Goal: Information Seeking & Learning: Learn about a topic

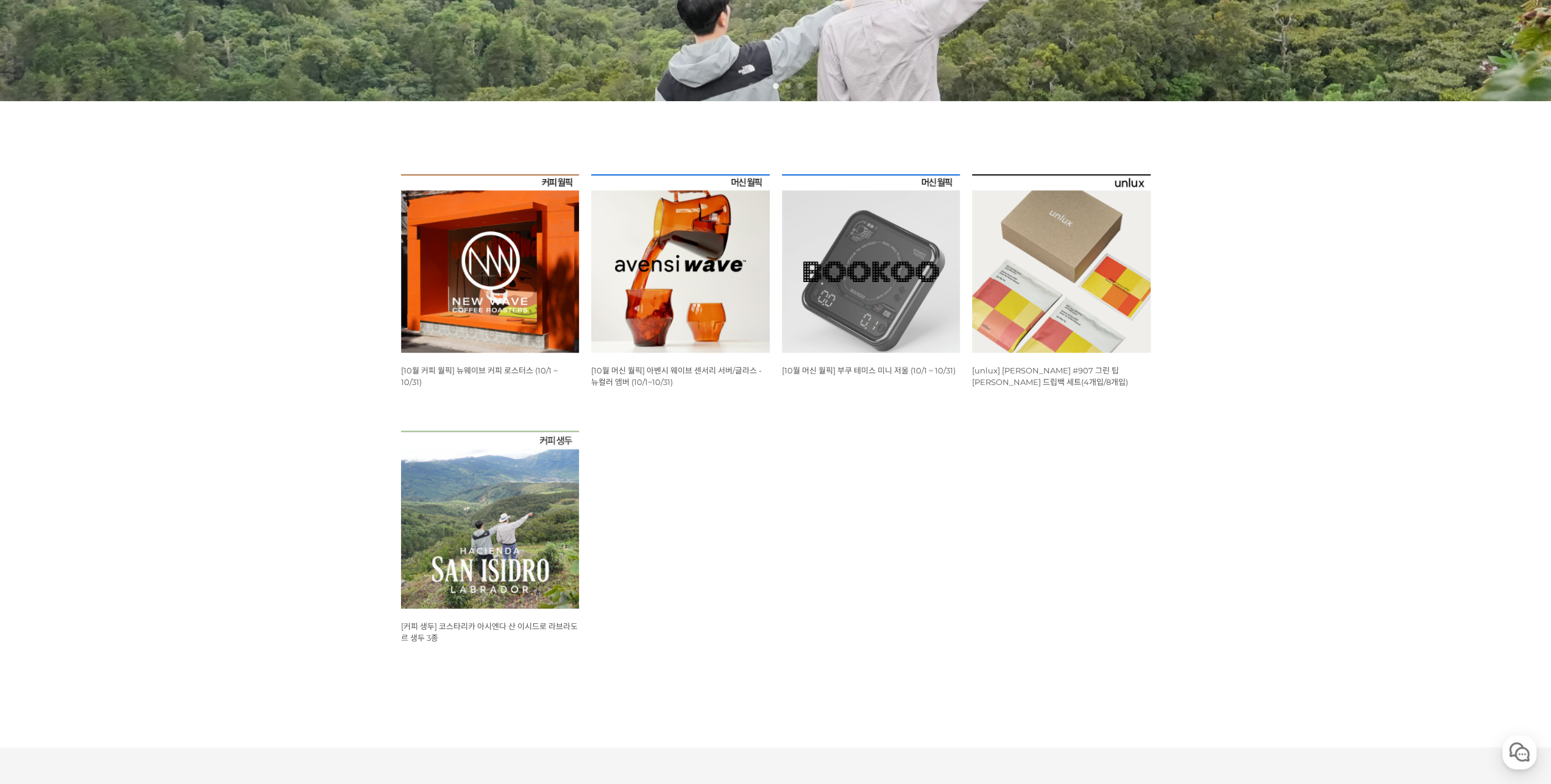
scroll to position [549, 0]
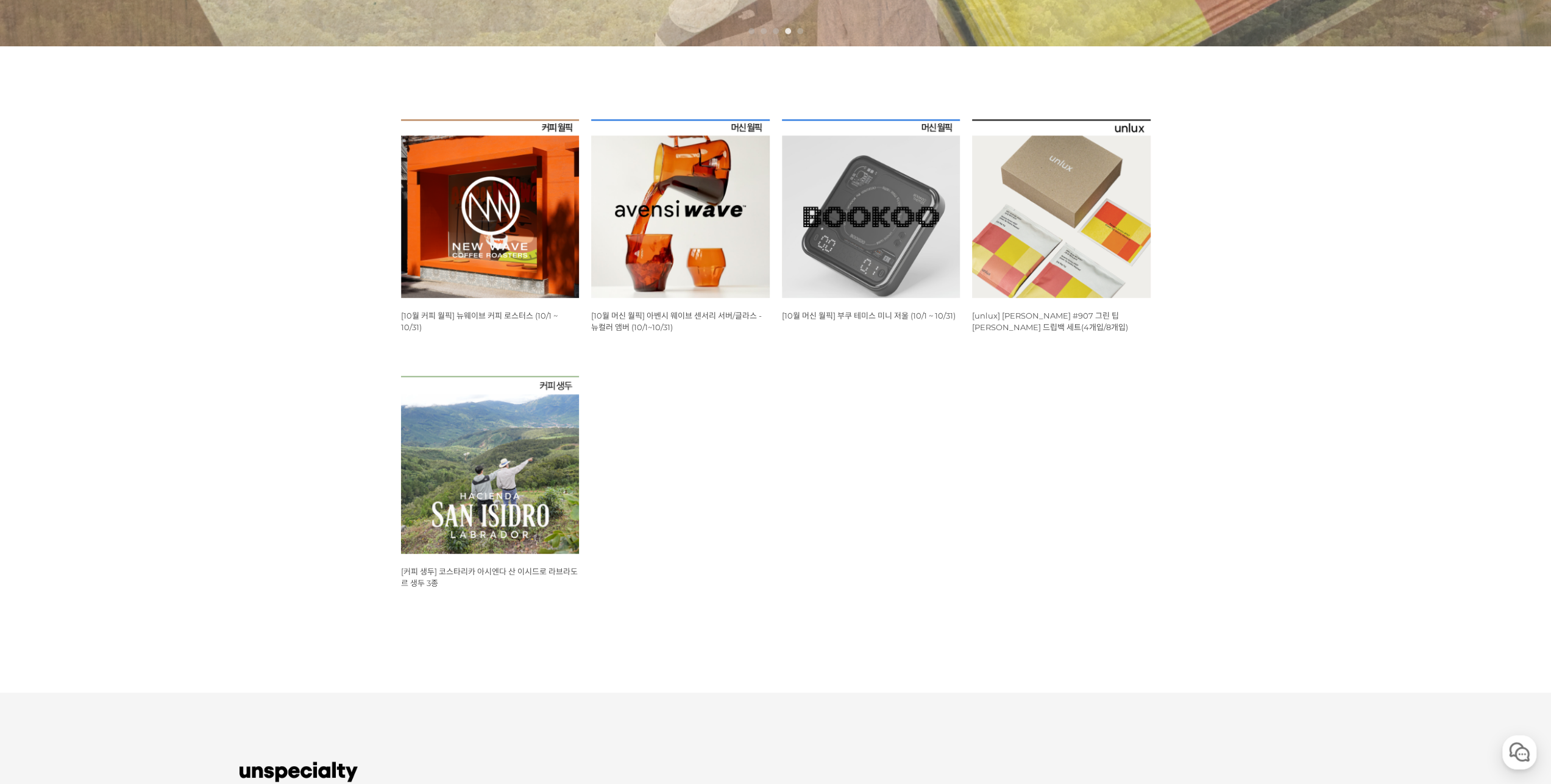
click at [513, 228] on img at bounding box center [490, 208] width 179 height 179
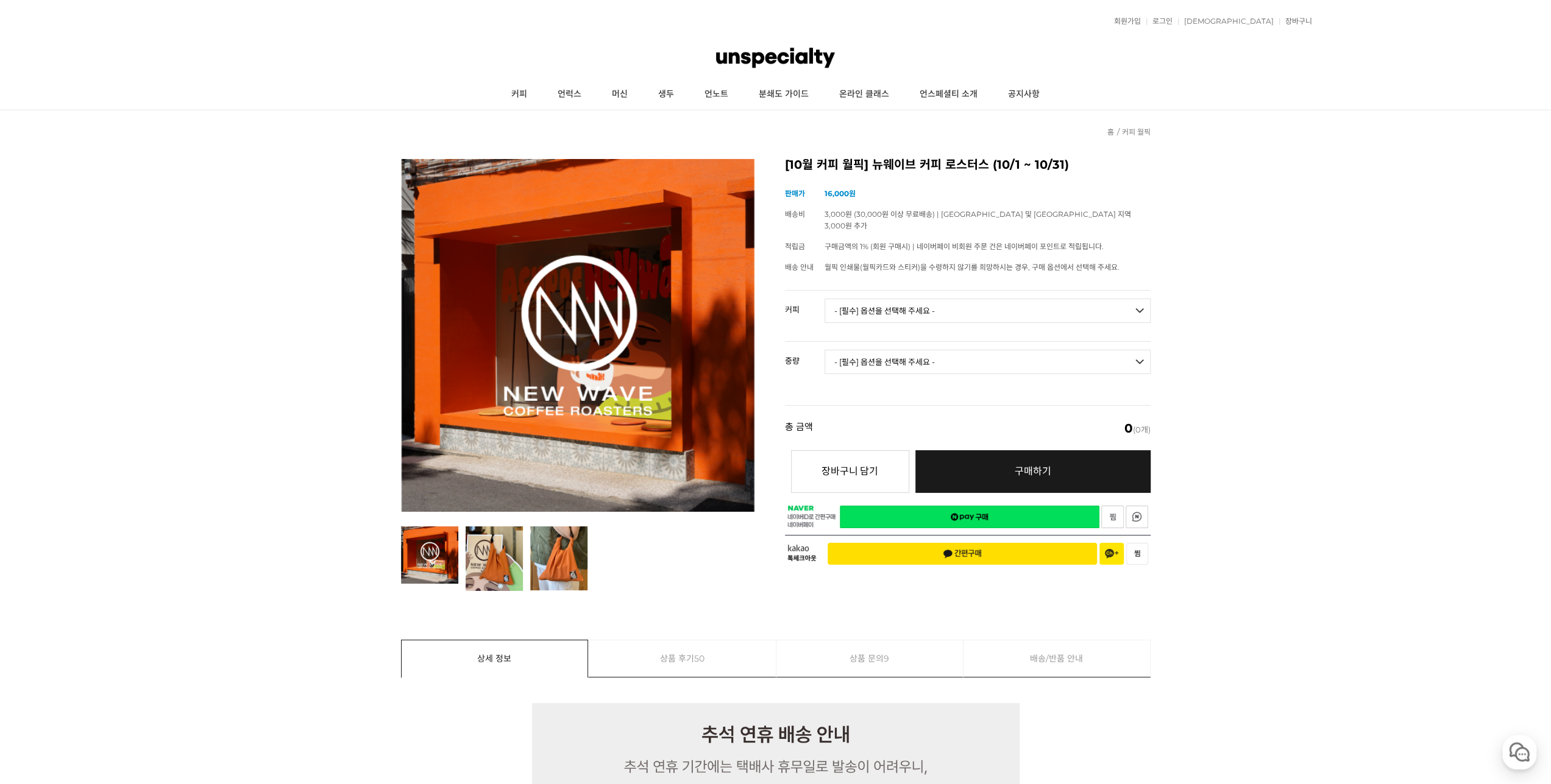
click at [980, 305] on select "- [필수] 옵션을 선택해 주세요 - ------------------- 언스페셜티 분쇄도 가이드 종이 받기 (주문 1건당 최대 1개 제공) …" at bounding box center [988, 311] width 326 height 24
drag, startPoint x: 980, startPoint y: 305, endPoint x: 993, endPoint y: 308, distance: 13.3
click at [980, 305] on select "- [필수] 옵션을 선택해 주세요 - ------------------- 언스페셜티 분쇄도 가이드 종이 받기 (주문 1건당 최대 1개 제공) …" at bounding box center [988, 311] width 326 height 24
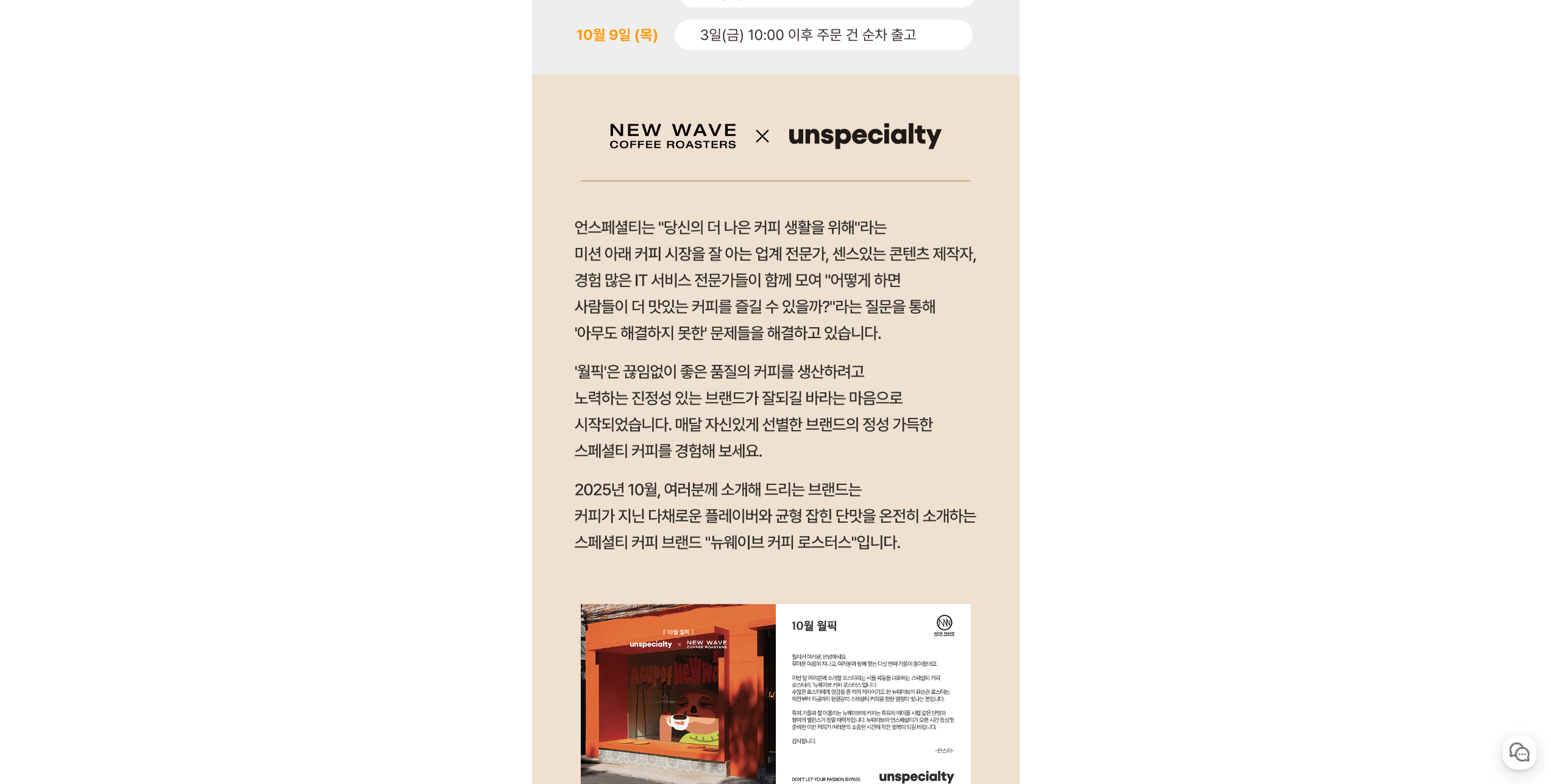
scroll to position [792, 0]
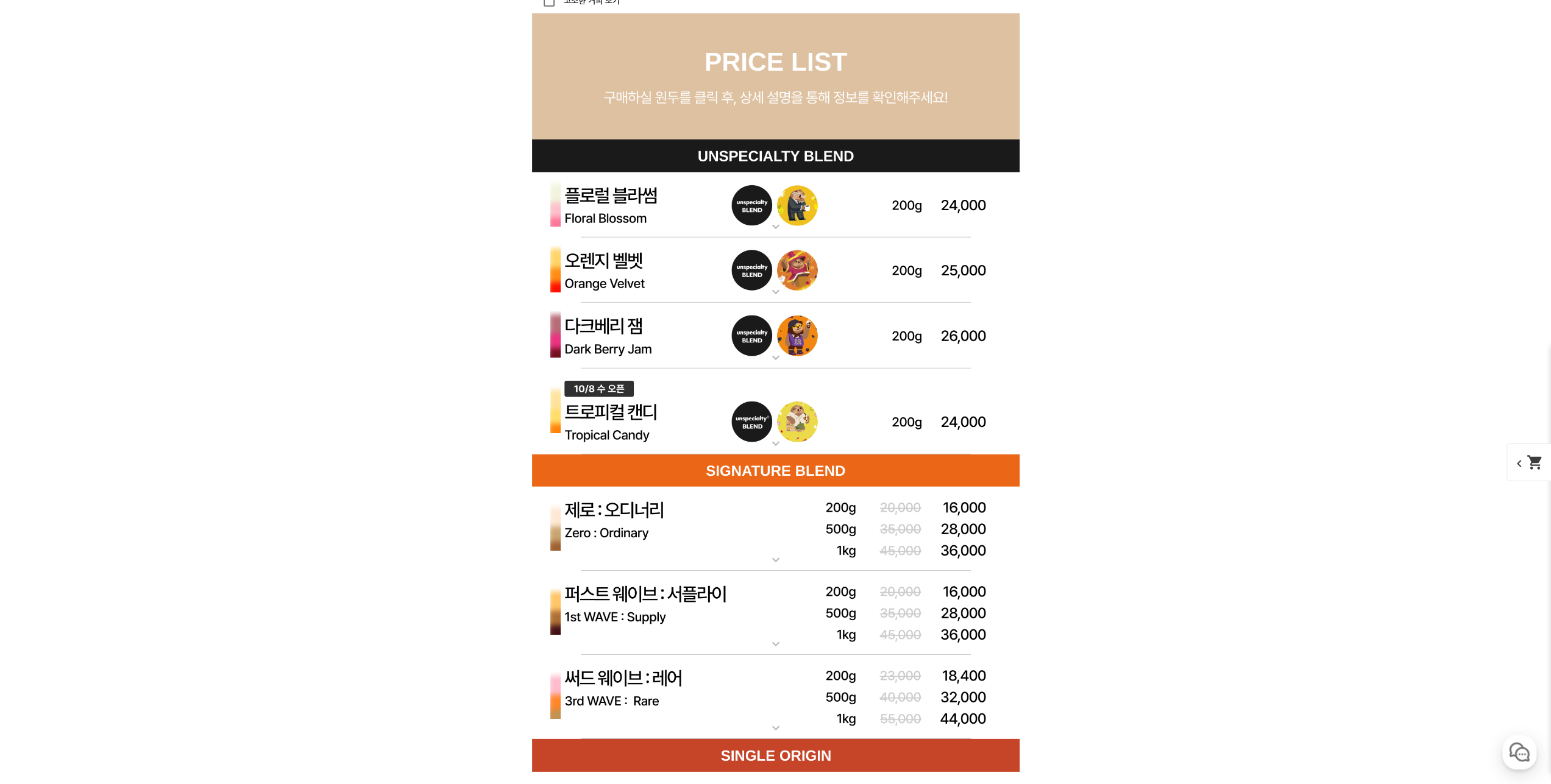
scroll to position [3411, 0]
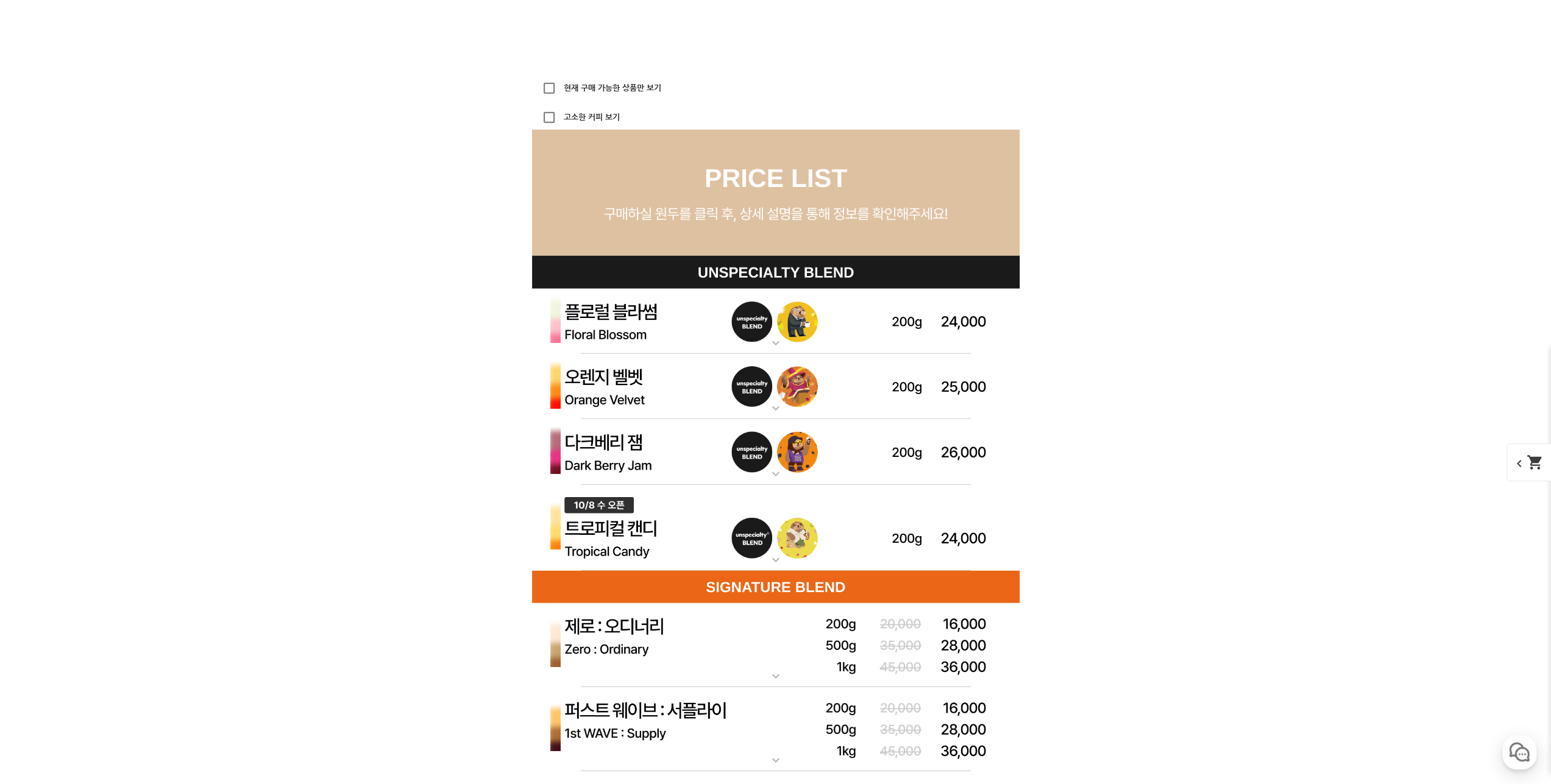
click at [750, 327] on img at bounding box center [776, 322] width 488 height 65
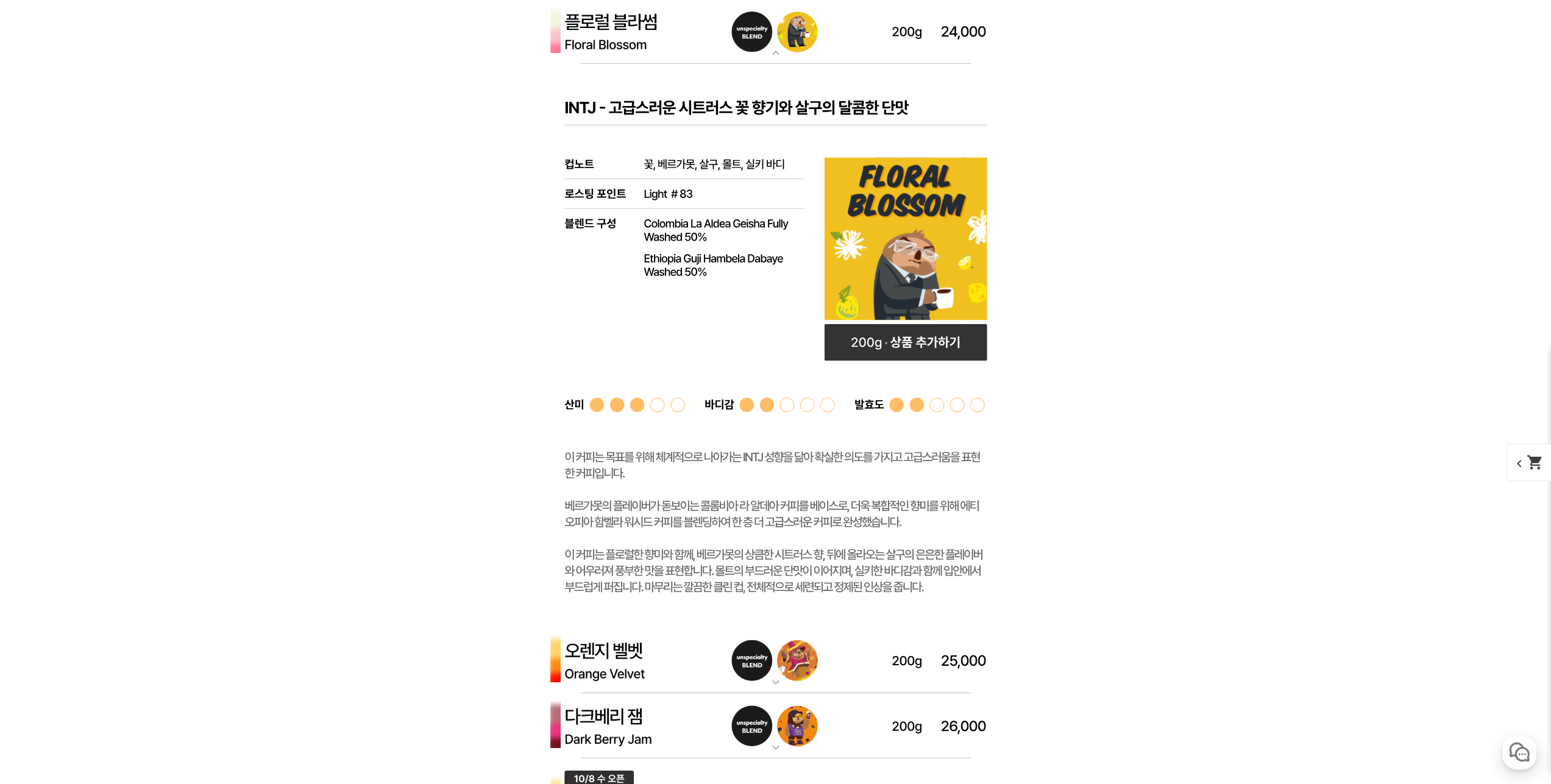
scroll to position [3716, 0]
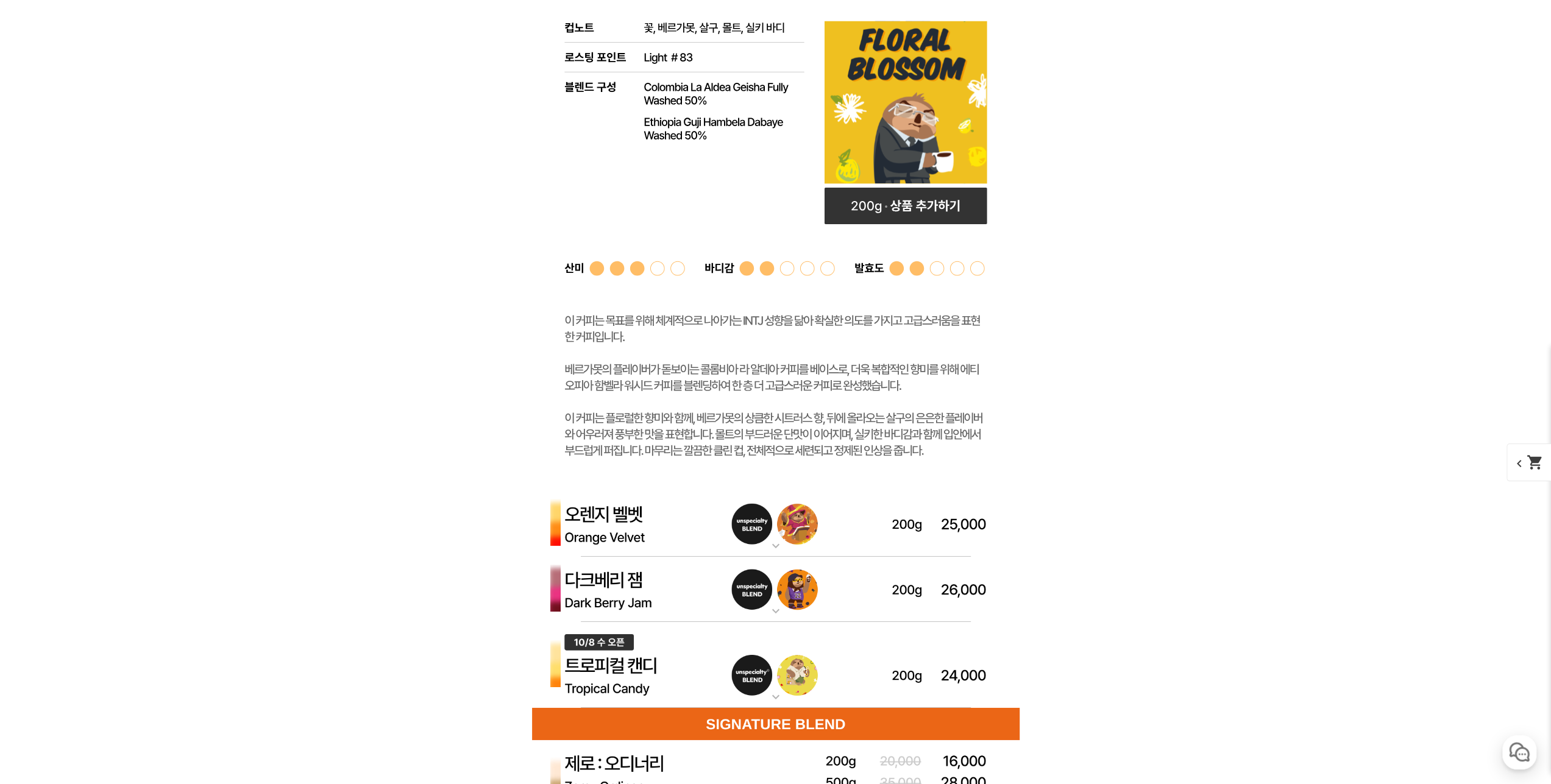
click at [800, 528] on img at bounding box center [776, 524] width 488 height 65
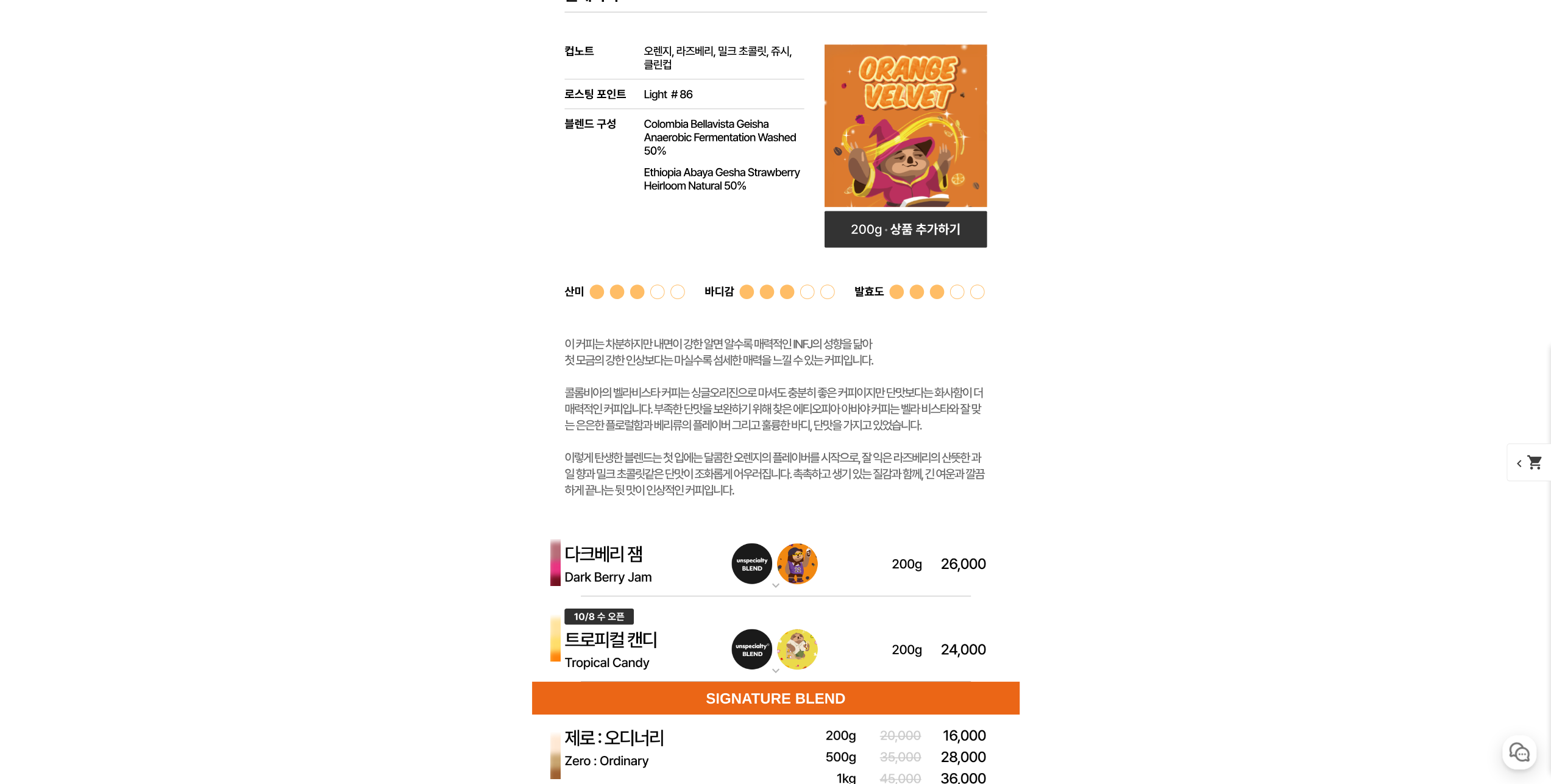
scroll to position [4386, 0]
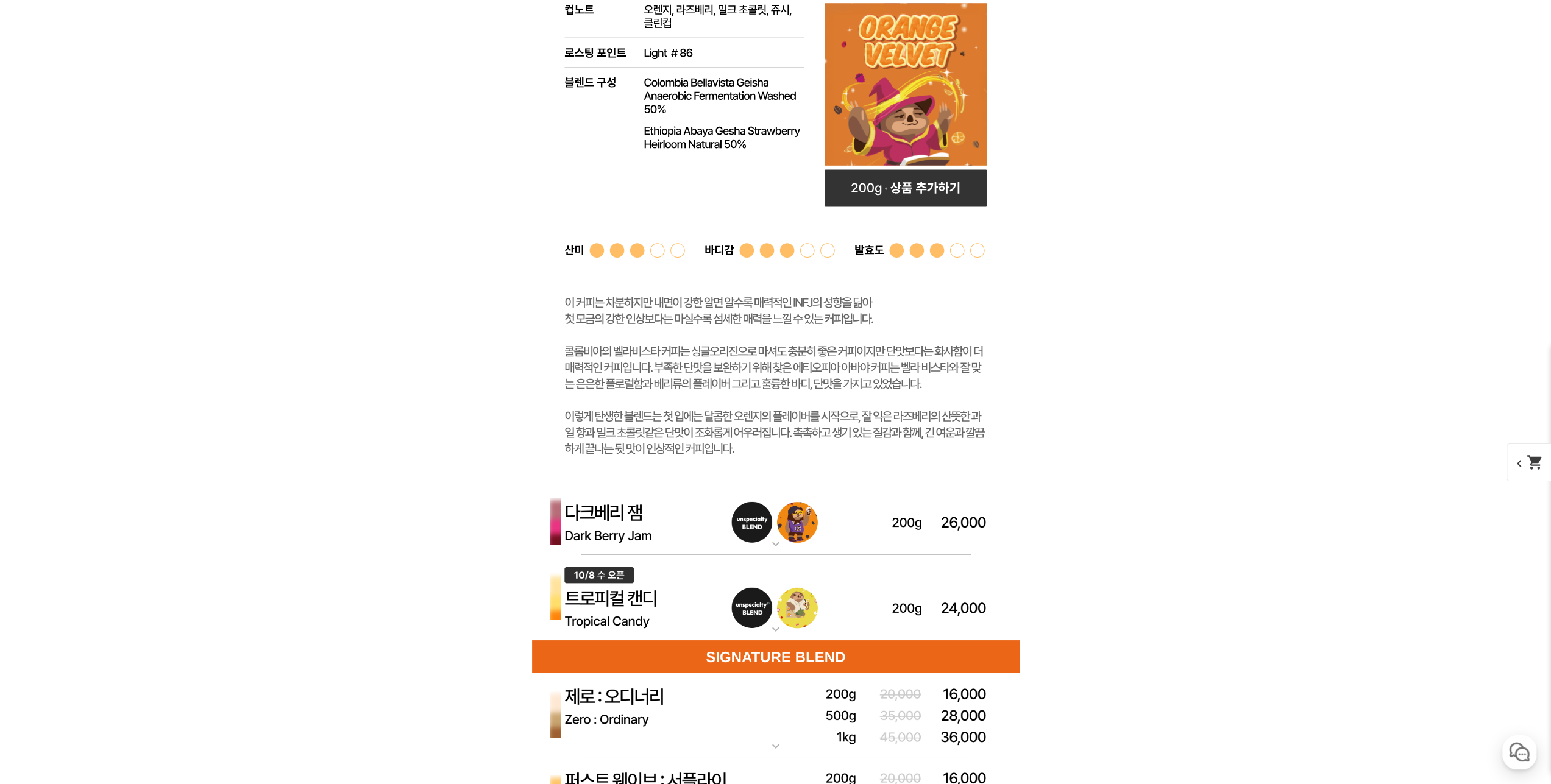
click at [786, 518] on img at bounding box center [776, 522] width 488 height 65
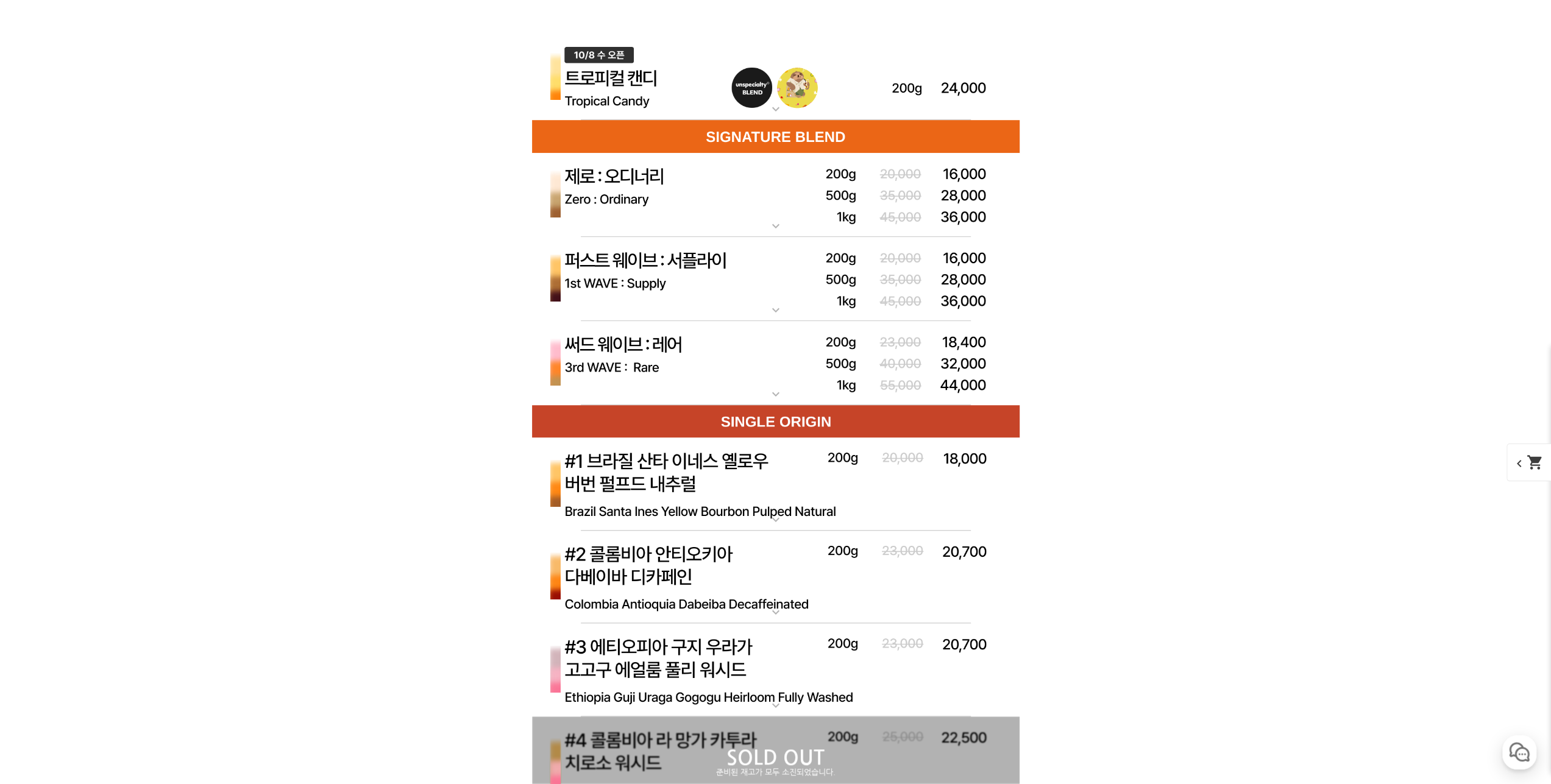
scroll to position [5422, 0]
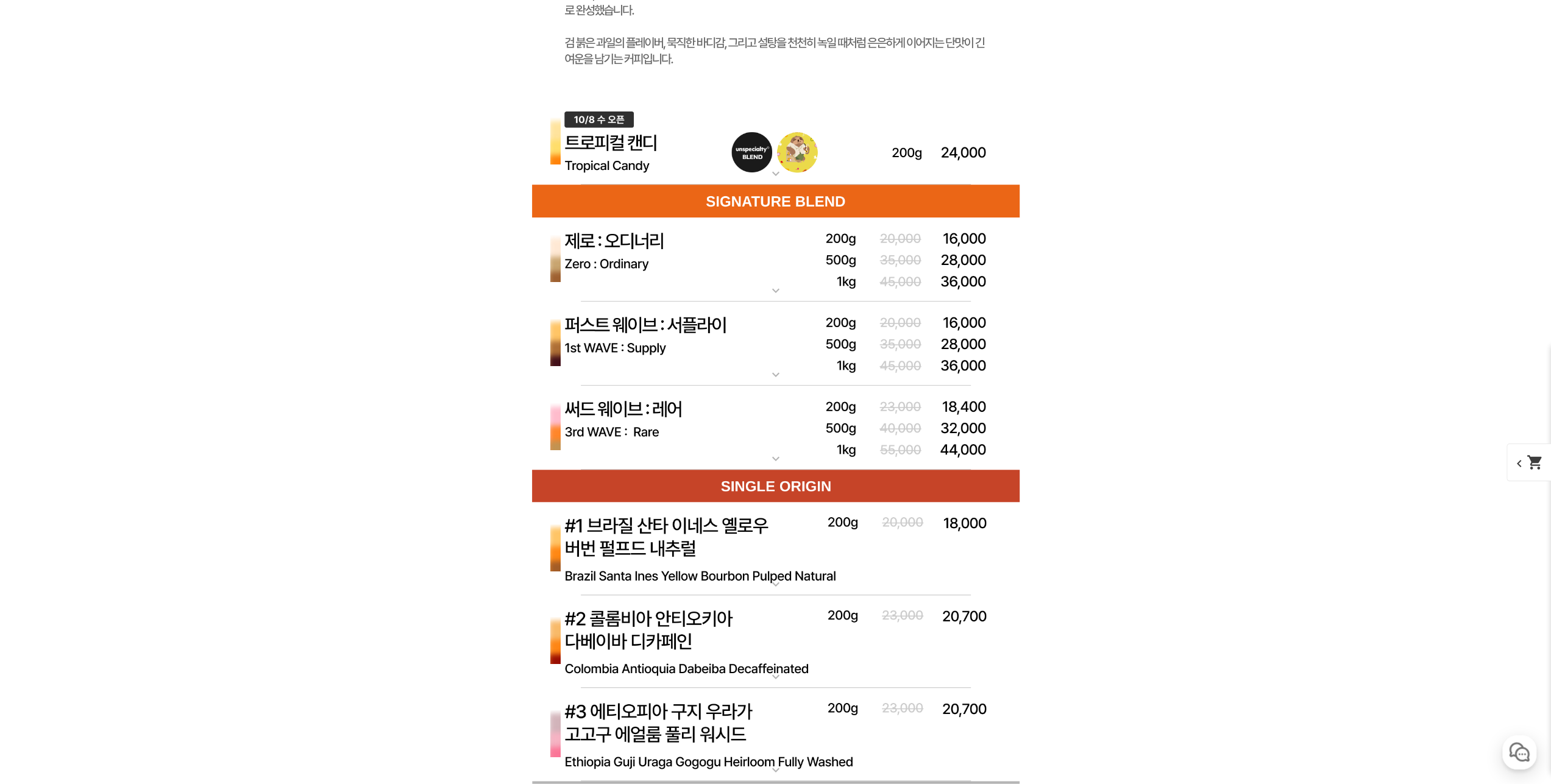
click at [732, 269] on img at bounding box center [776, 260] width 488 height 85
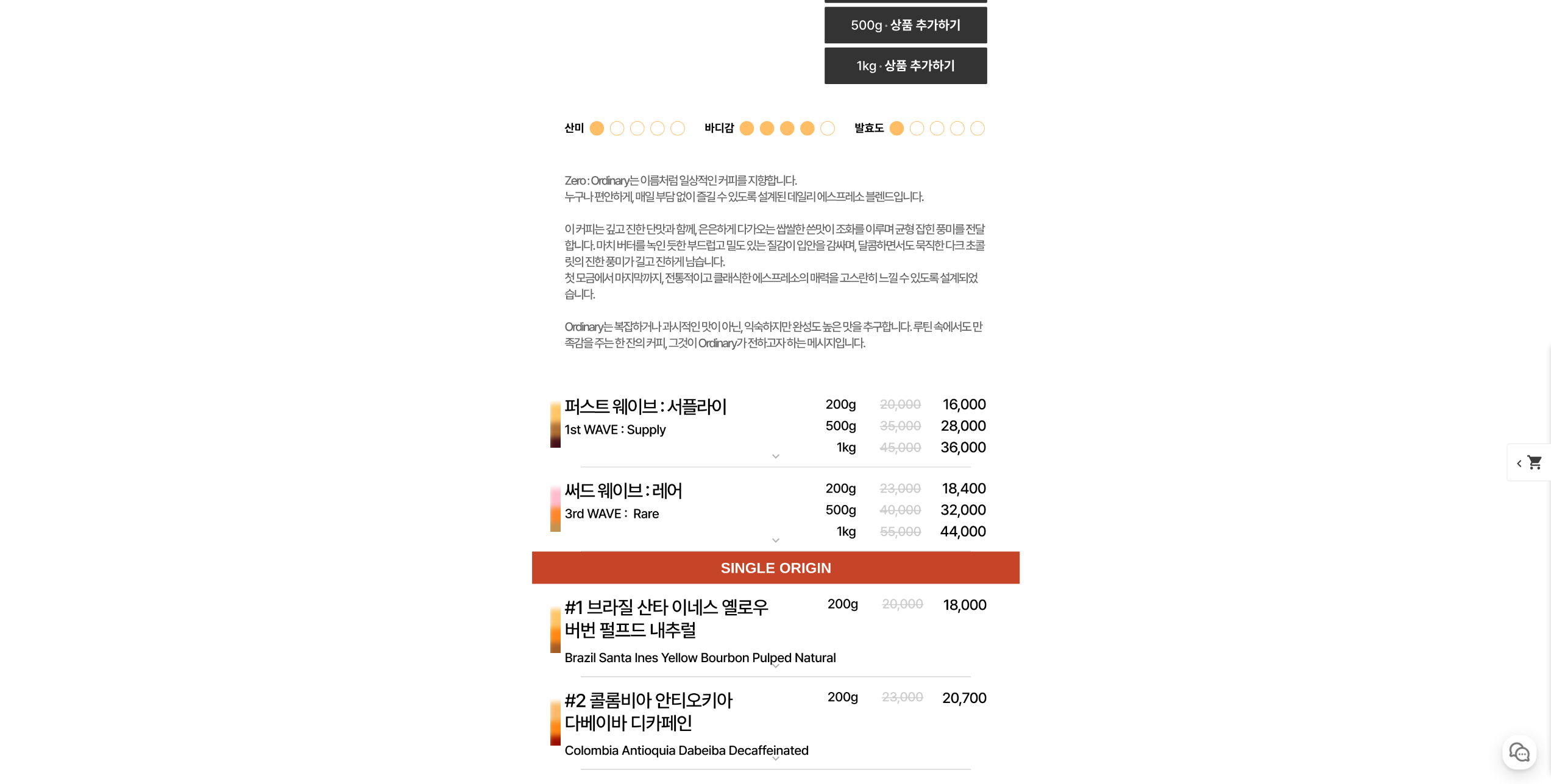
scroll to position [6031, 0]
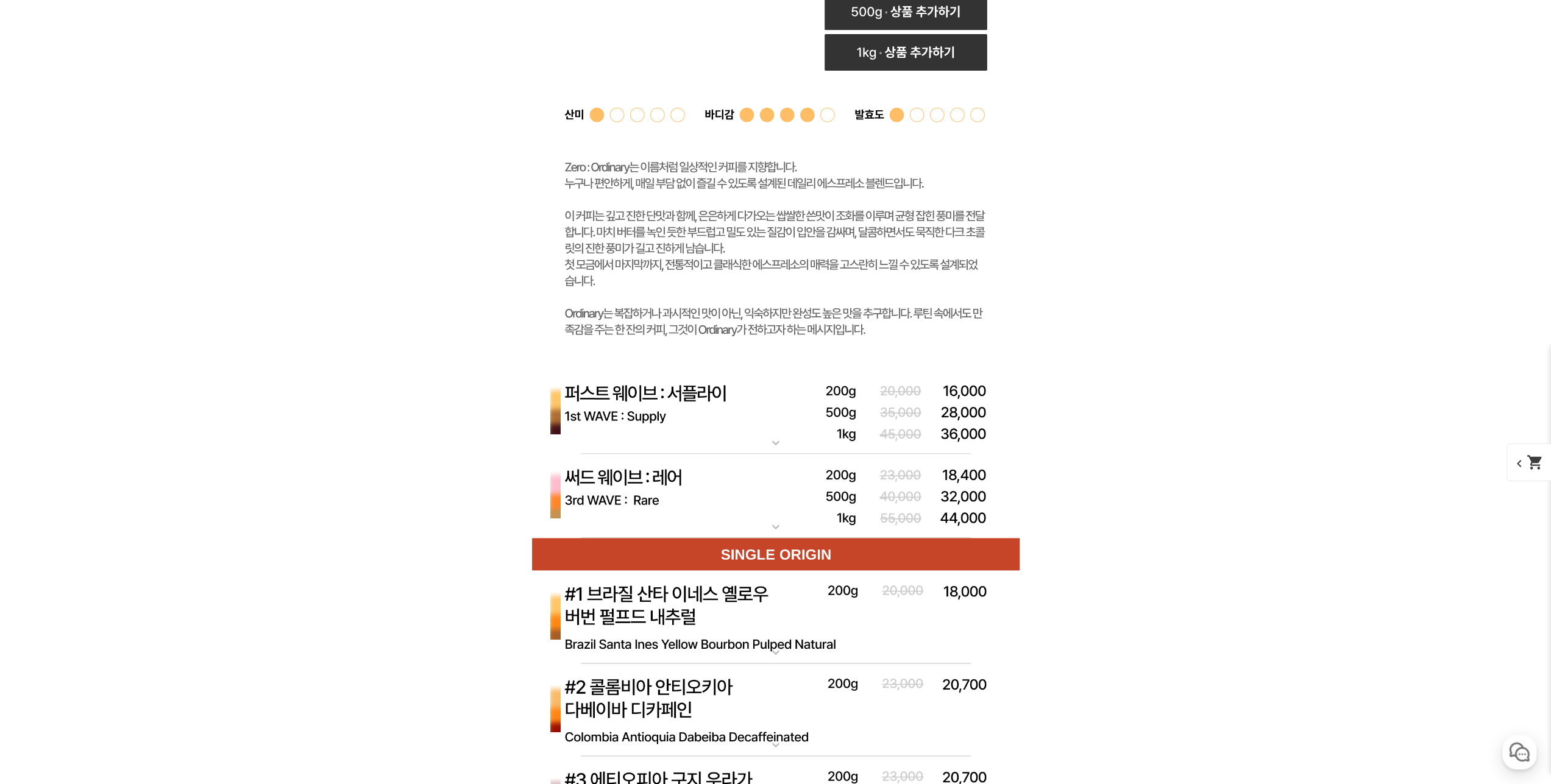
click at [722, 409] on img at bounding box center [776, 412] width 488 height 85
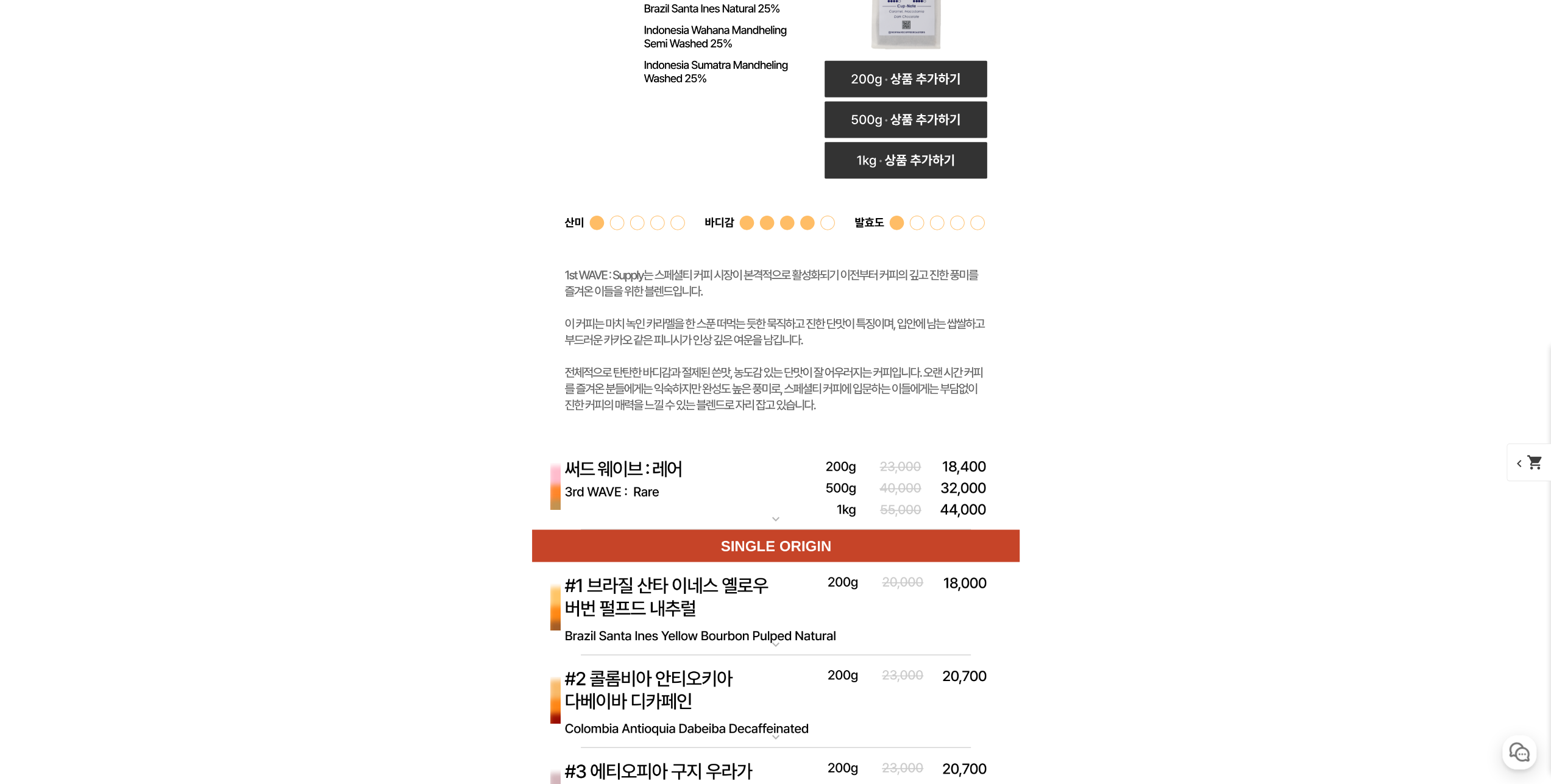
scroll to position [6701, 0]
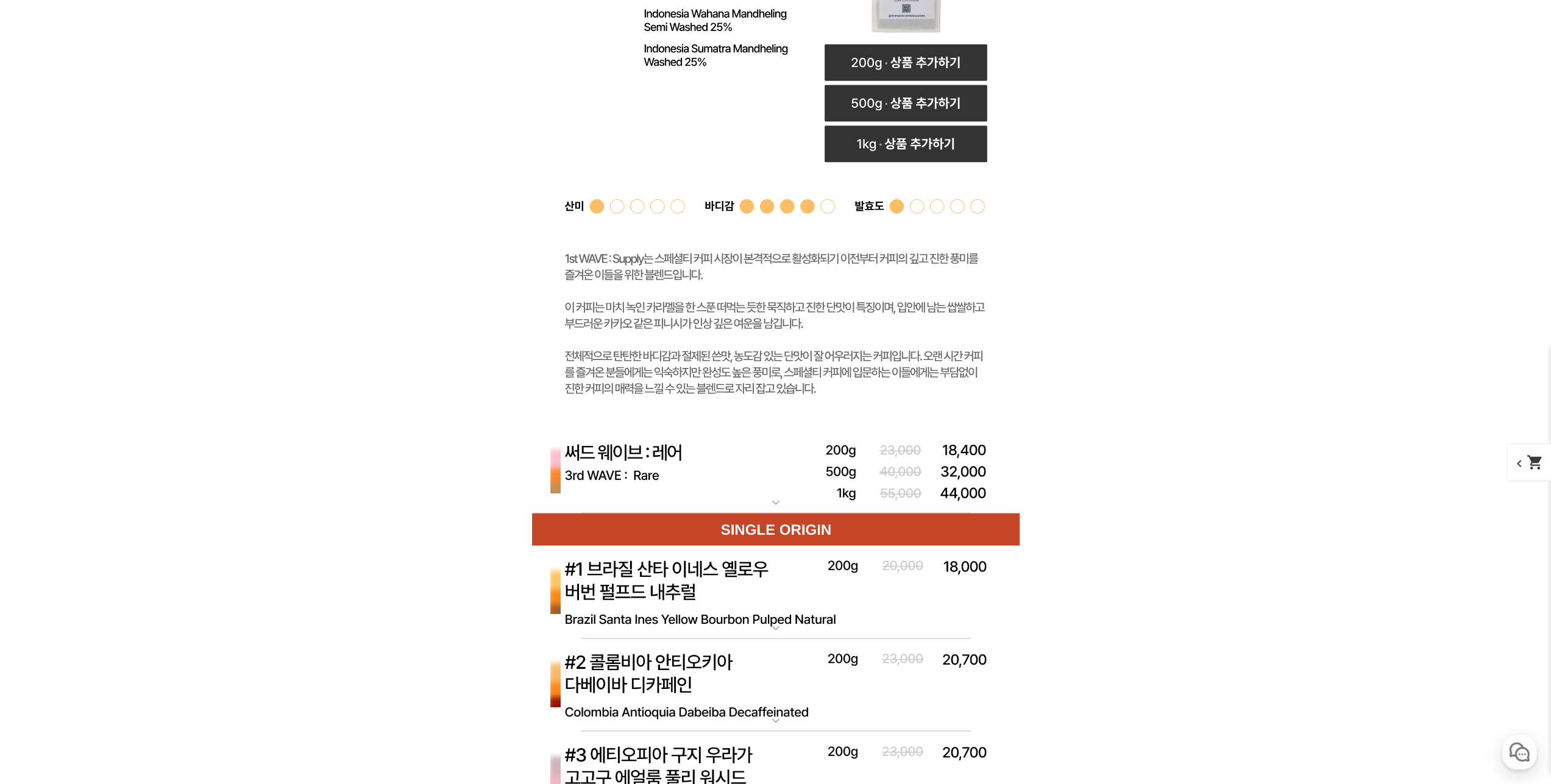
click at [740, 454] on img at bounding box center [776, 471] width 488 height 85
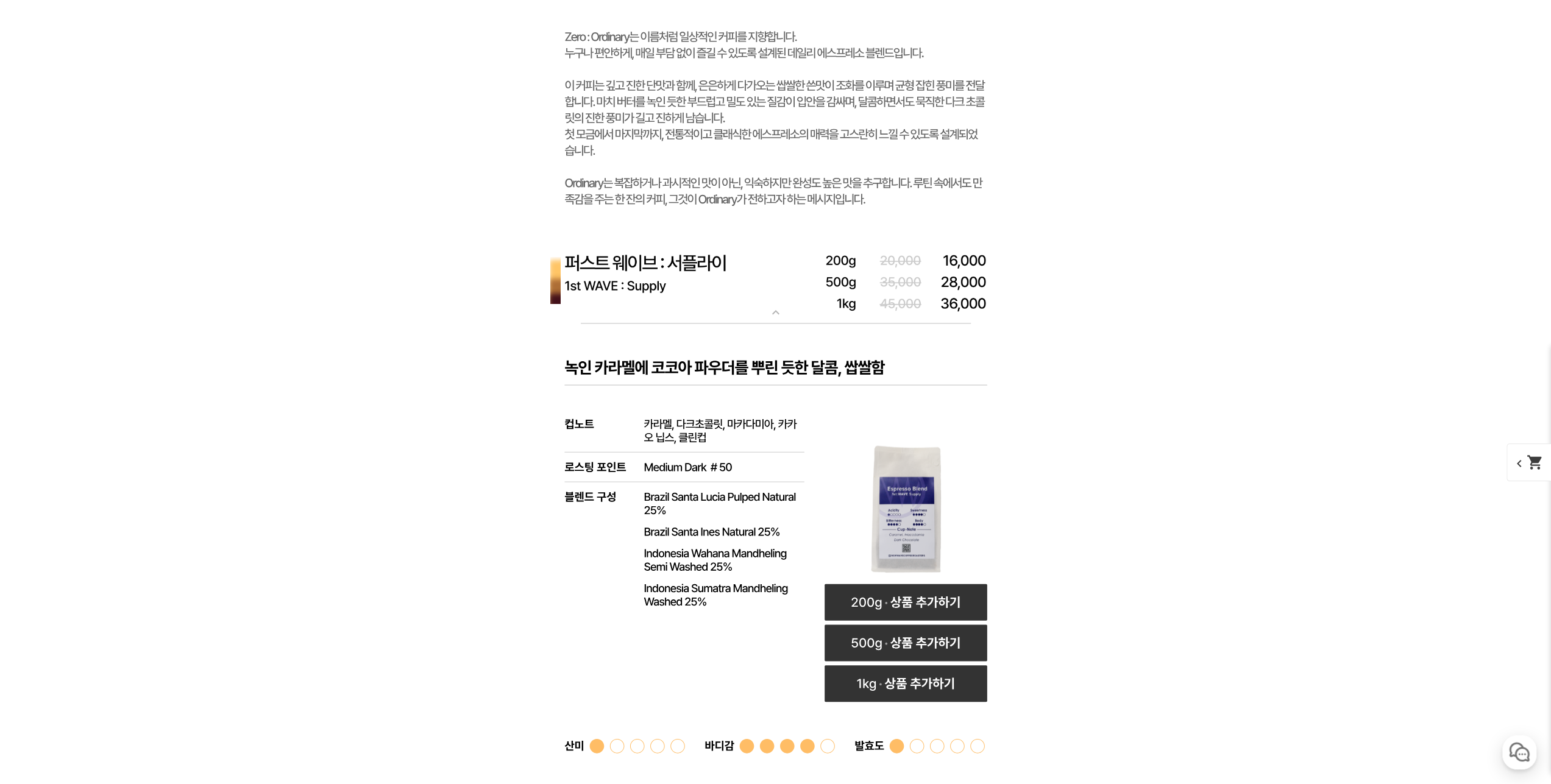
scroll to position [6152, 0]
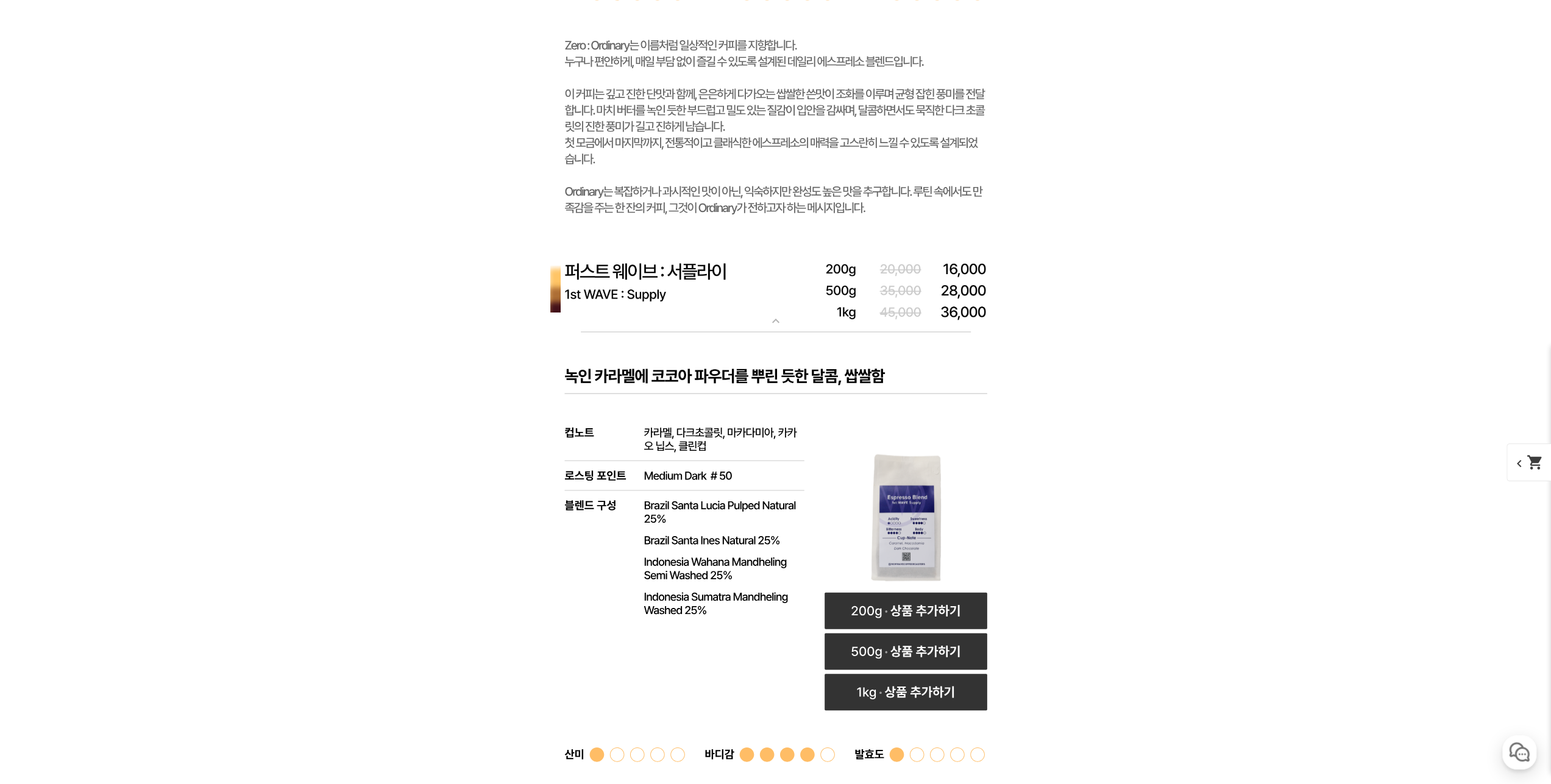
click at [713, 292] on img at bounding box center [776, 290] width 488 height 85
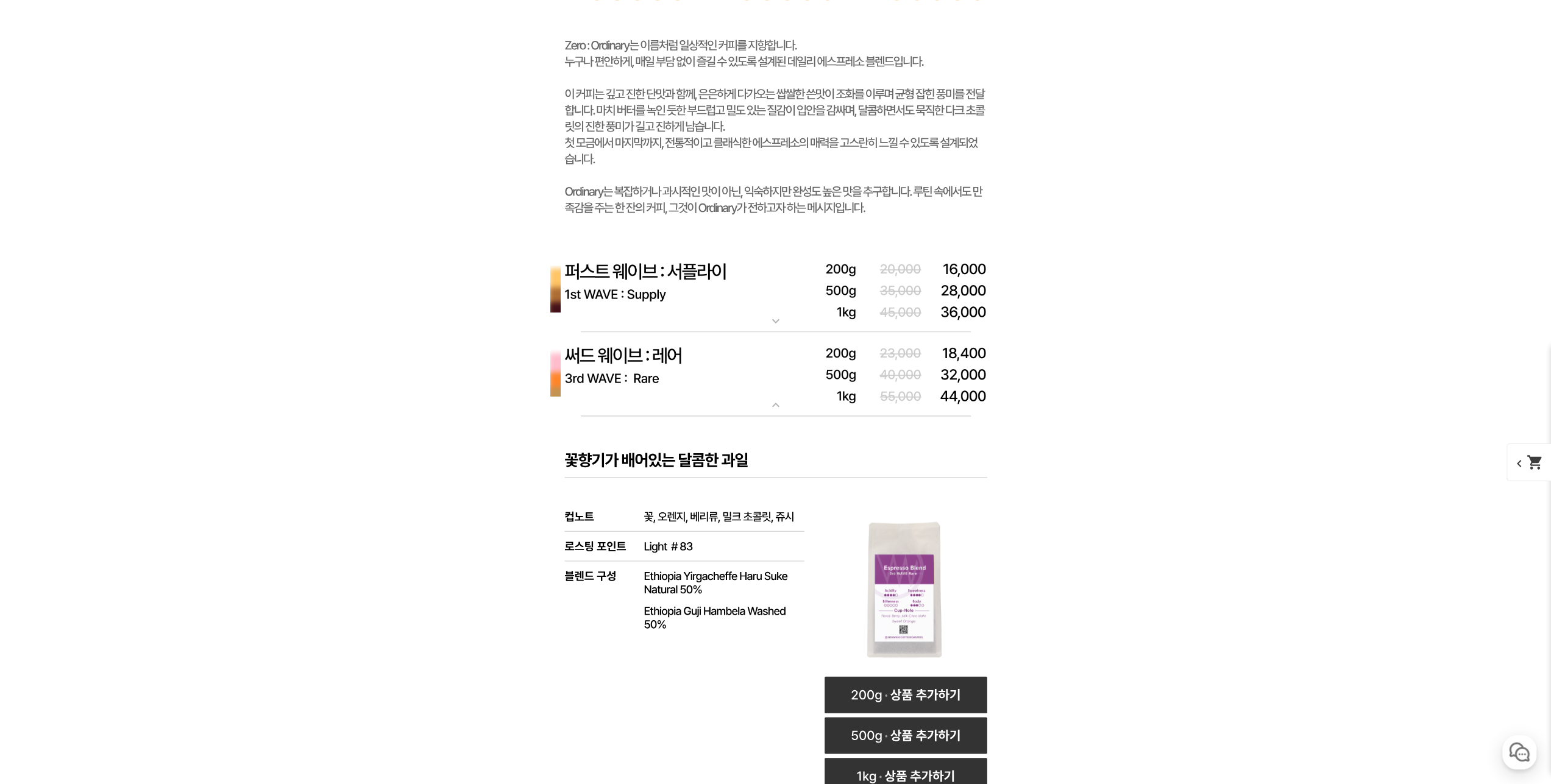
click at [710, 465] on rect at bounding box center [776, 738] width 488 height 645
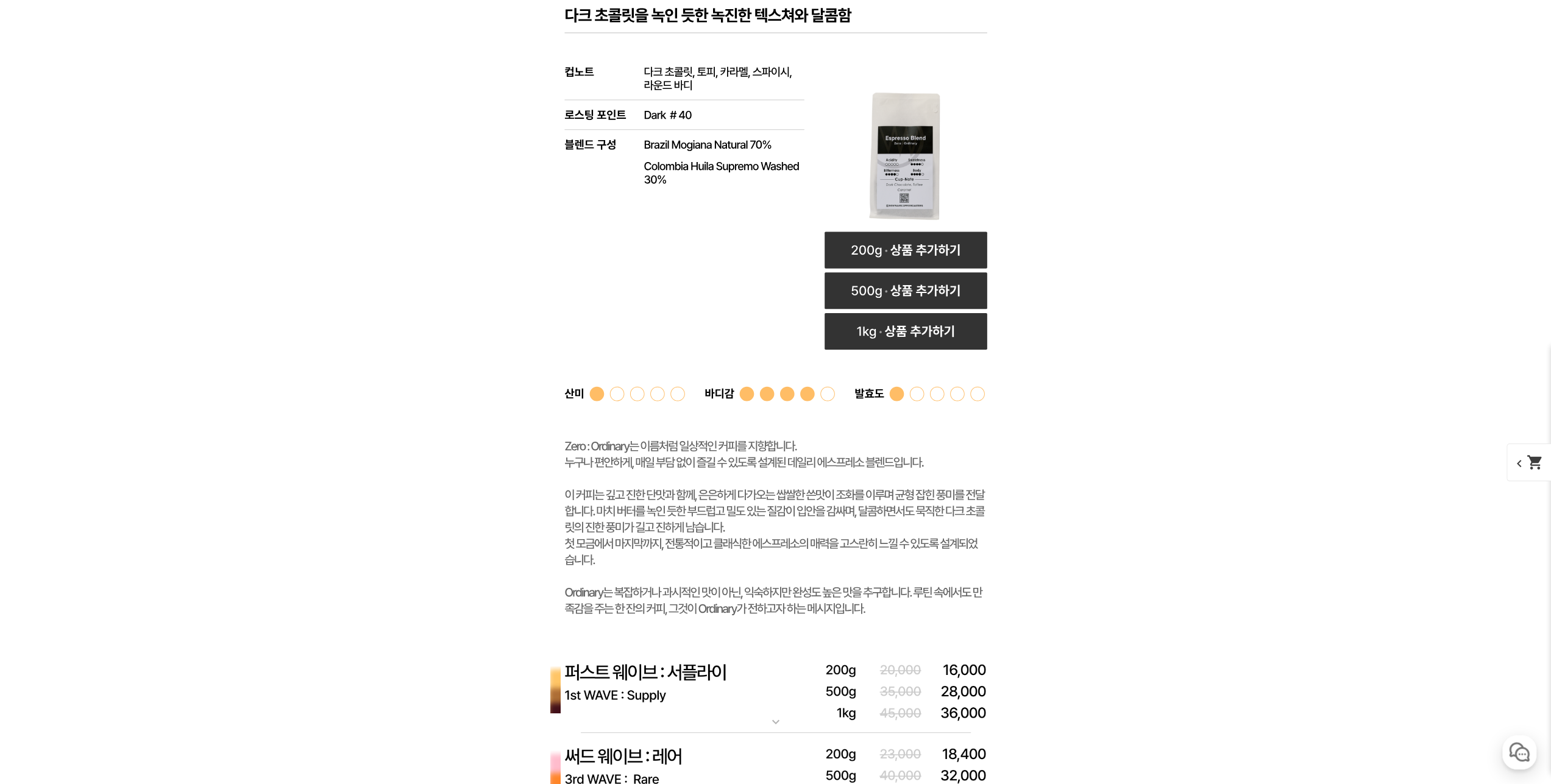
scroll to position [5665, 0]
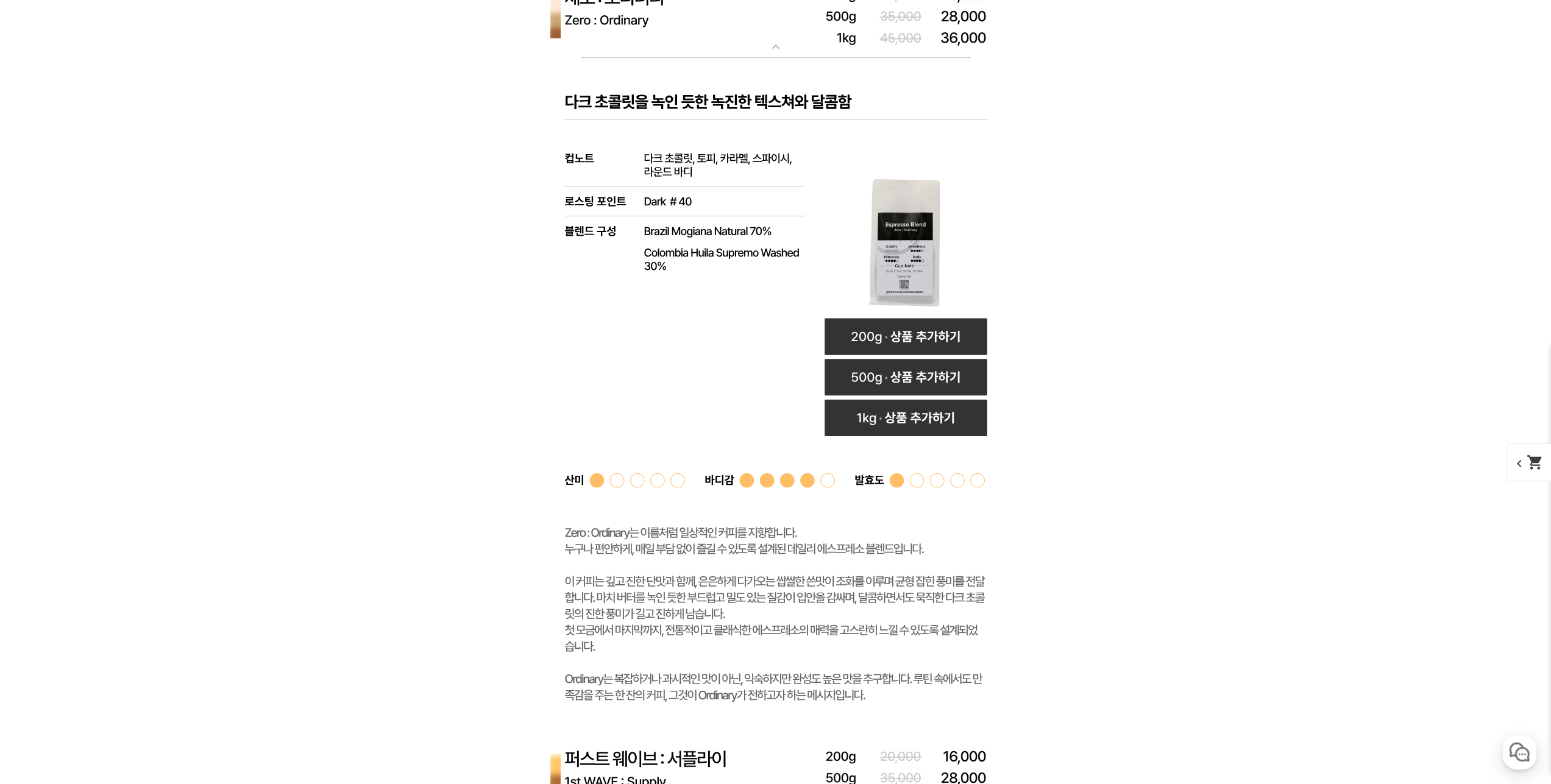
click at [725, 110] on rect at bounding box center [776, 396] width 488 height 677
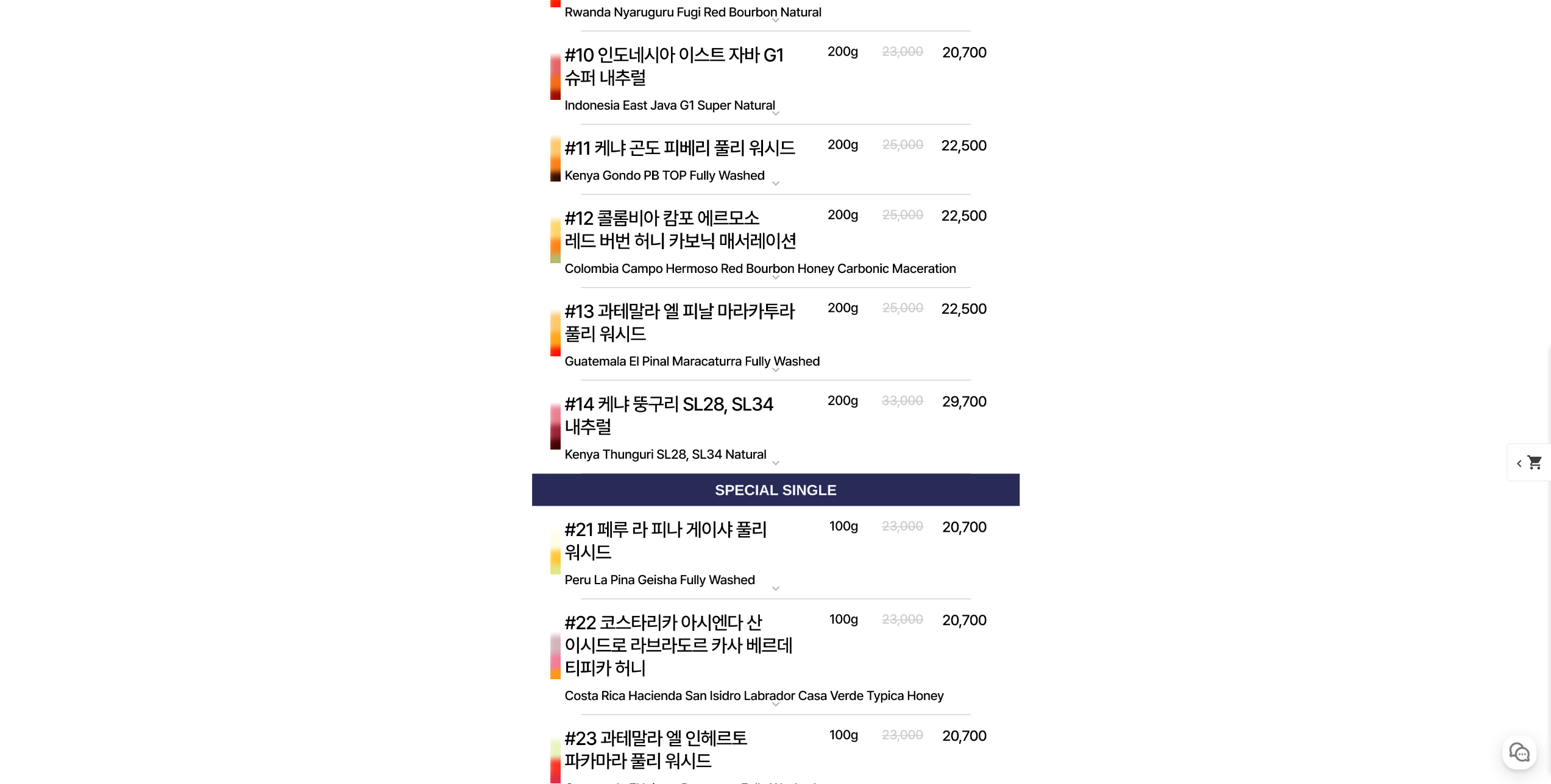
scroll to position [6397, 0]
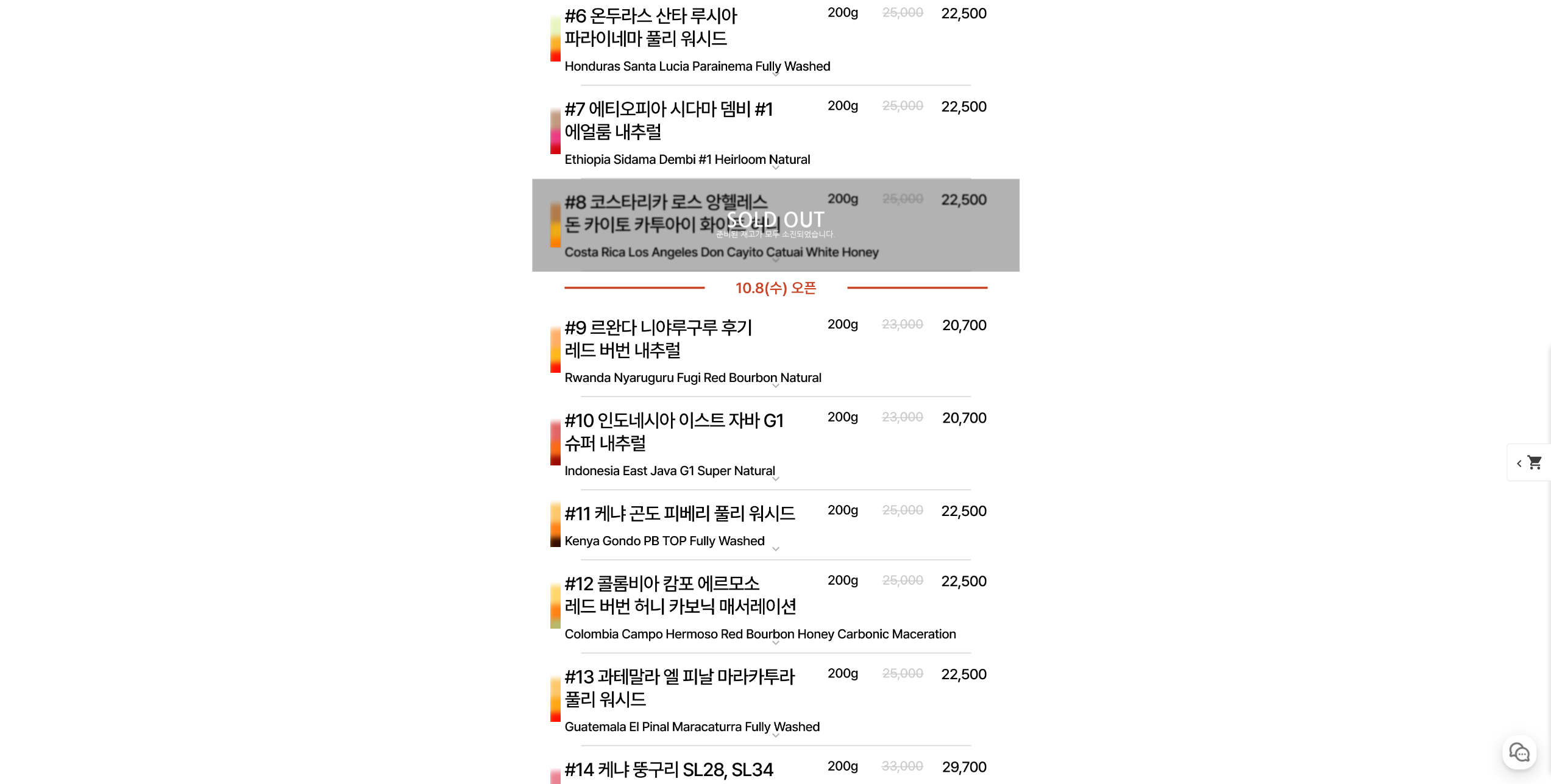
click at [794, 353] on img at bounding box center [776, 351] width 488 height 94
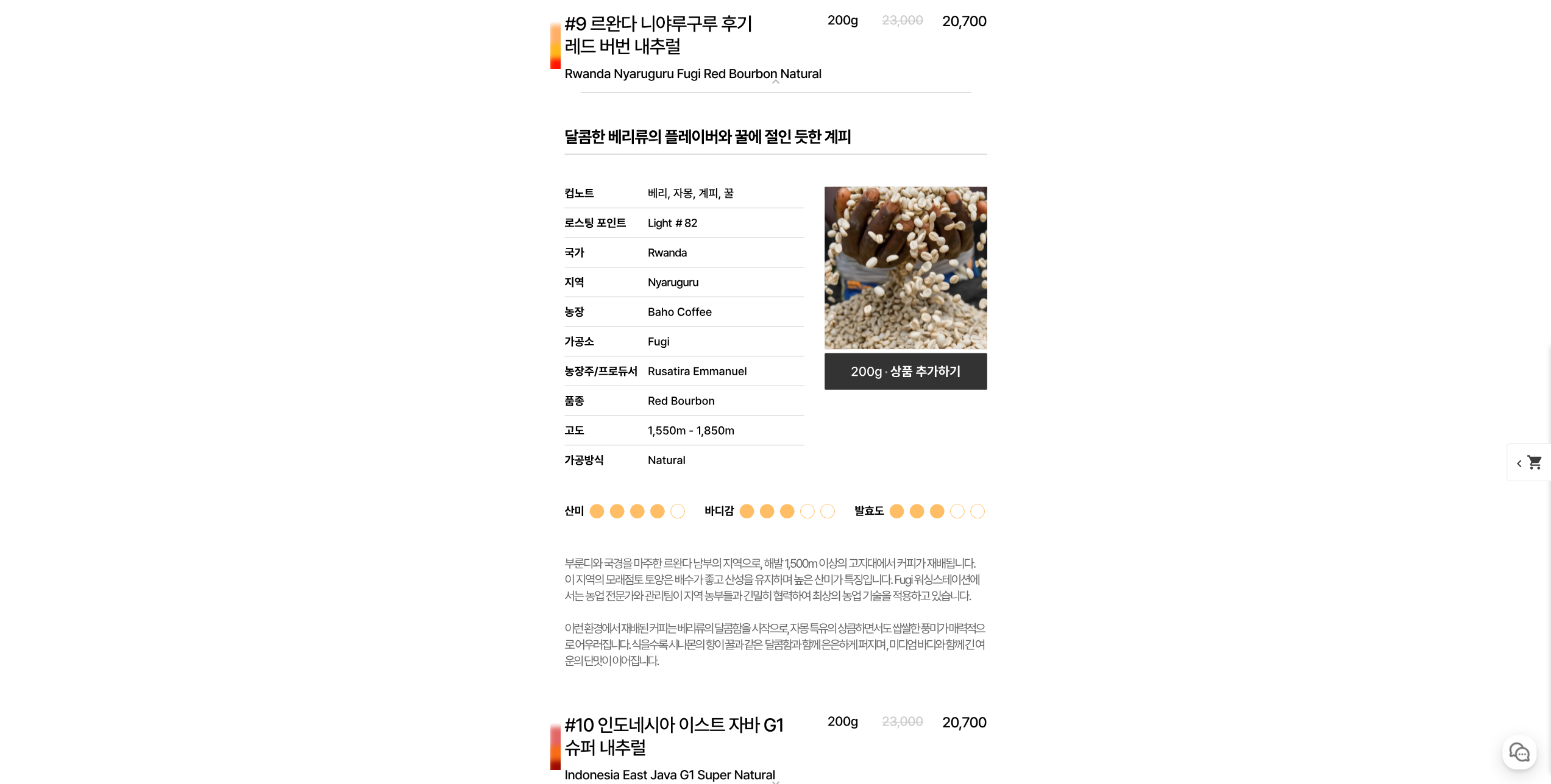
scroll to position [6701, 0]
click at [763, 52] on img at bounding box center [776, 46] width 488 height 94
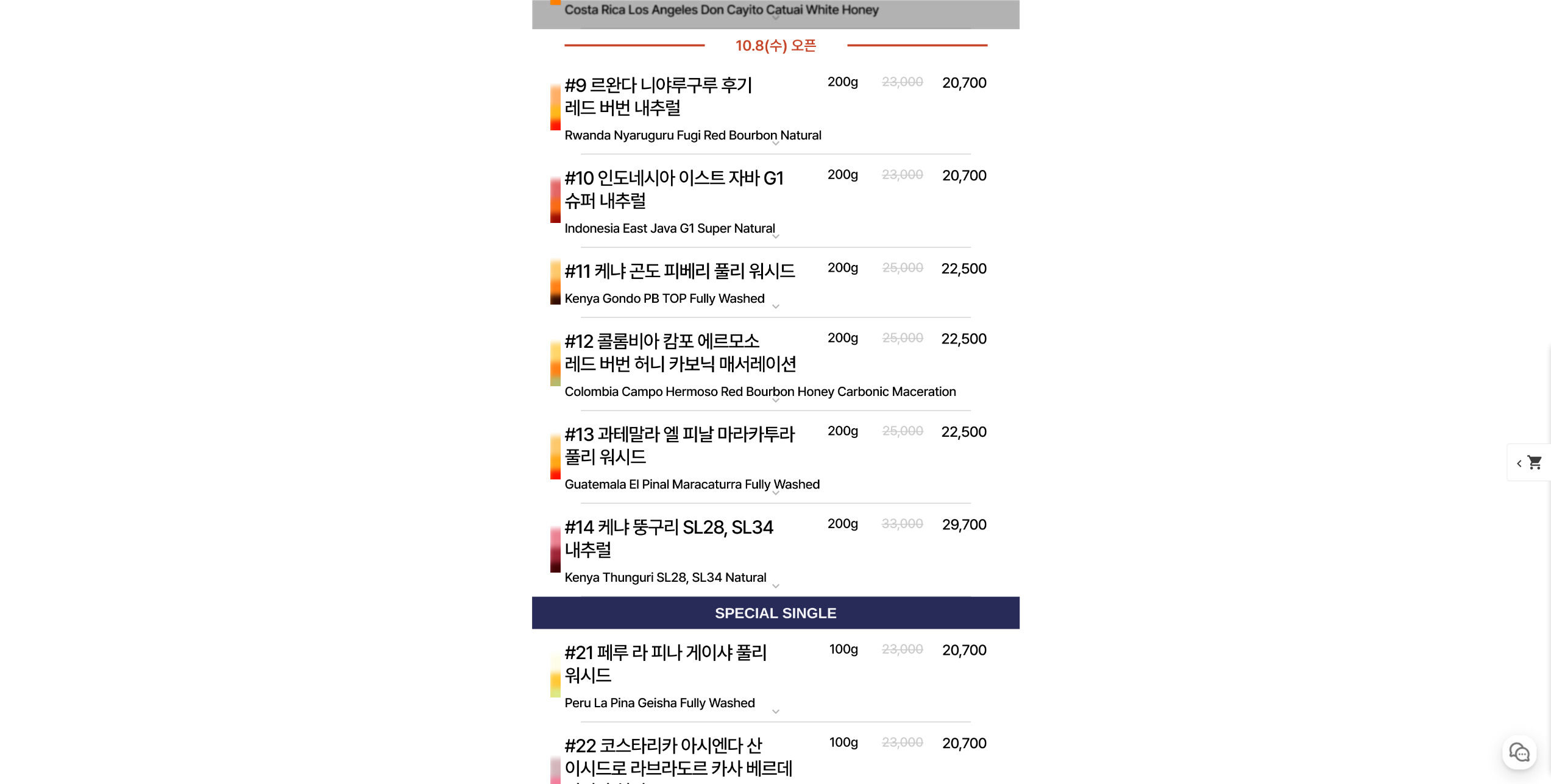
scroll to position [6579, 0]
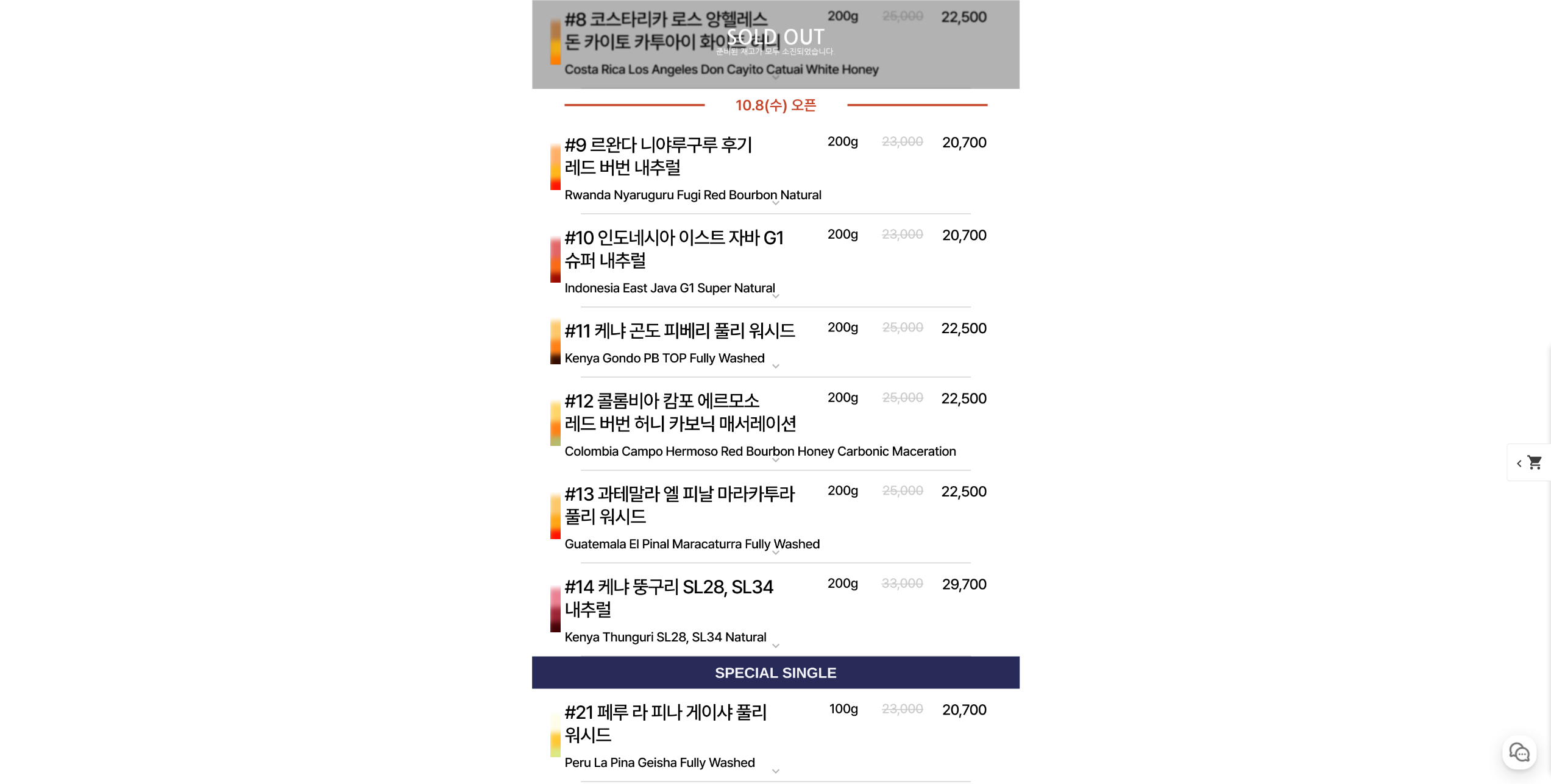
click at [756, 275] on img at bounding box center [776, 261] width 488 height 94
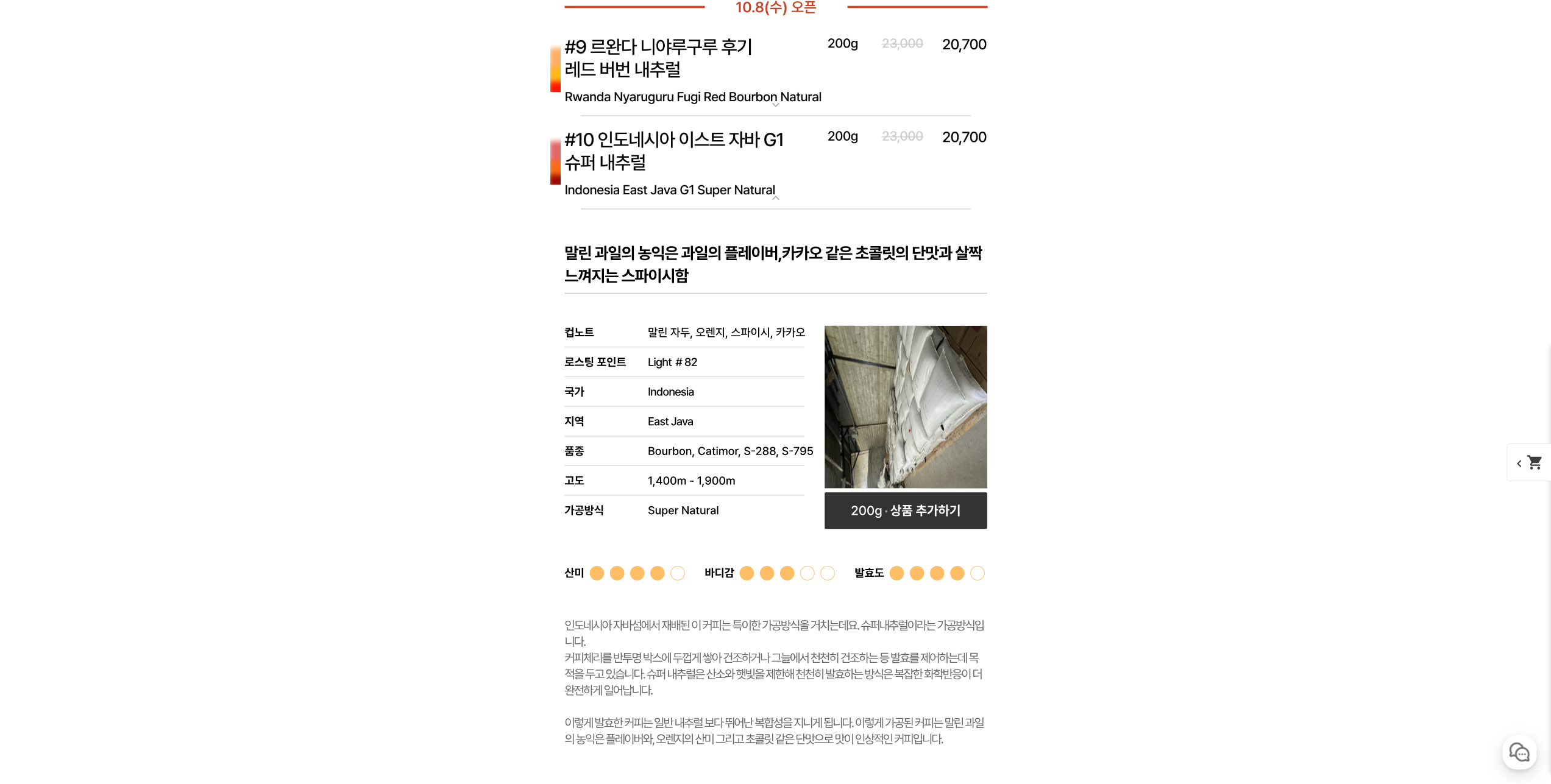
scroll to position [6762, 0]
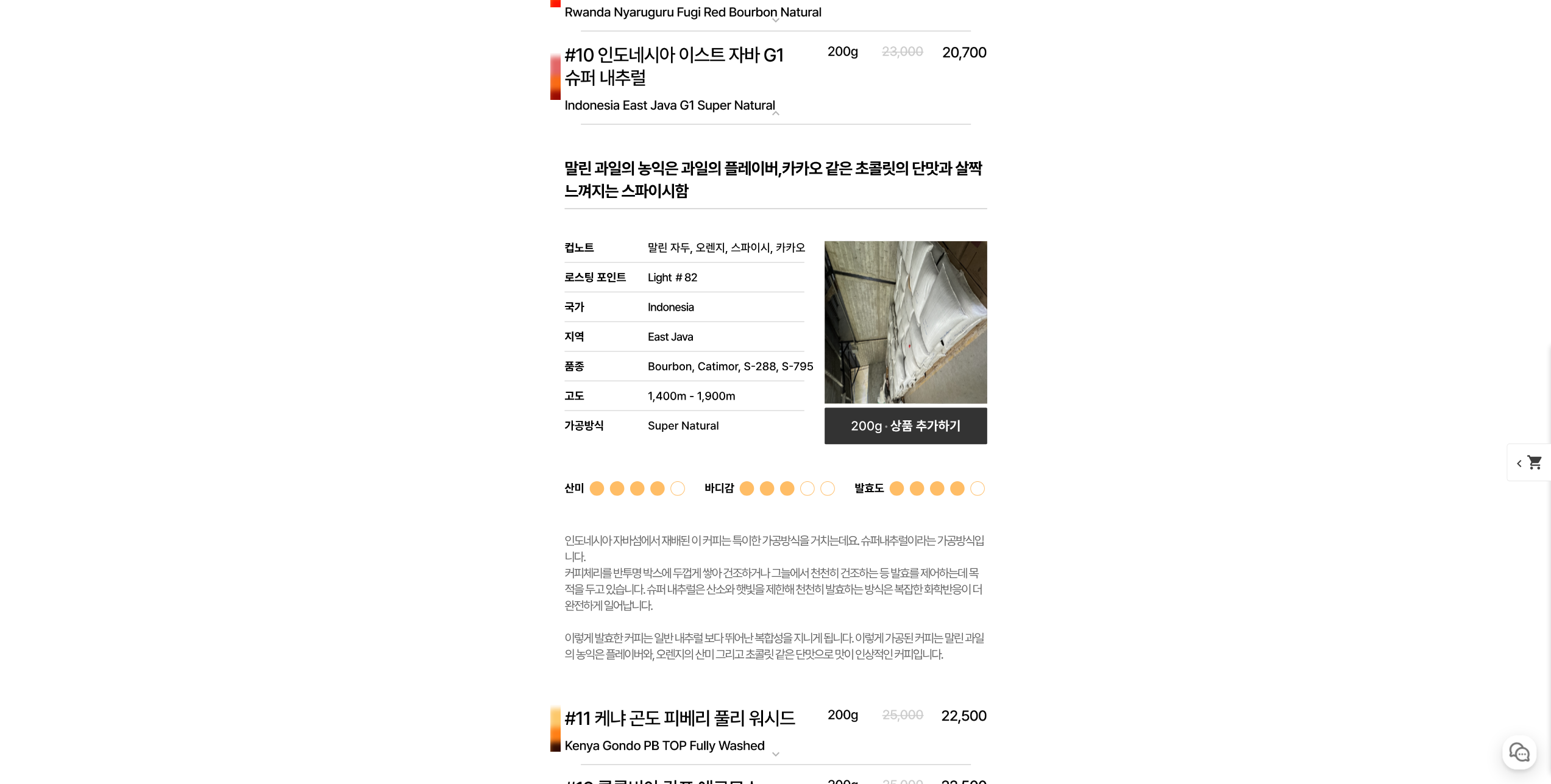
click at [777, 84] on img at bounding box center [776, 78] width 488 height 94
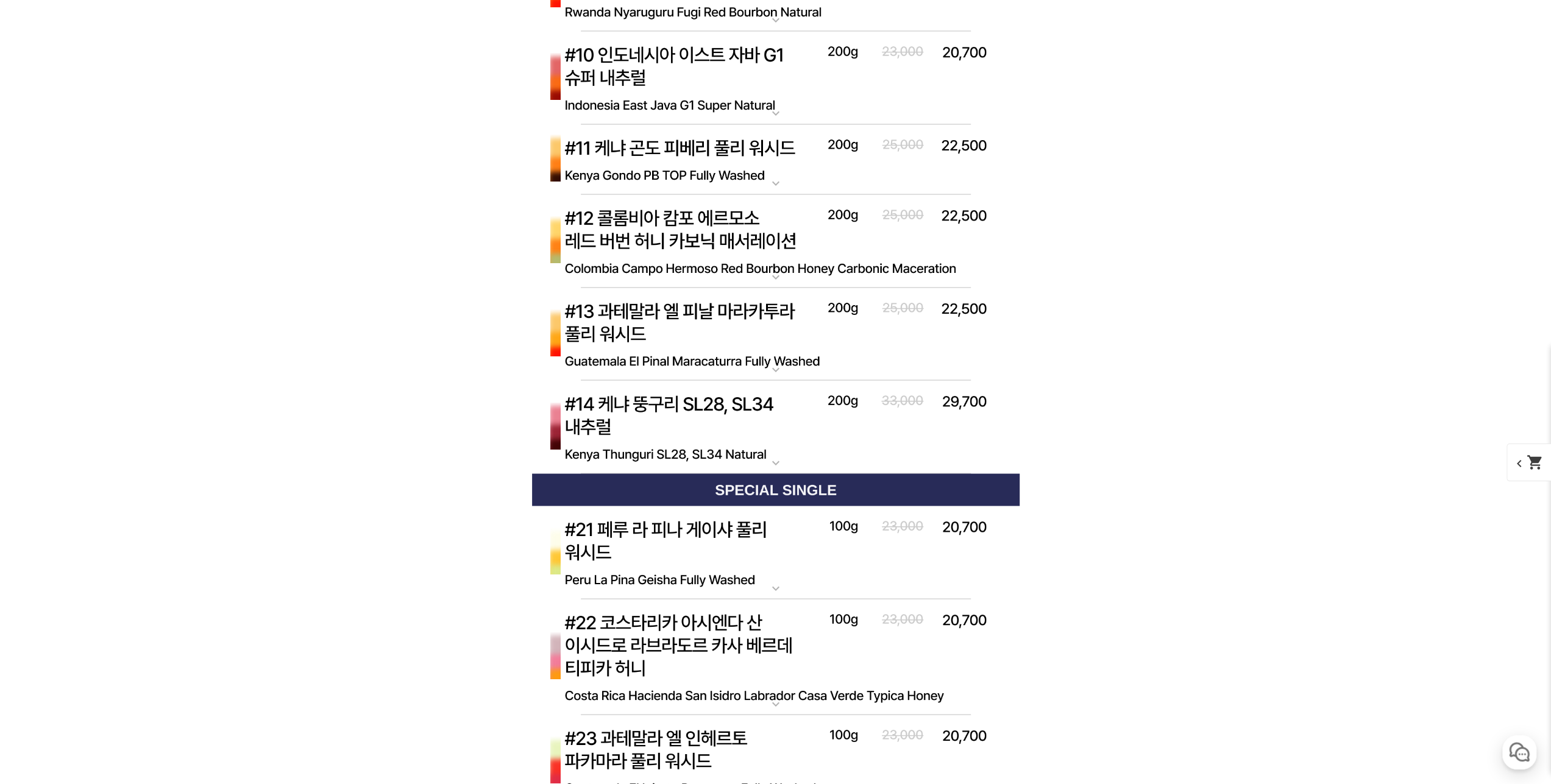
click at [774, 240] on img at bounding box center [776, 241] width 488 height 94
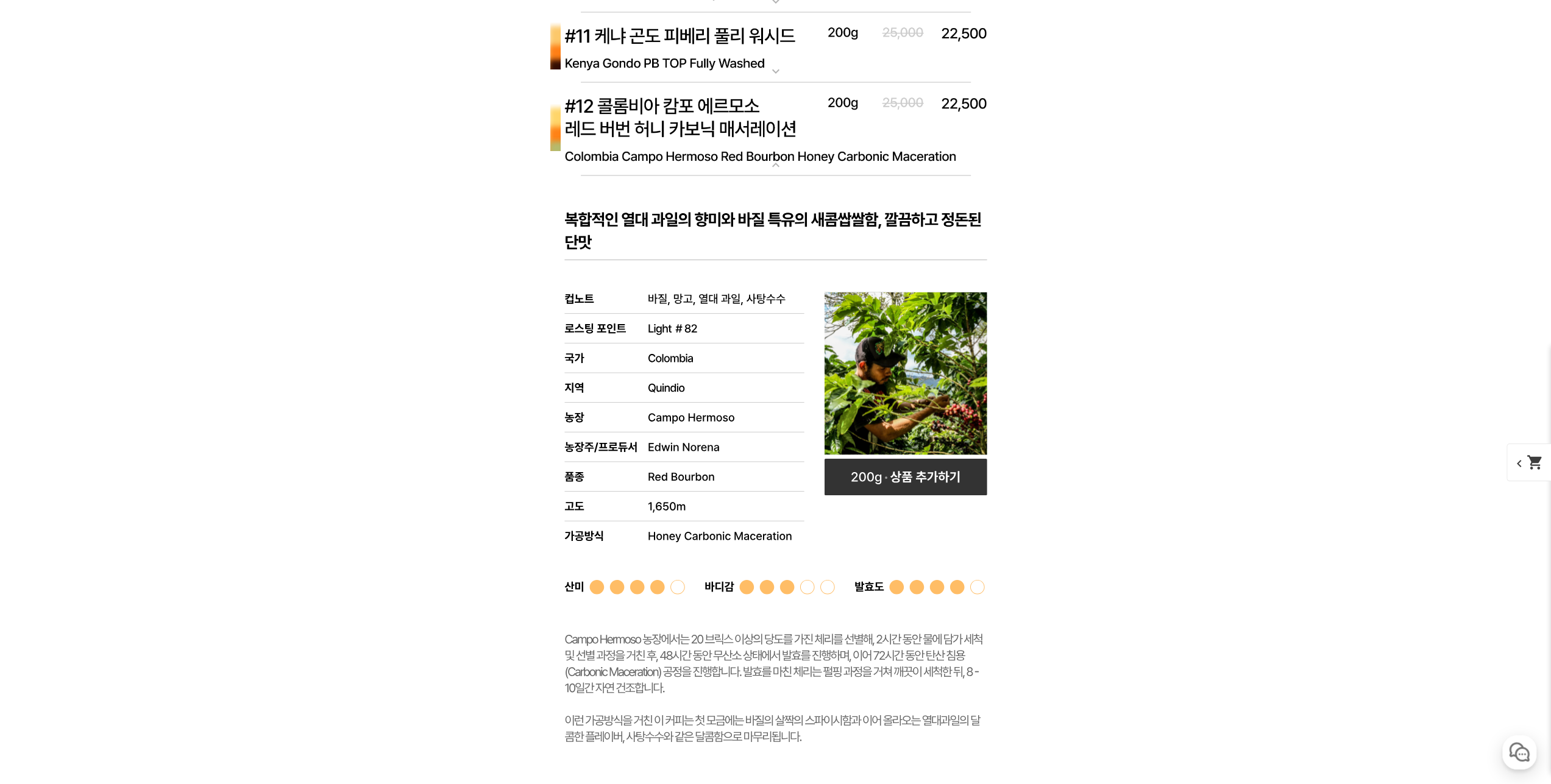
scroll to position [6823, 0]
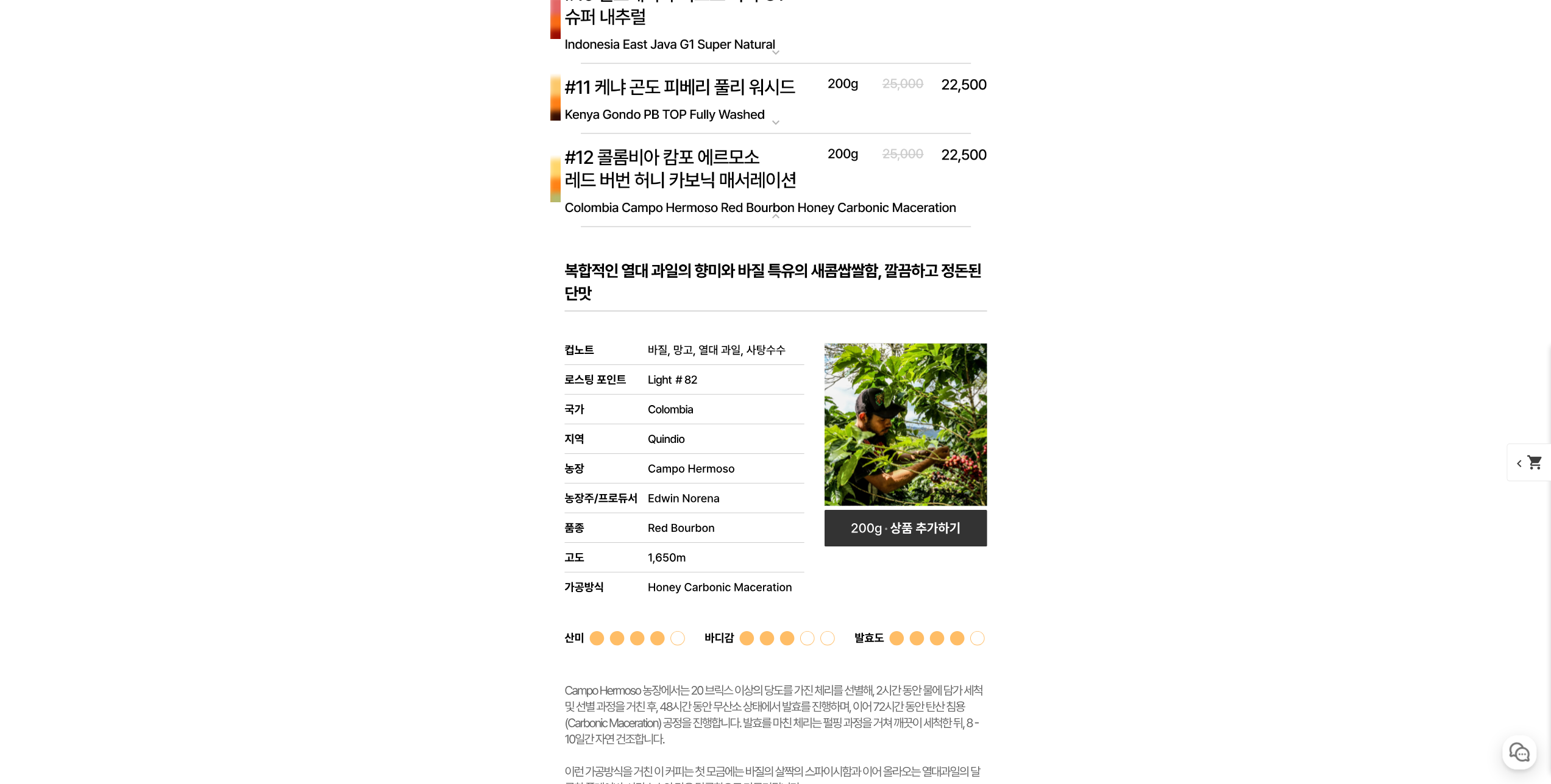
click at [759, 189] on img at bounding box center [776, 181] width 488 height 94
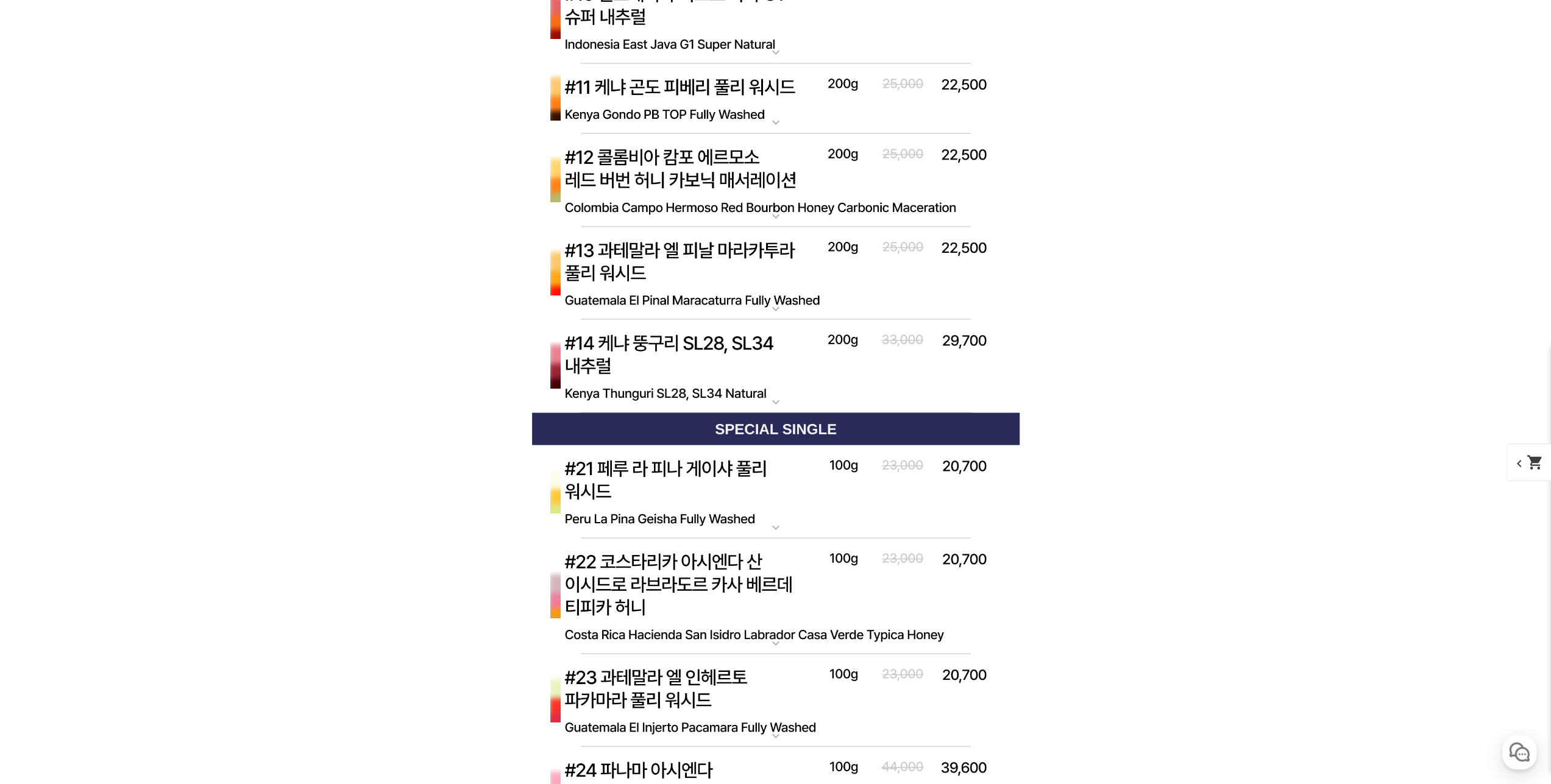
click at [755, 265] on img at bounding box center [776, 274] width 488 height 94
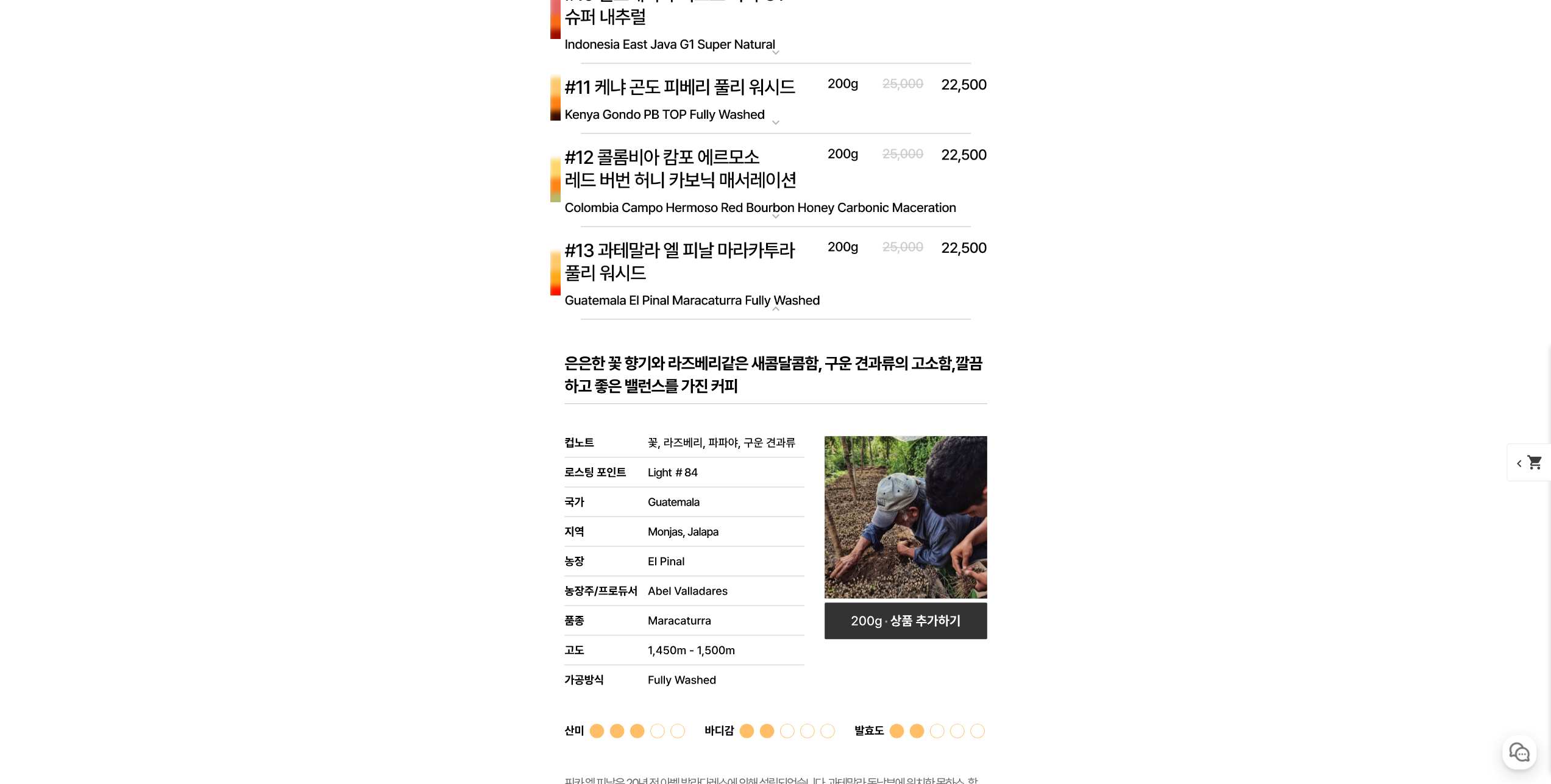
click at [756, 264] on img at bounding box center [776, 274] width 488 height 94
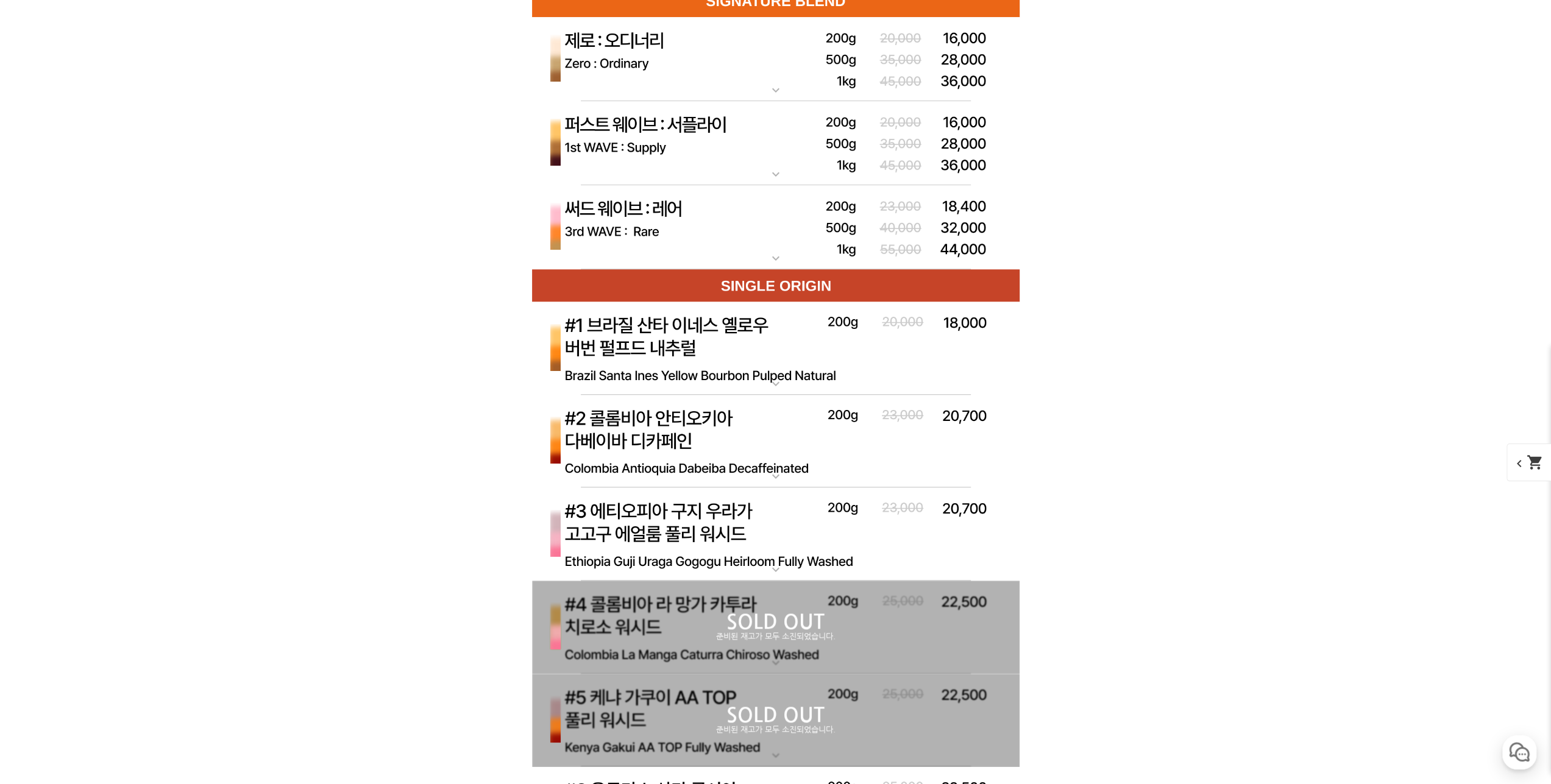
scroll to position [5605, 0]
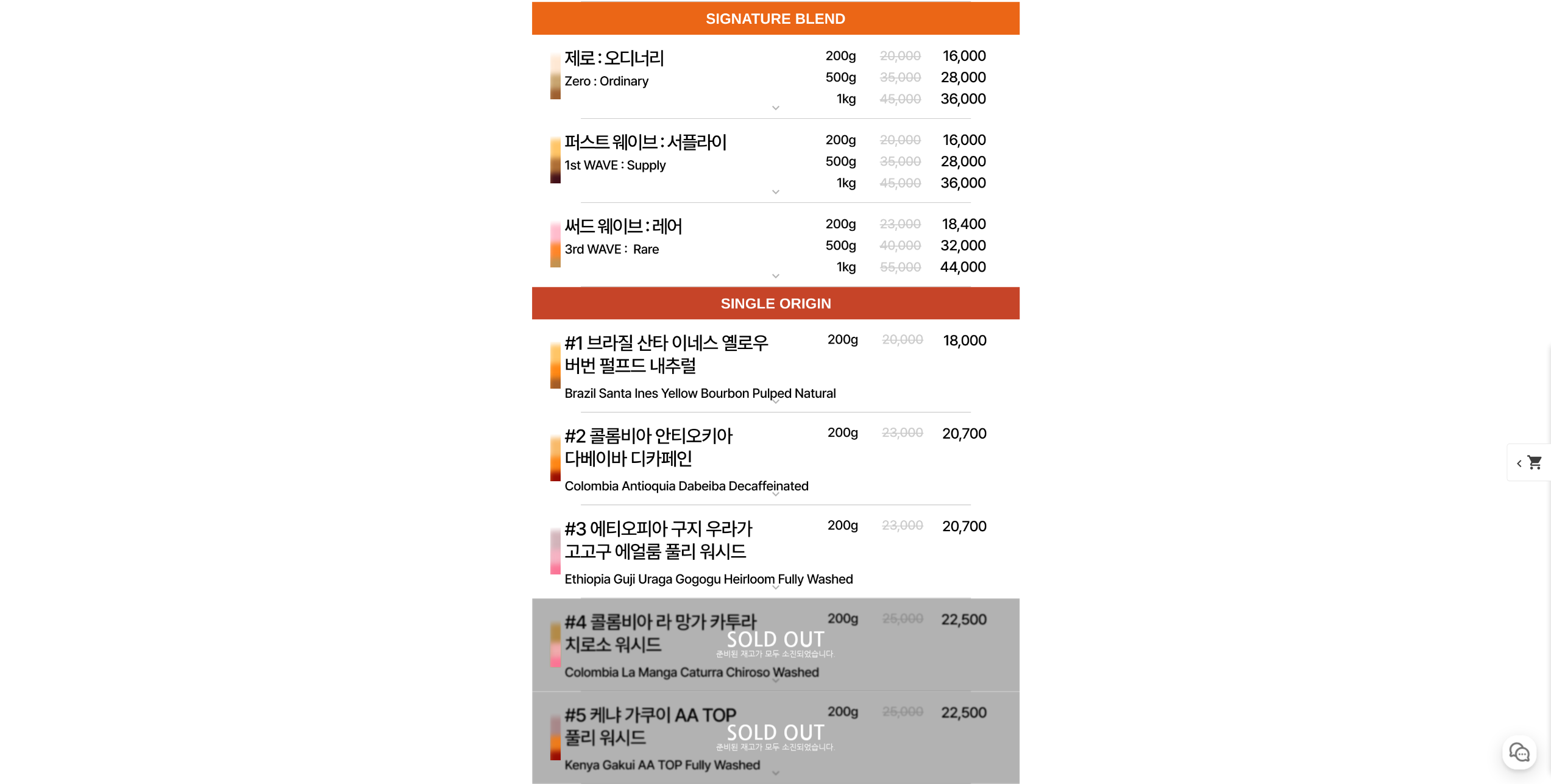
click at [719, 370] on img at bounding box center [776, 366] width 488 height 94
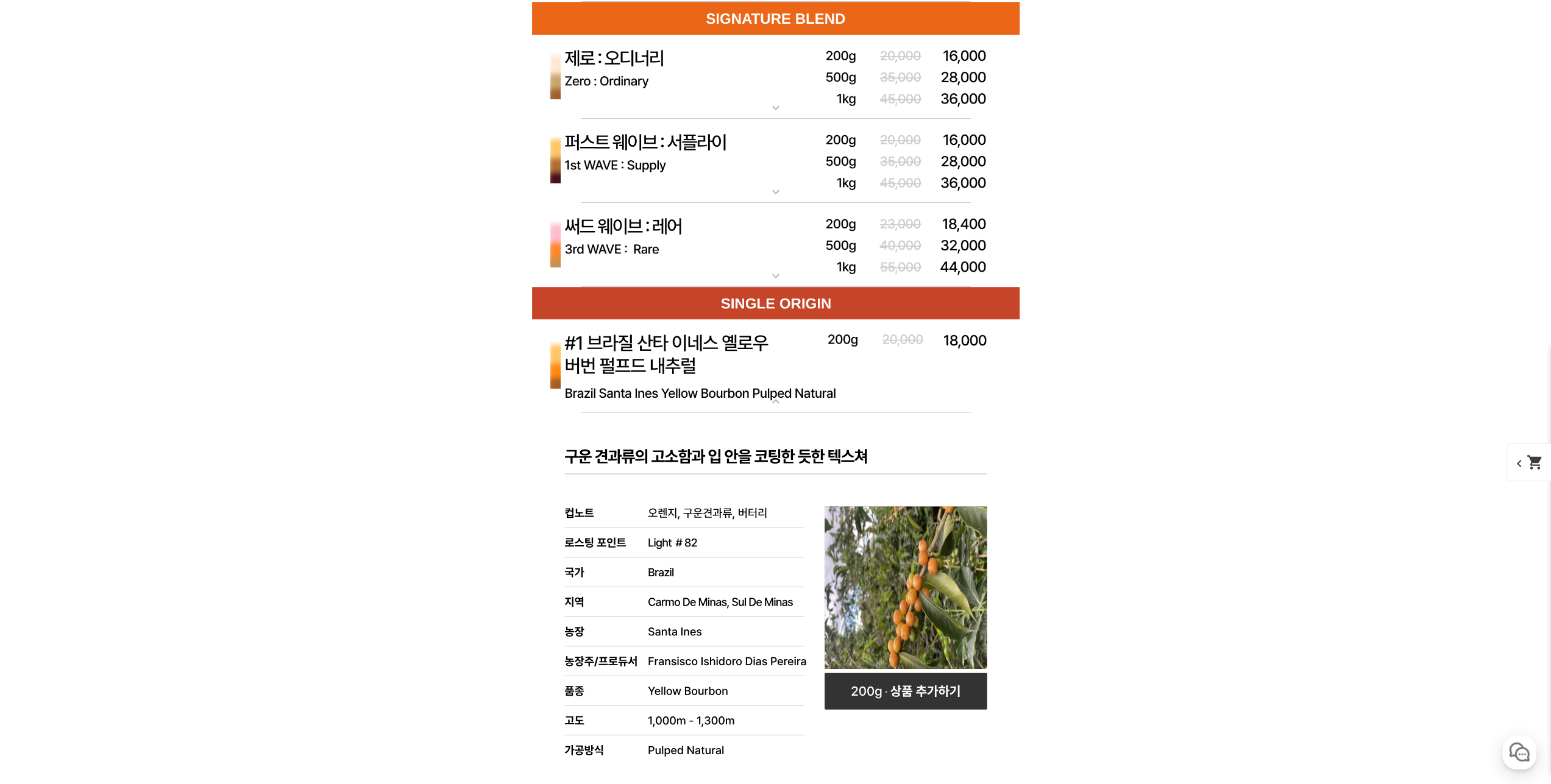
click at [725, 358] on img at bounding box center [776, 366] width 488 height 94
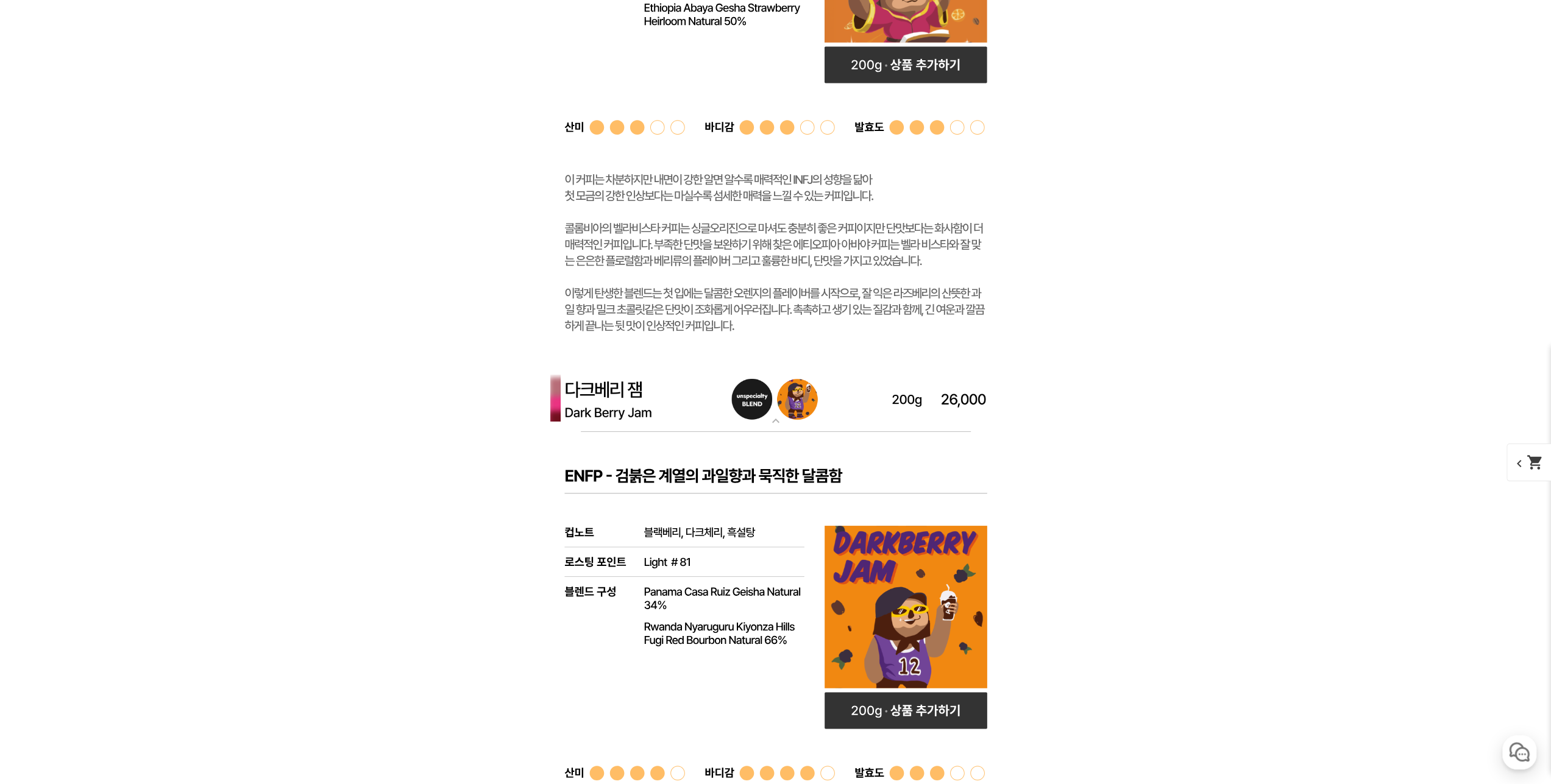
scroll to position [4508, 0]
click at [661, 406] on img at bounding box center [776, 400] width 488 height 65
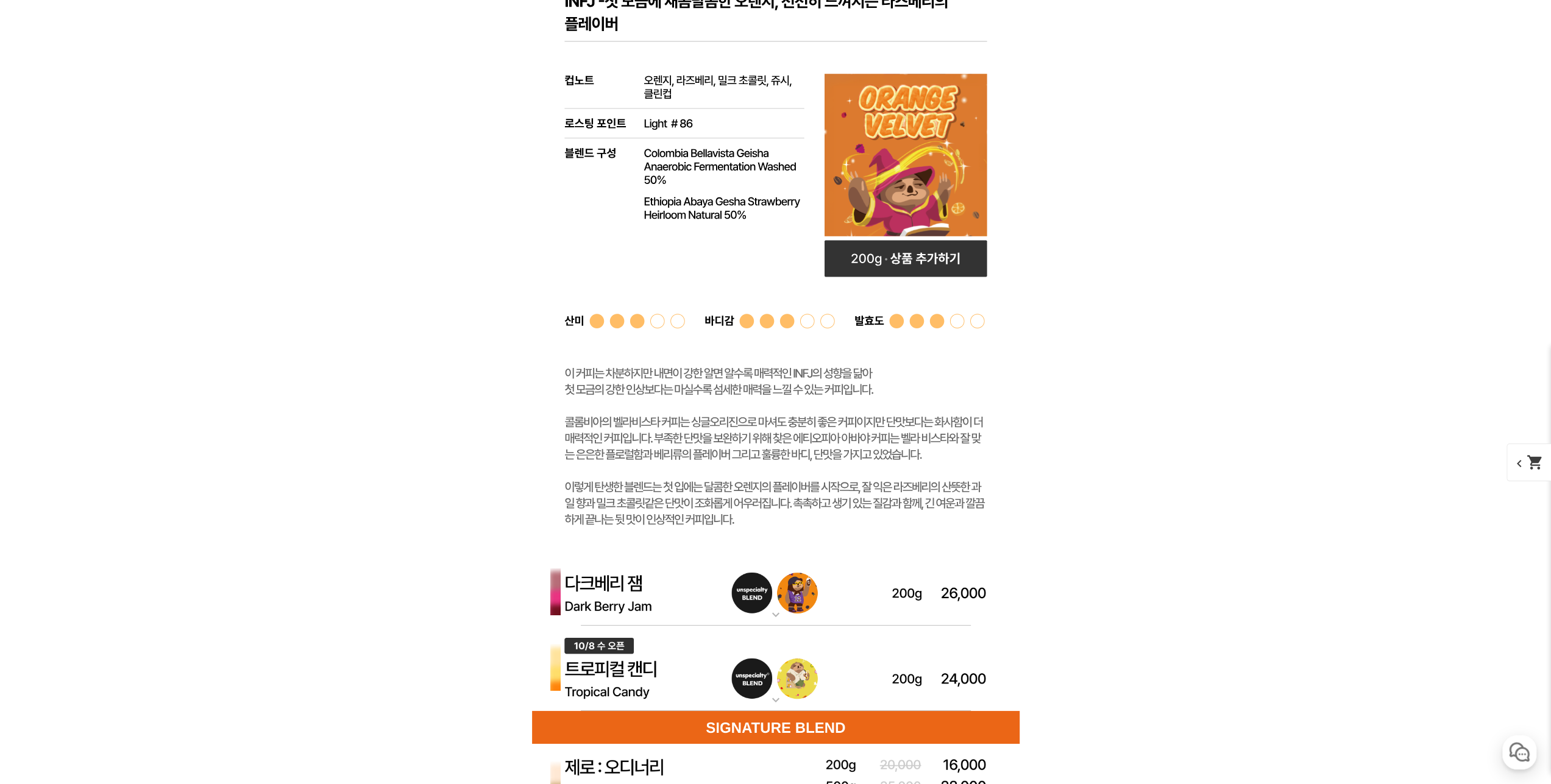
scroll to position [4143, 0]
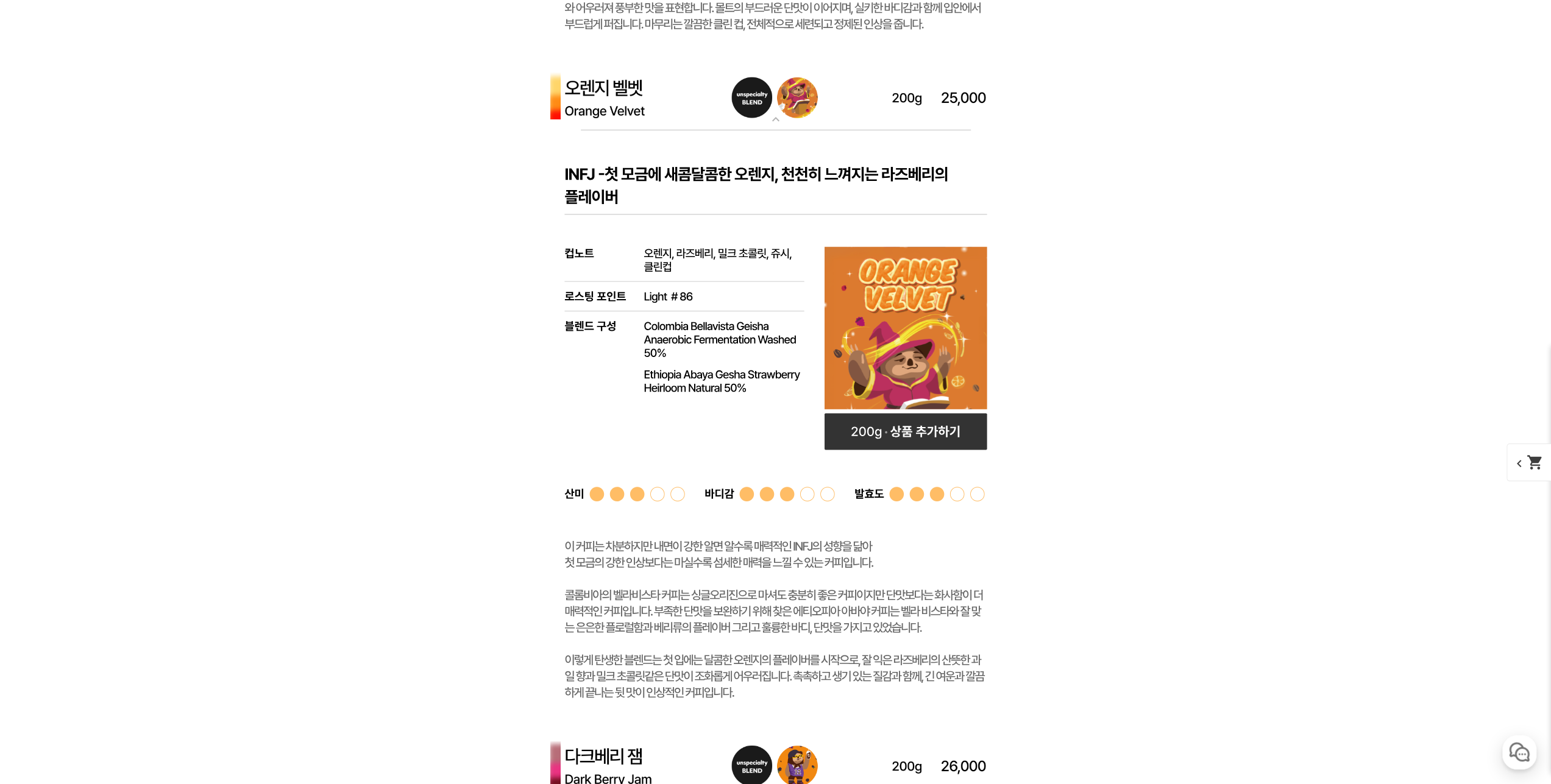
click at [648, 100] on img at bounding box center [776, 97] width 488 height 65
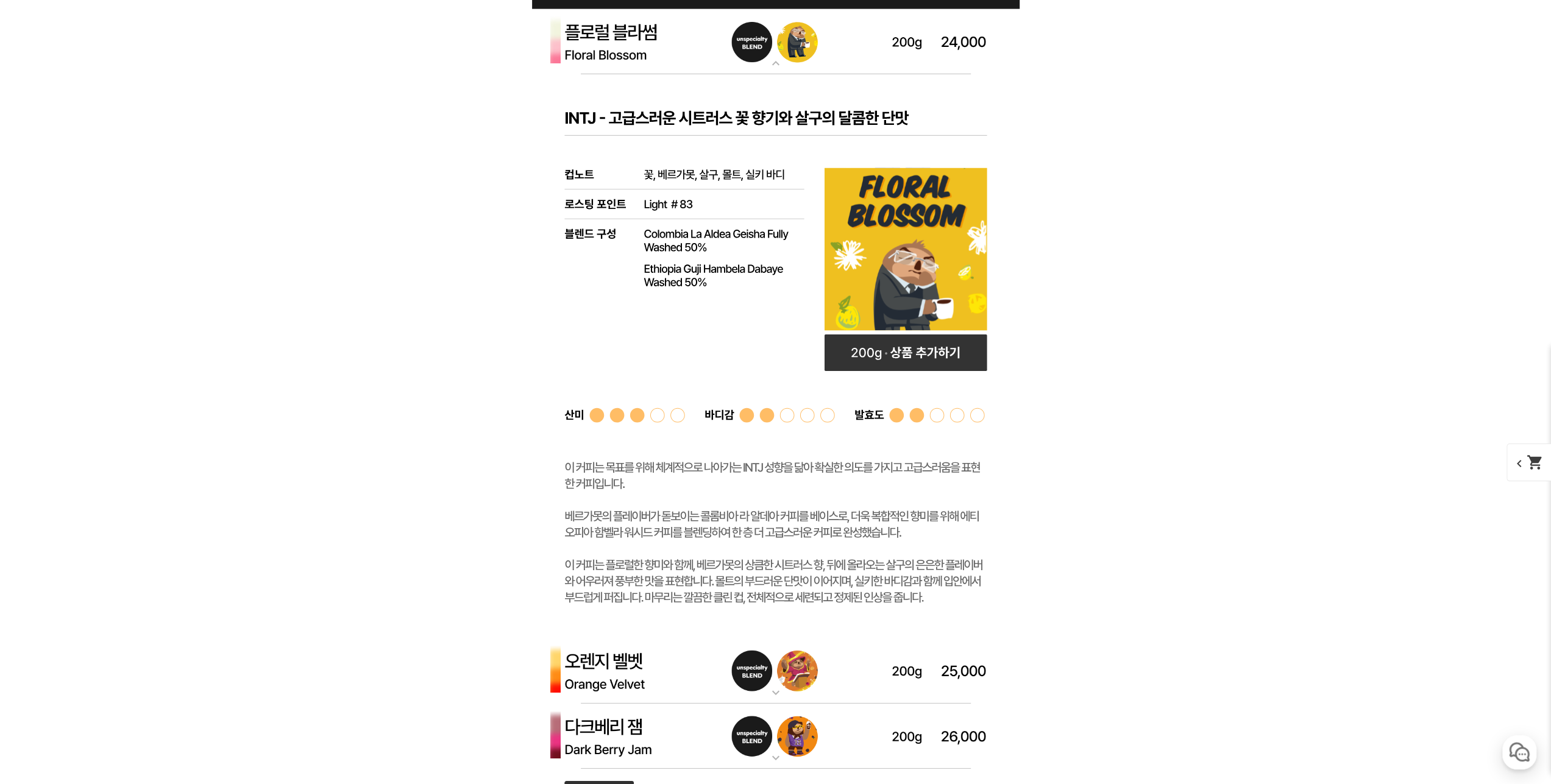
scroll to position [3473, 0]
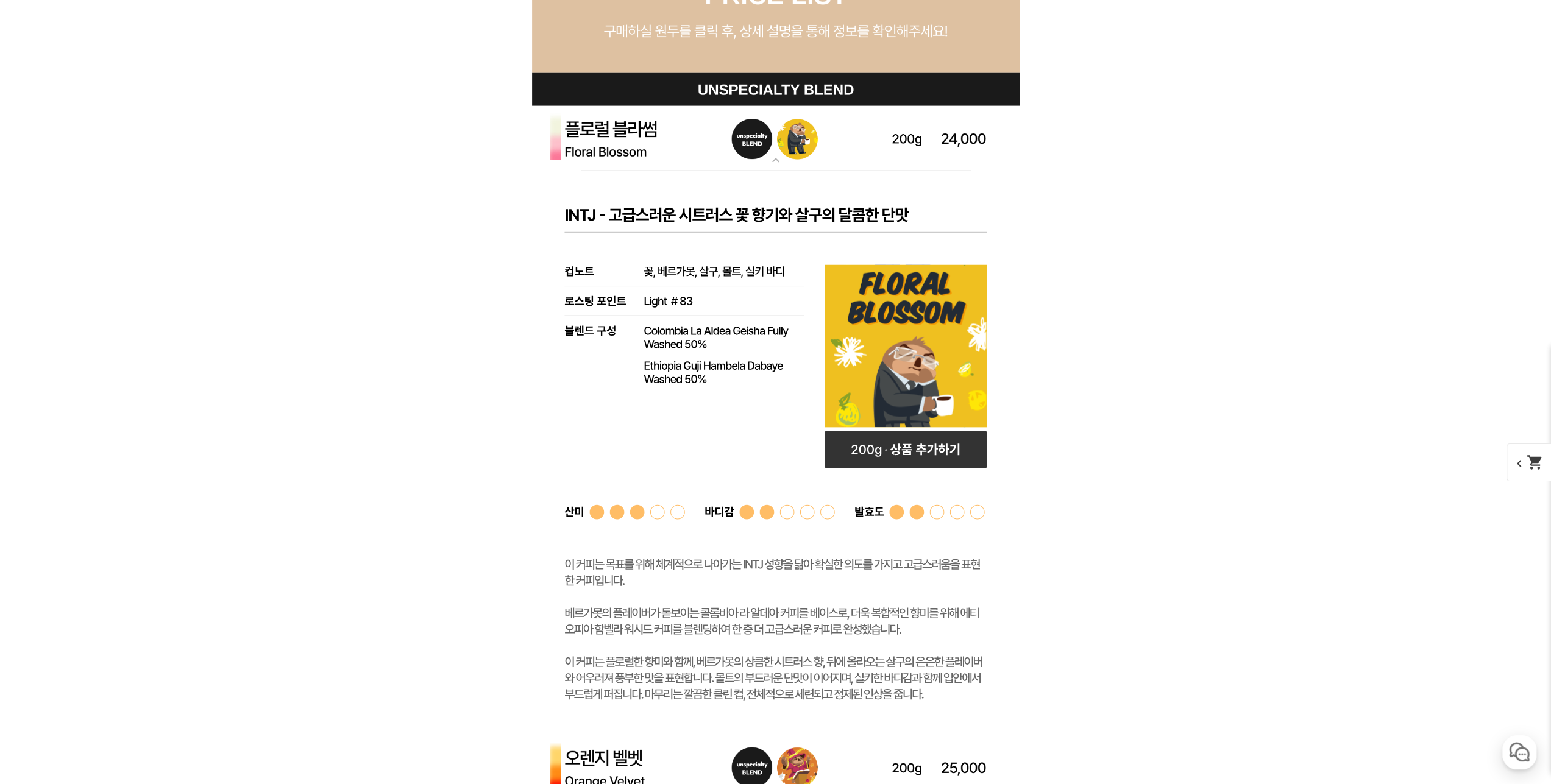
click at [652, 217] on rect at bounding box center [776, 453] width 488 height 563
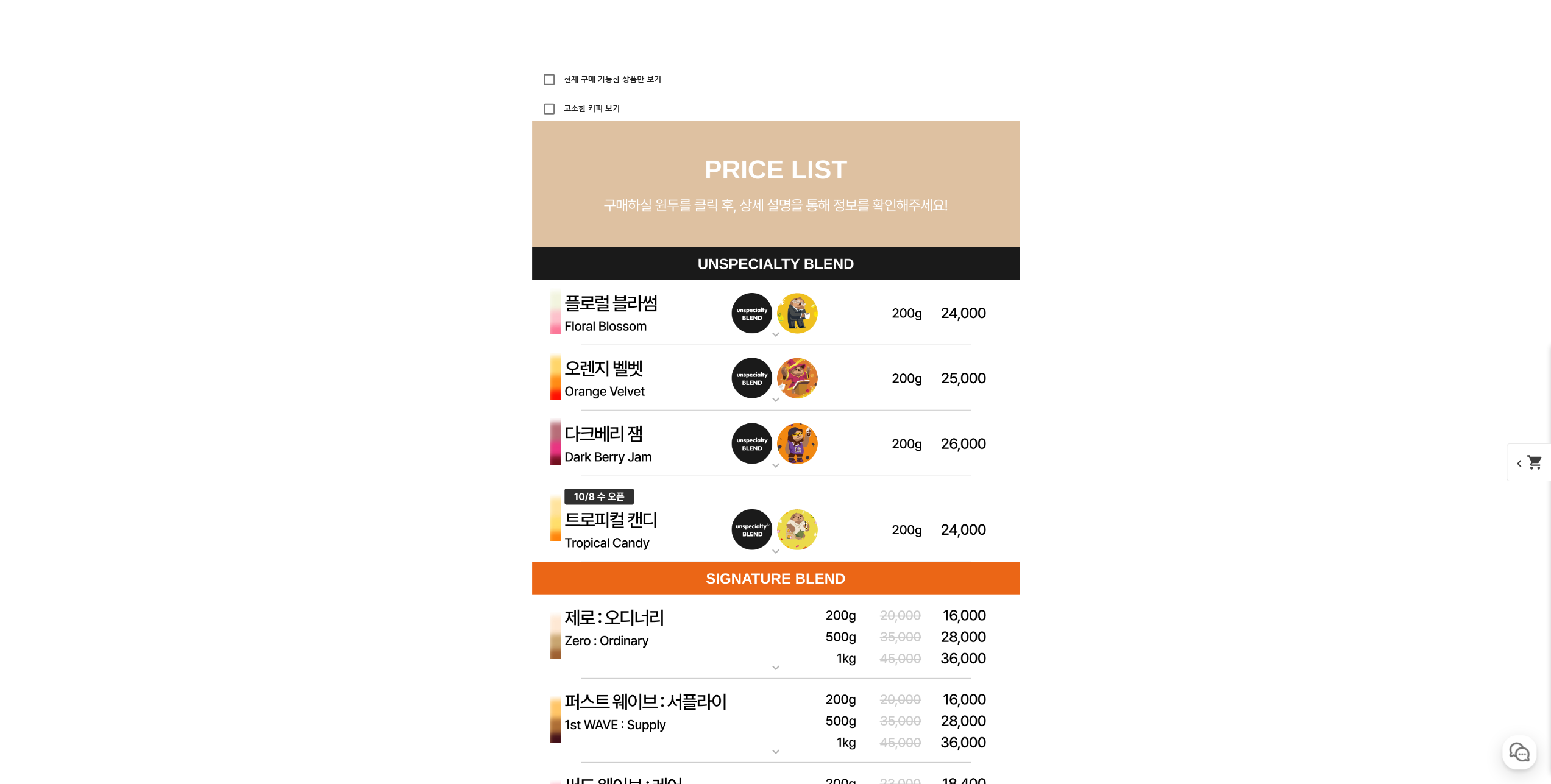
scroll to position [3351, 0]
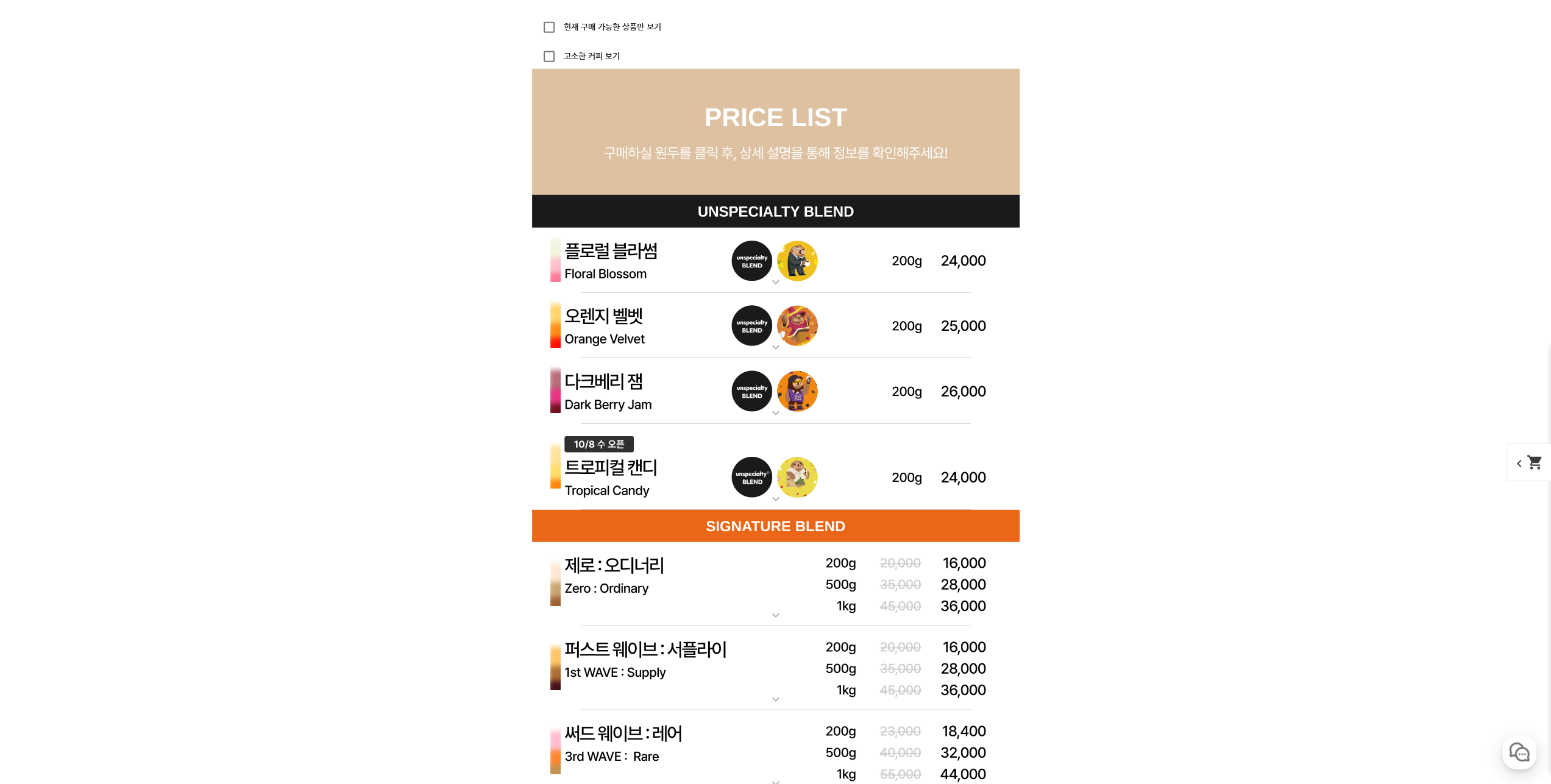
click at [673, 465] on img at bounding box center [776, 467] width 488 height 87
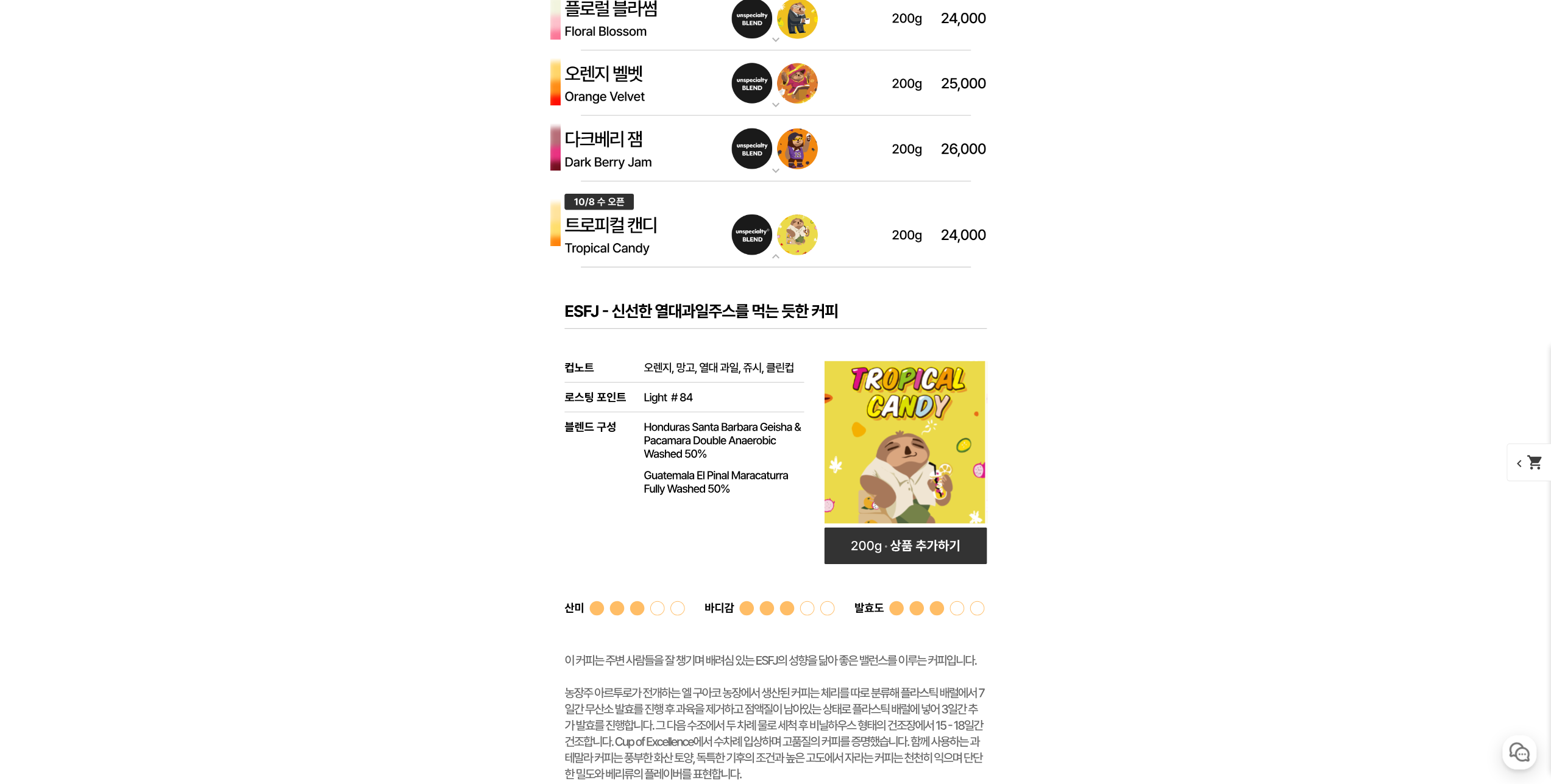
scroll to position [3594, 0]
click at [647, 226] on img at bounding box center [776, 223] width 488 height 87
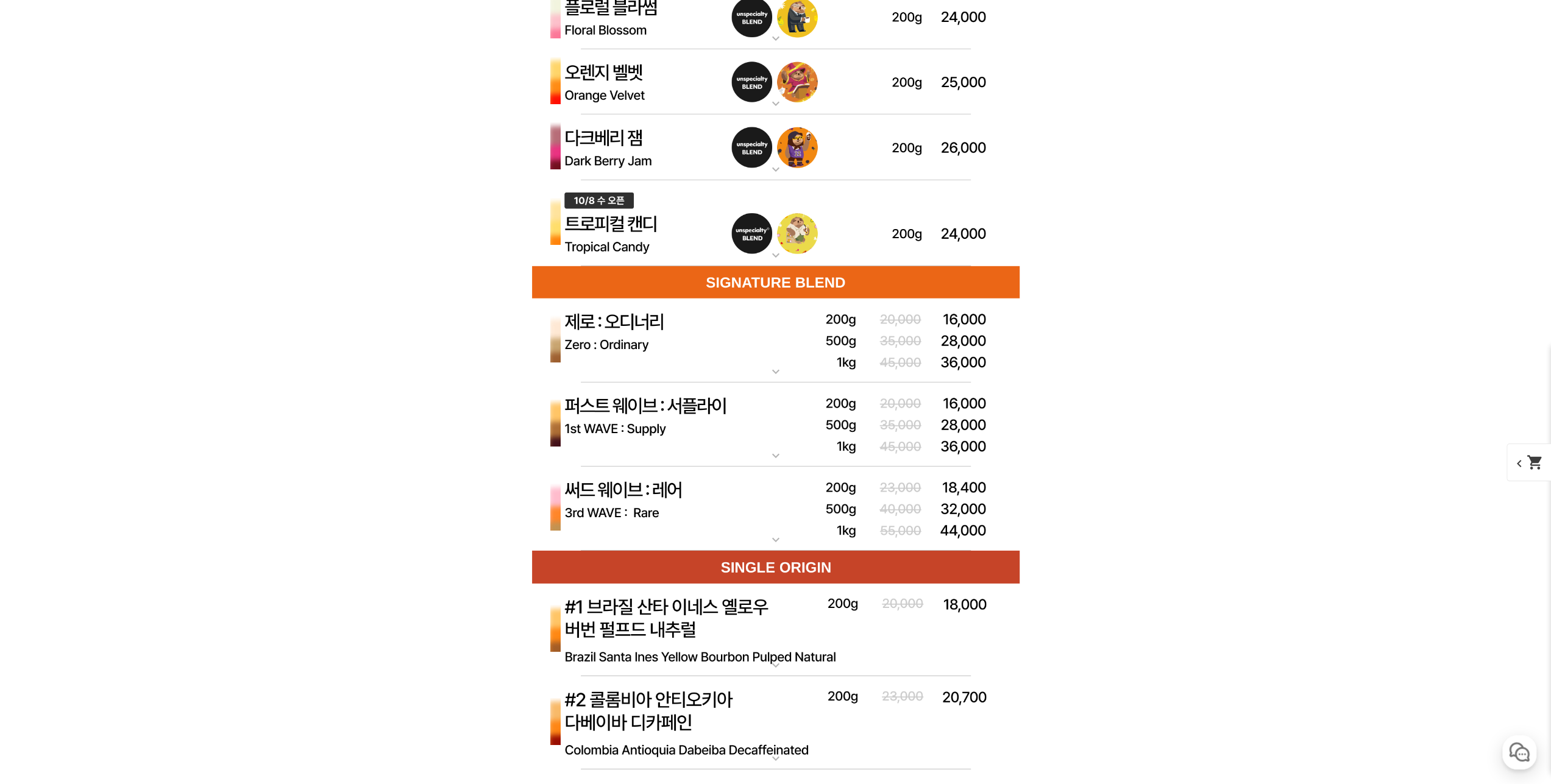
click at [664, 149] on img at bounding box center [776, 147] width 488 height 65
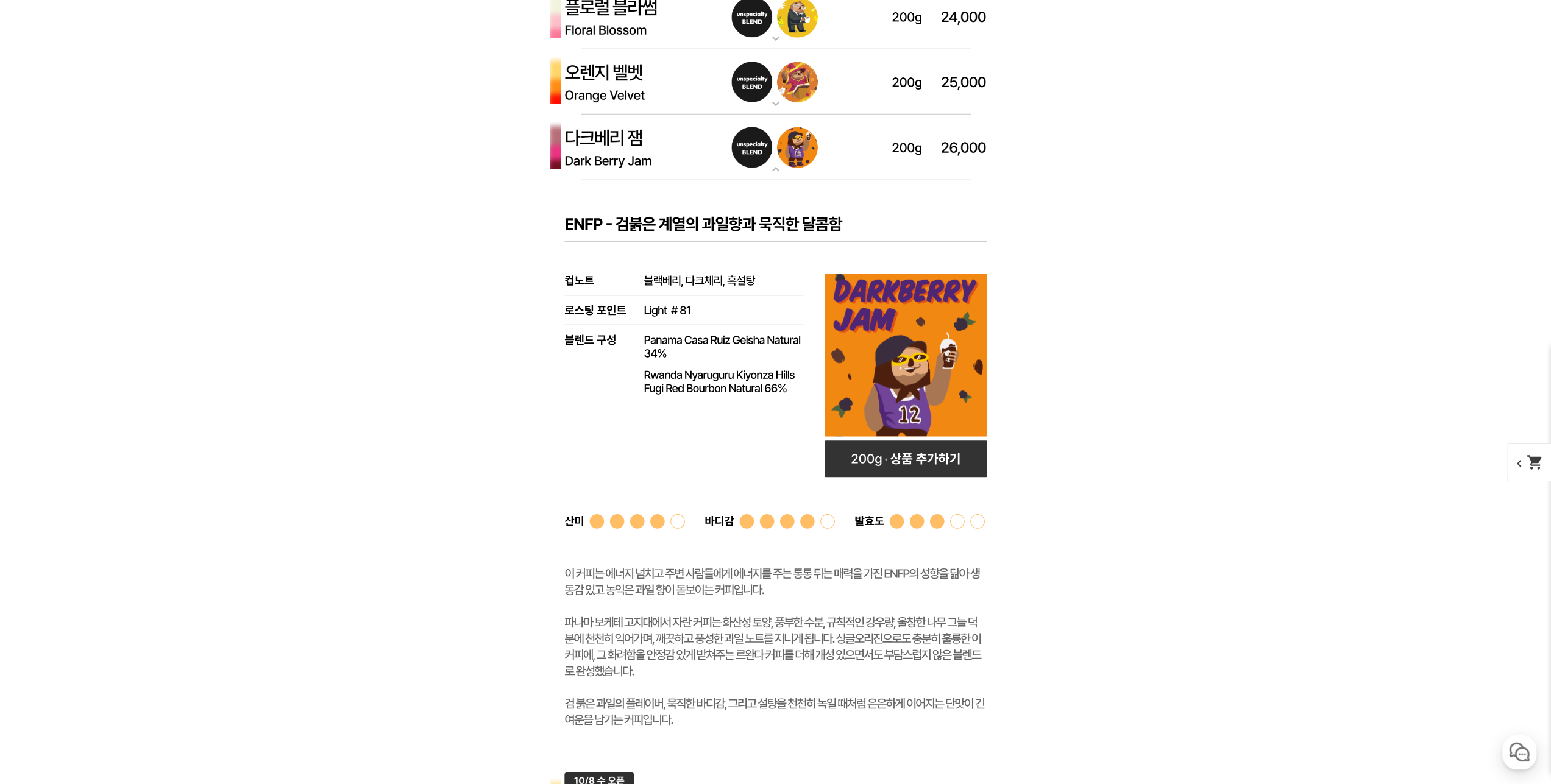
click at [664, 149] on img at bounding box center [776, 147] width 488 height 65
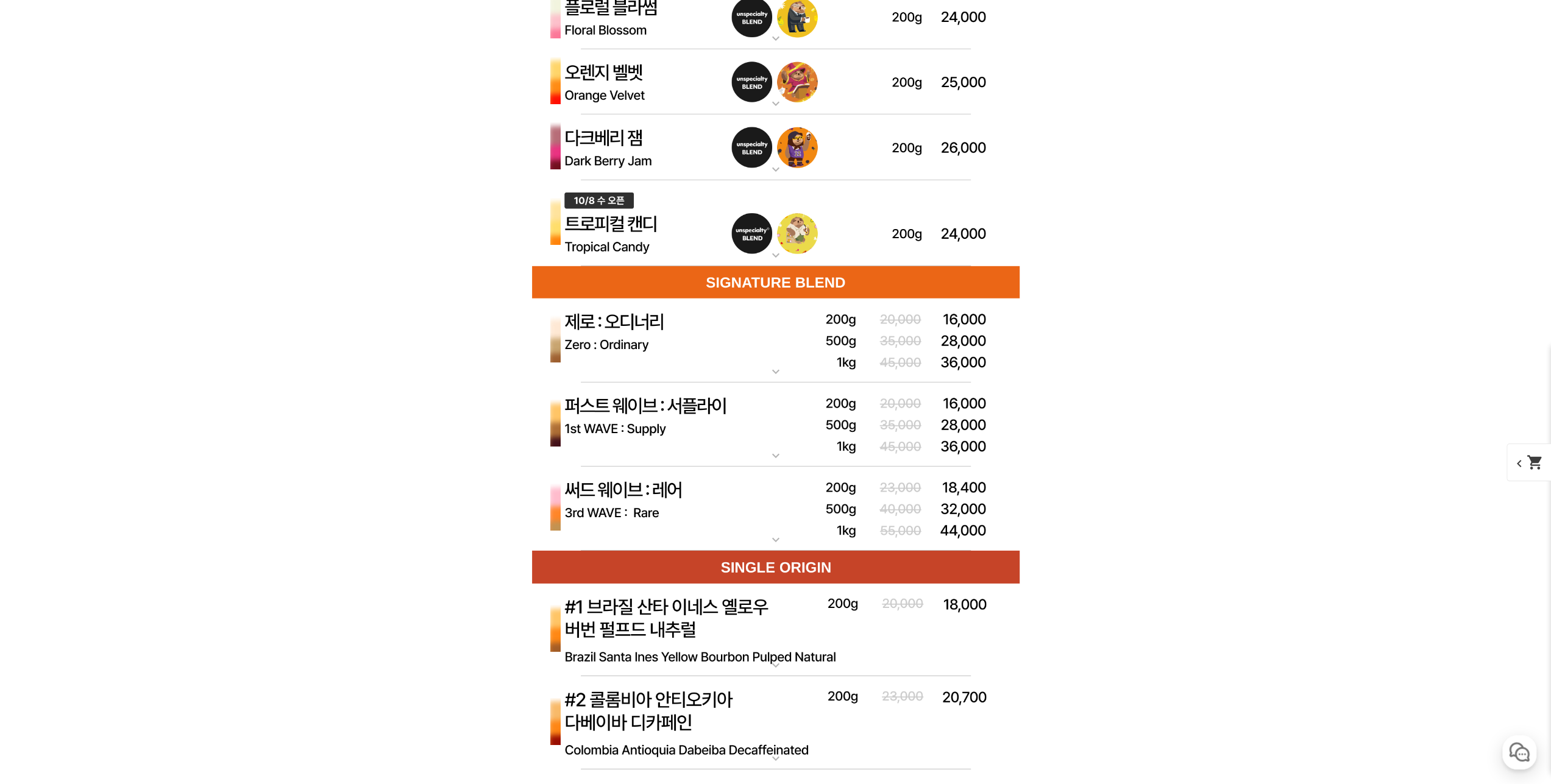
click at [664, 76] on img at bounding box center [776, 82] width 488 height 65
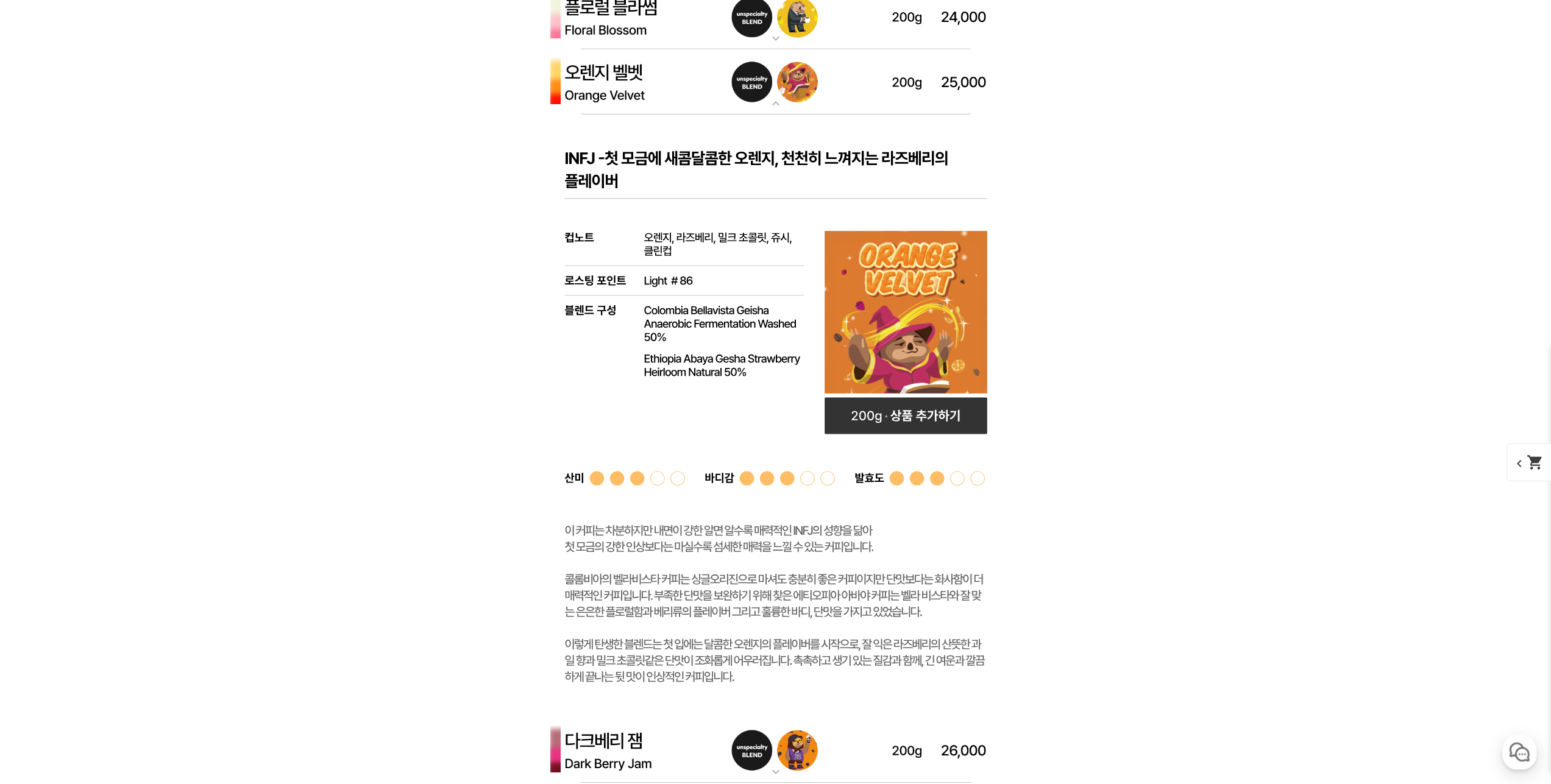
click at [664, 77] on img at bounding box center [776, 82] width 488 height 65
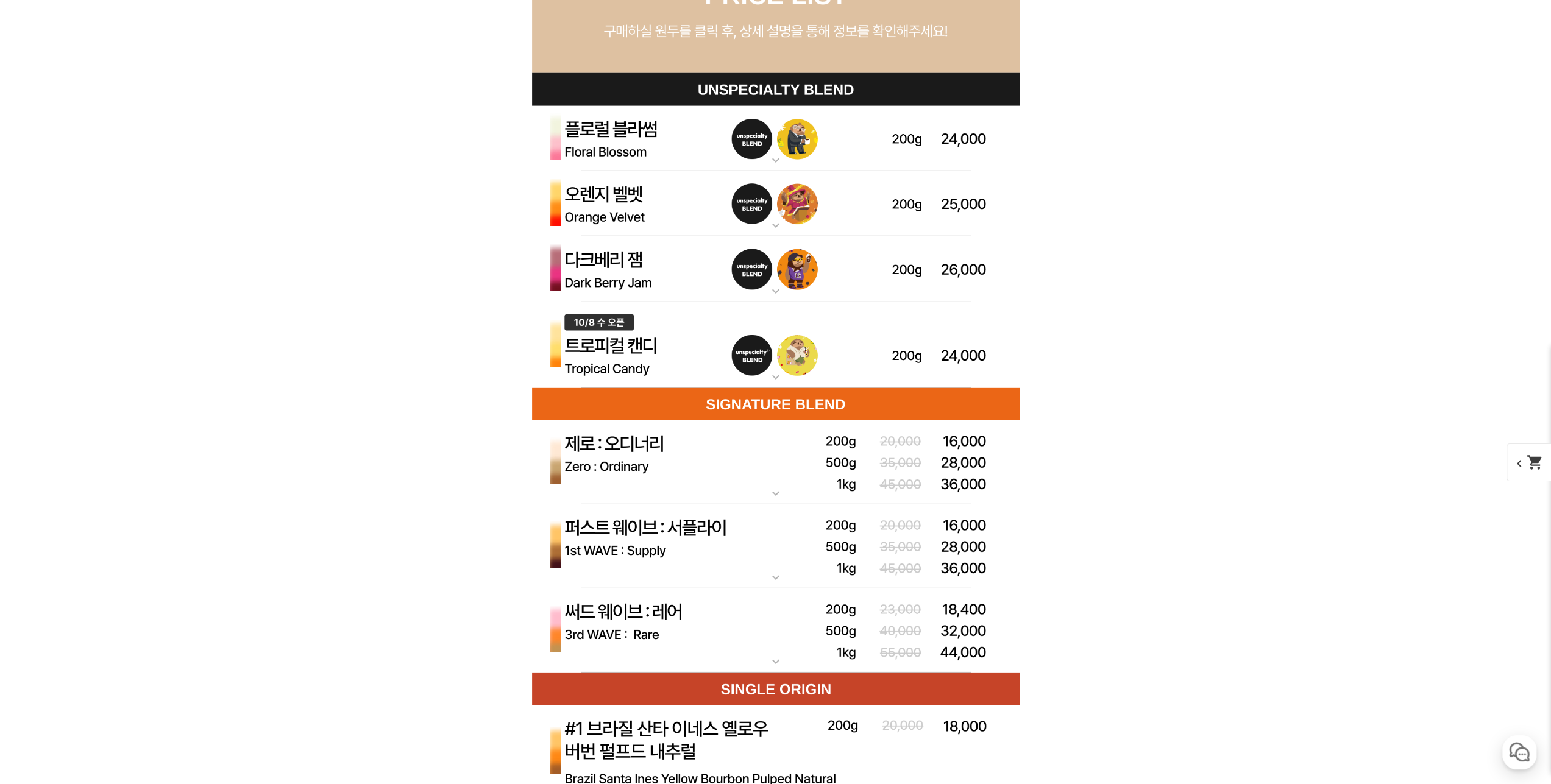
click at [662, 138] on img at bounding box center [776, 139] width 488 height 65
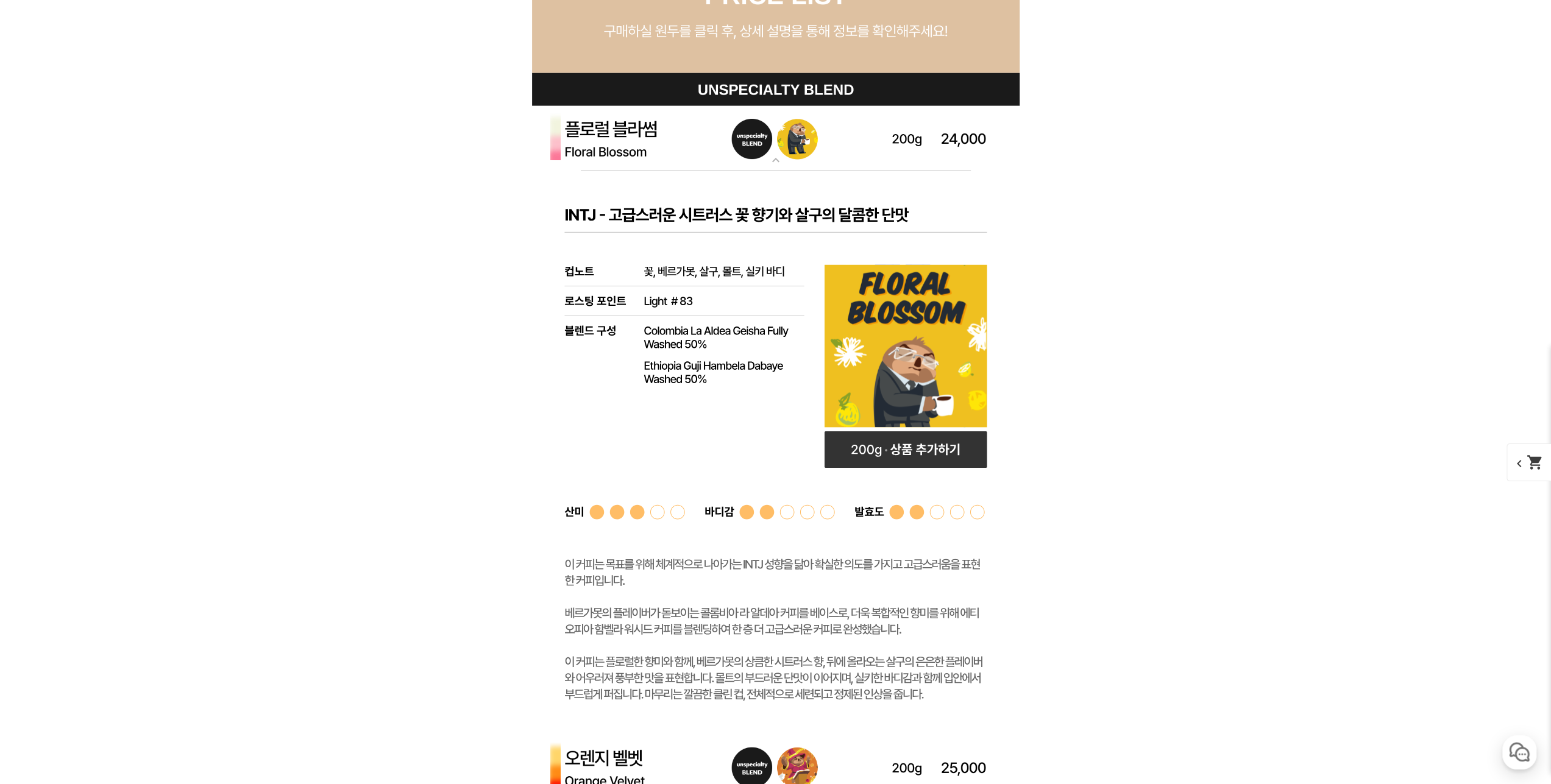
click at [662, 138] on img at bounding box center [776, 139] width 488 height 65
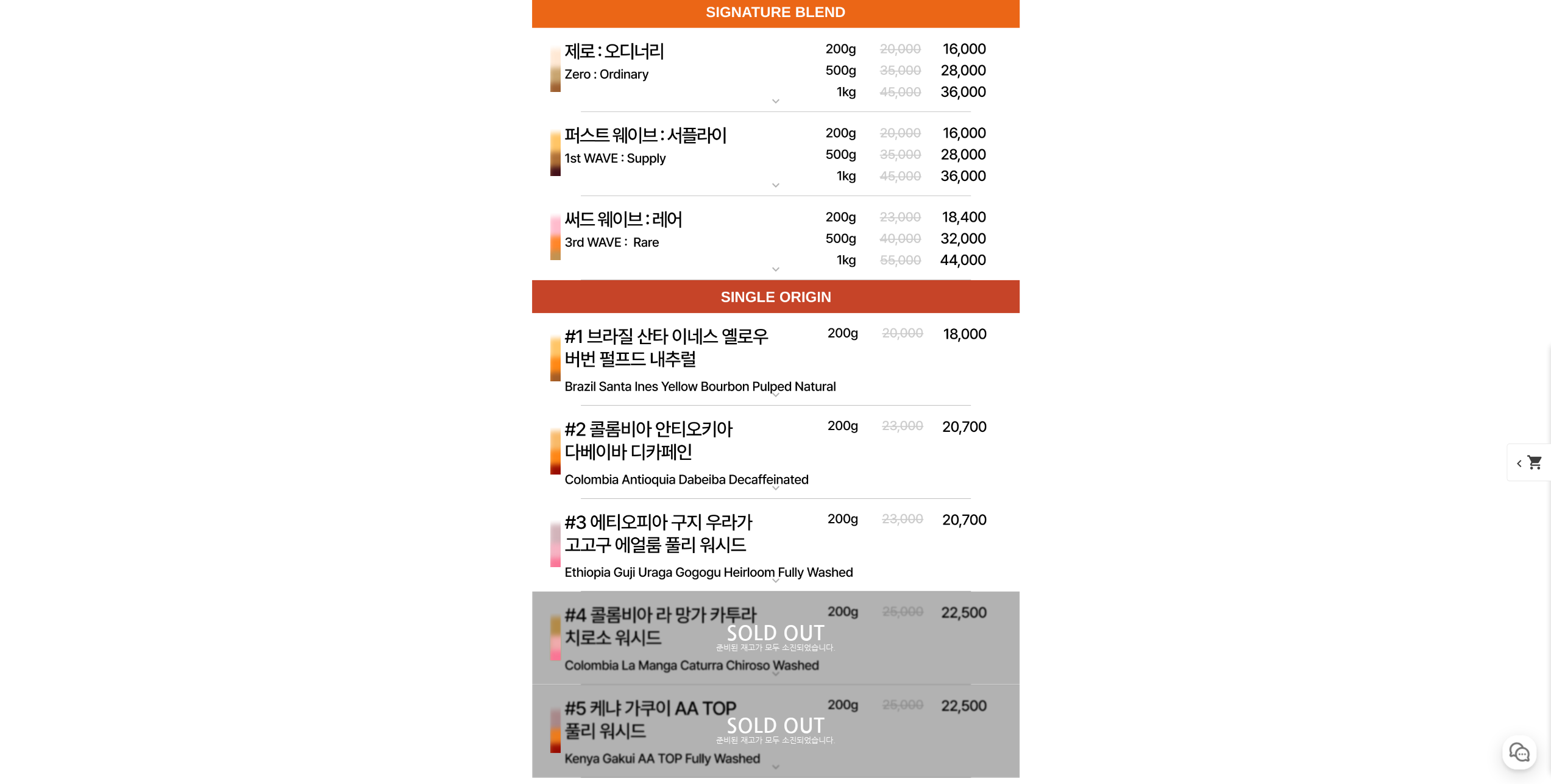
scroll to position [3960, 0]
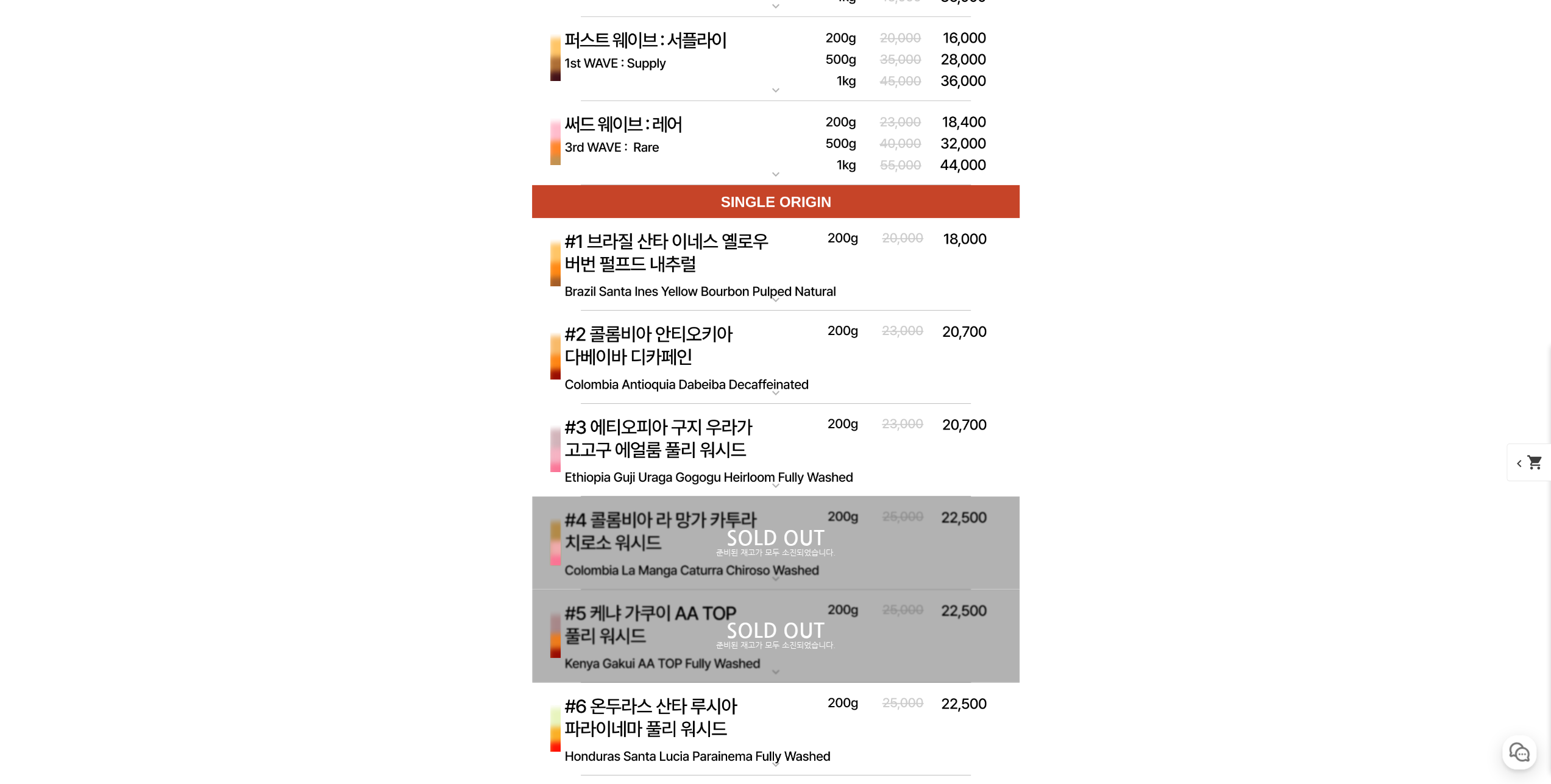
click at [799, 441] on img at bounding box center [776, 451] width 488 height 94
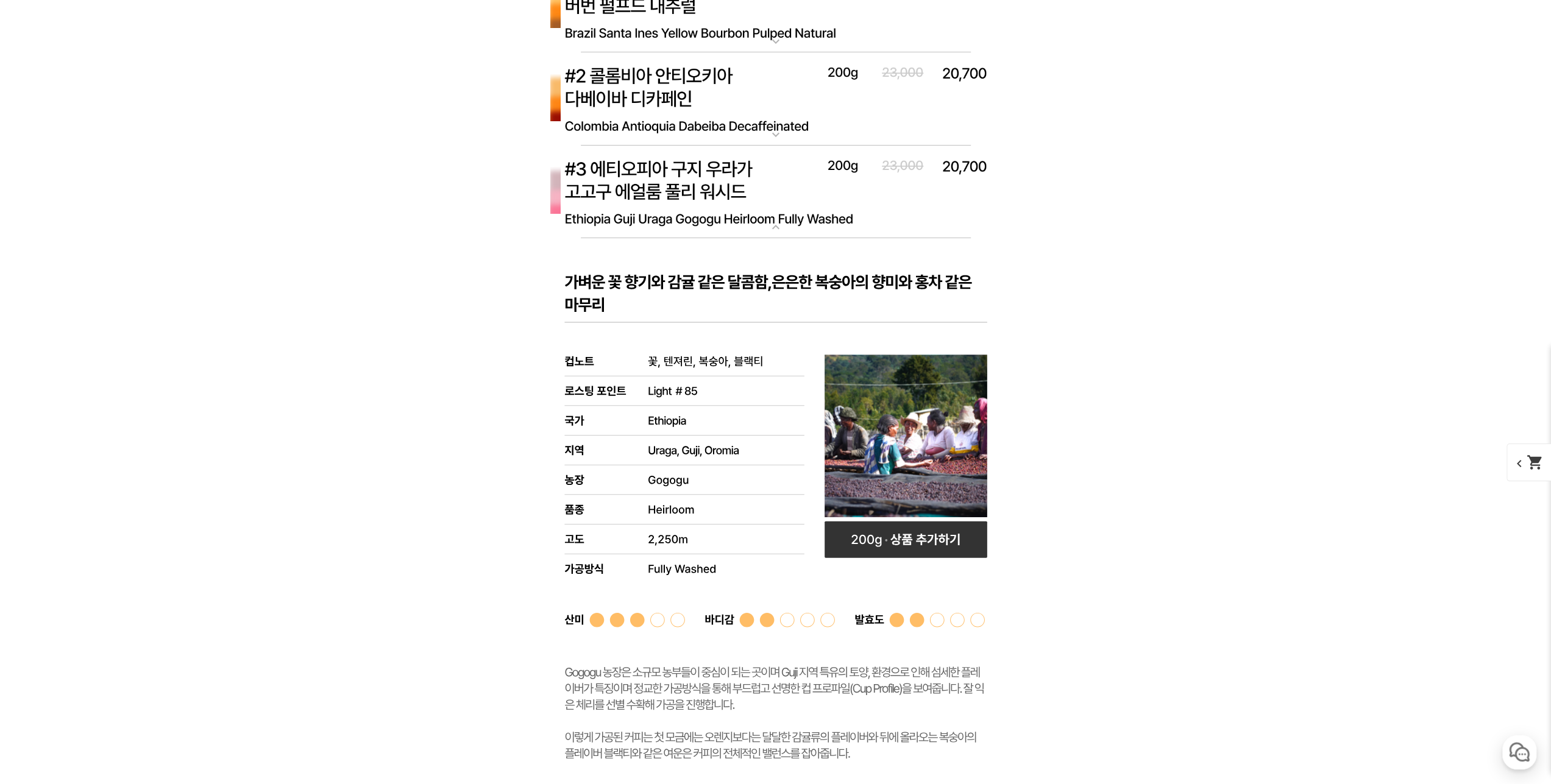
scroll to position [4326, 0]
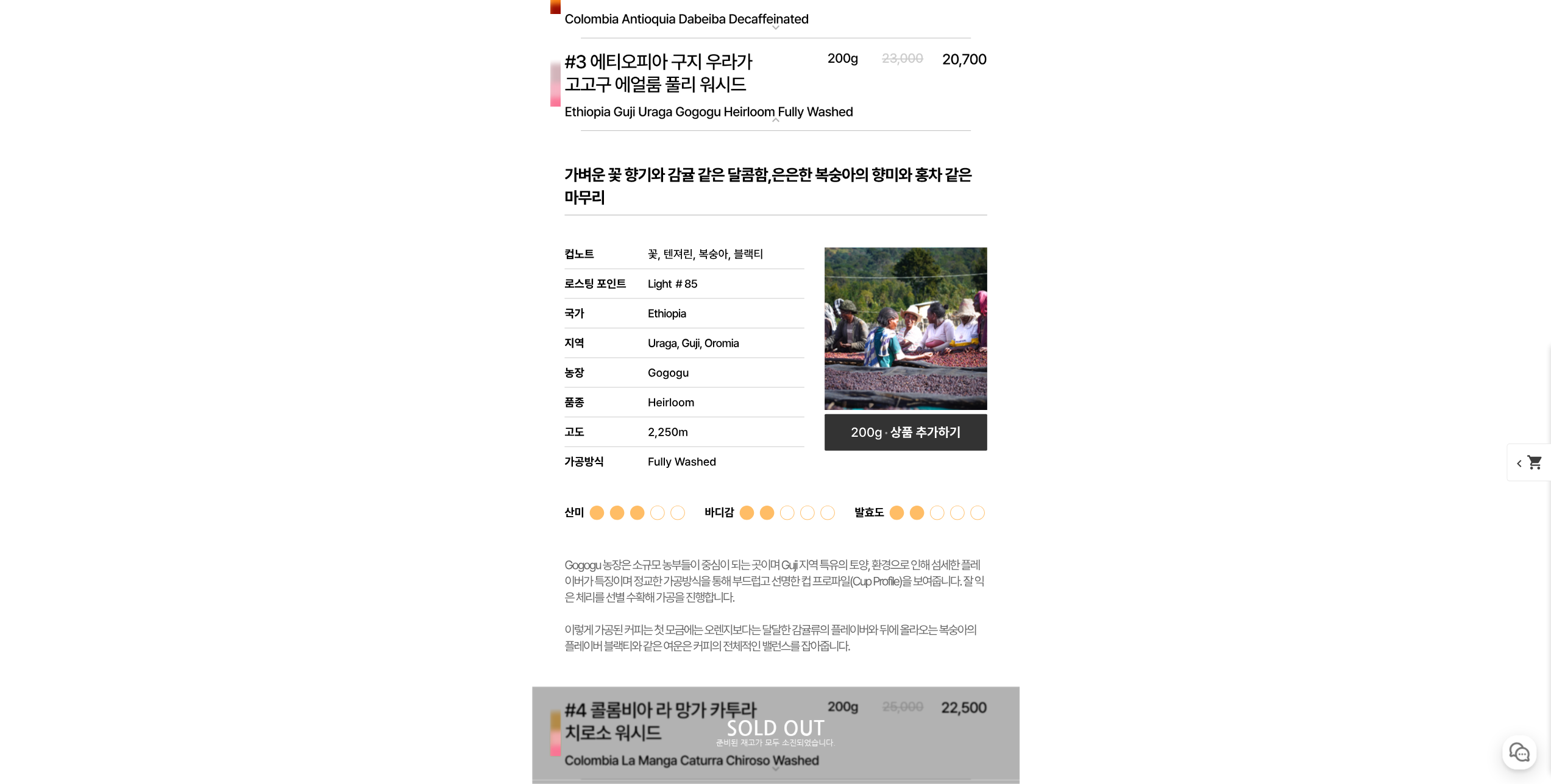
click at [698, 95] on img at bounding box center [776, 85] width 488 height 94
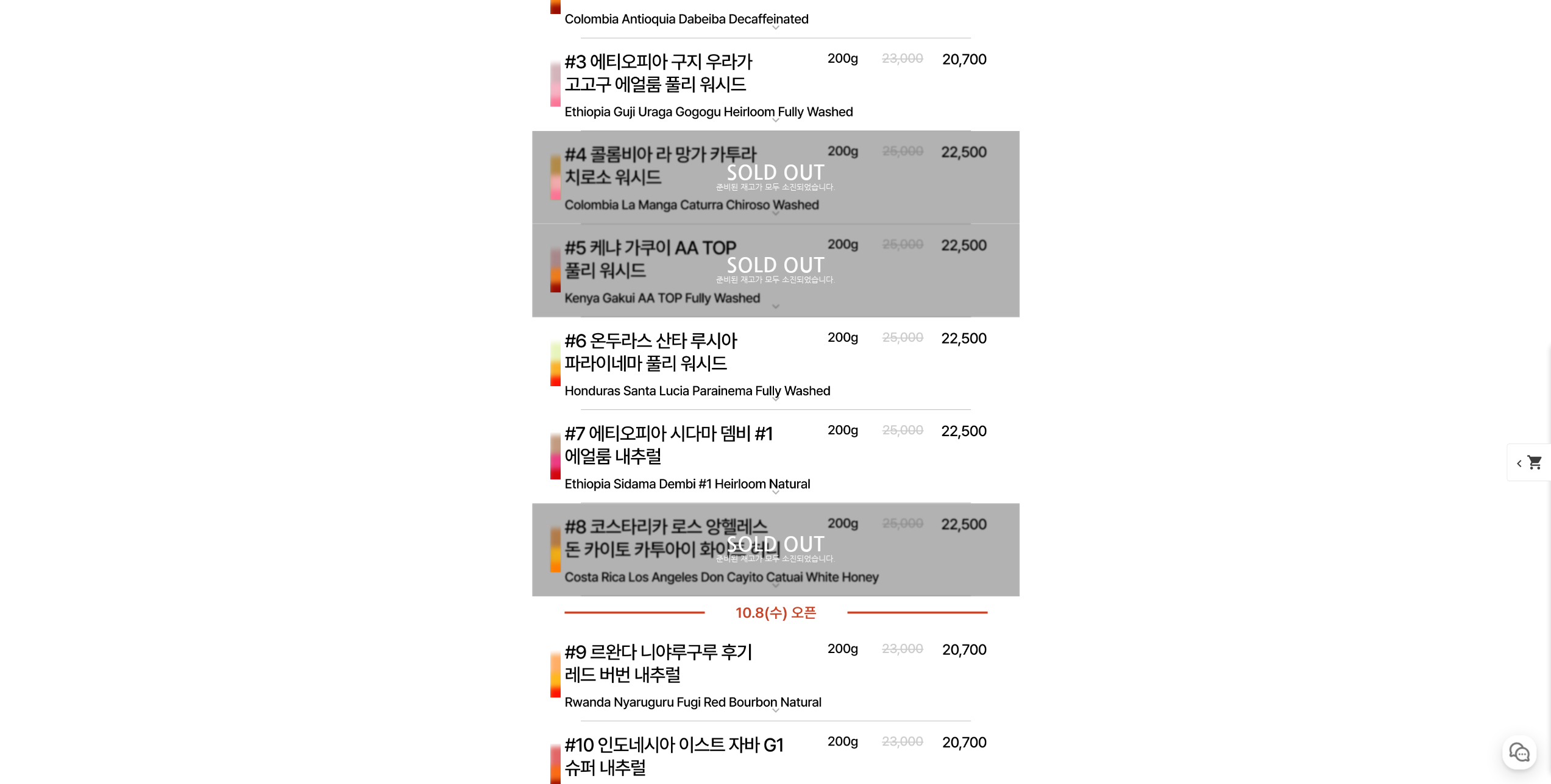
click at [710, 373] on img at bounding box center [776, 364] width 488 height 94
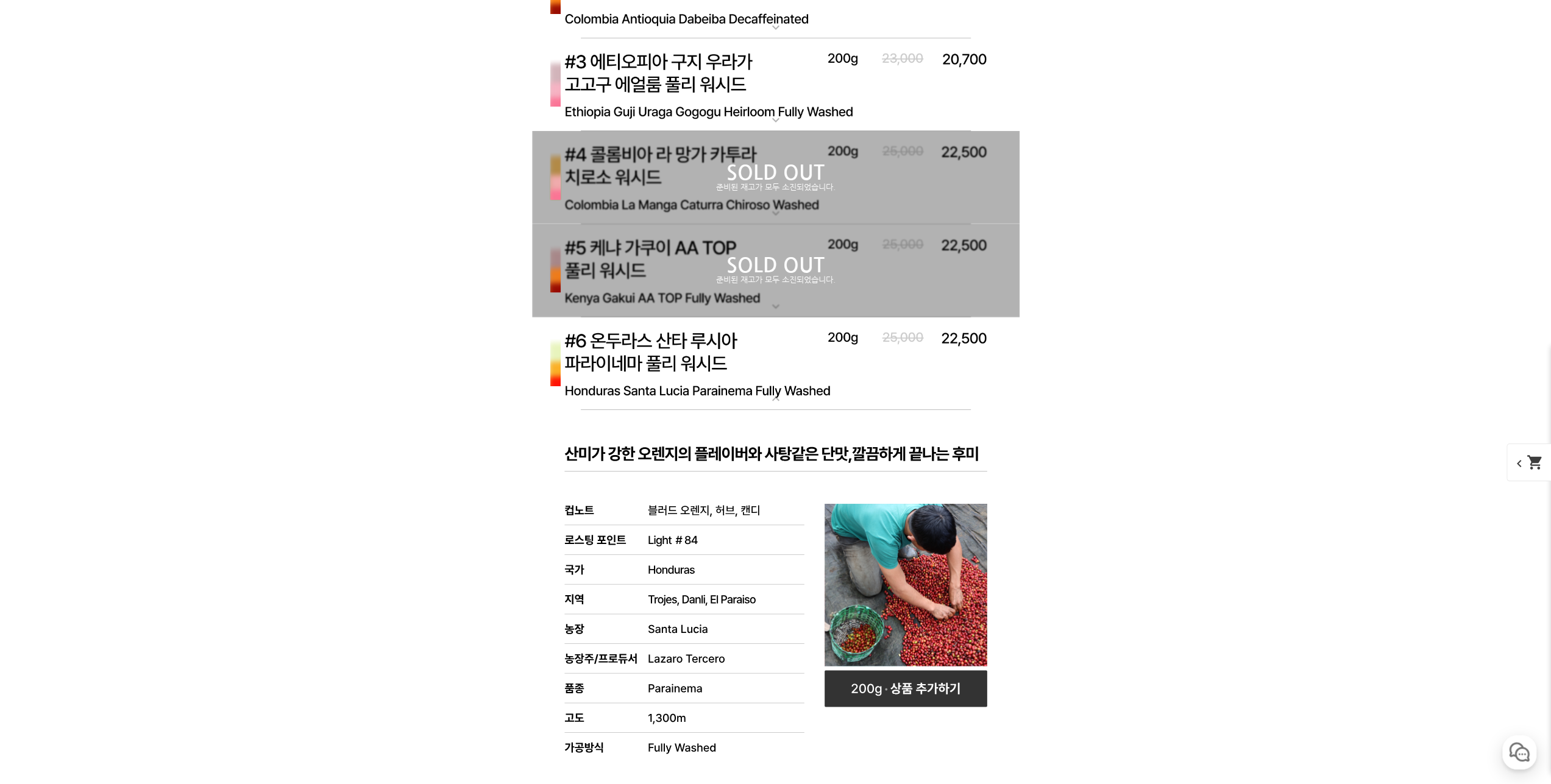
click at [709, 353] on img at bounding box center [776, 364] width 488 height 94
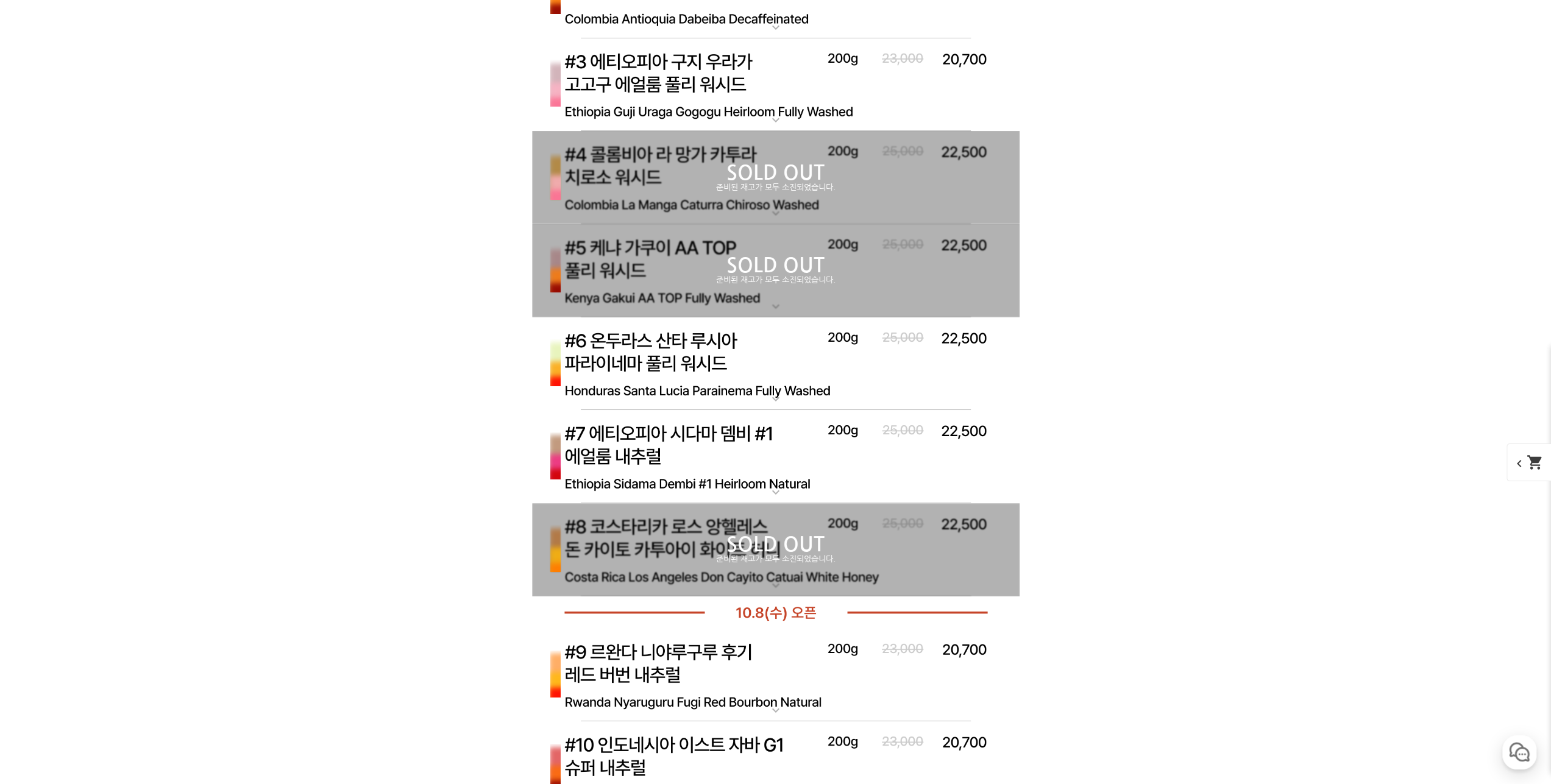
click at [710, 430] on img at bounding box center [776, 457] width 488 height 94
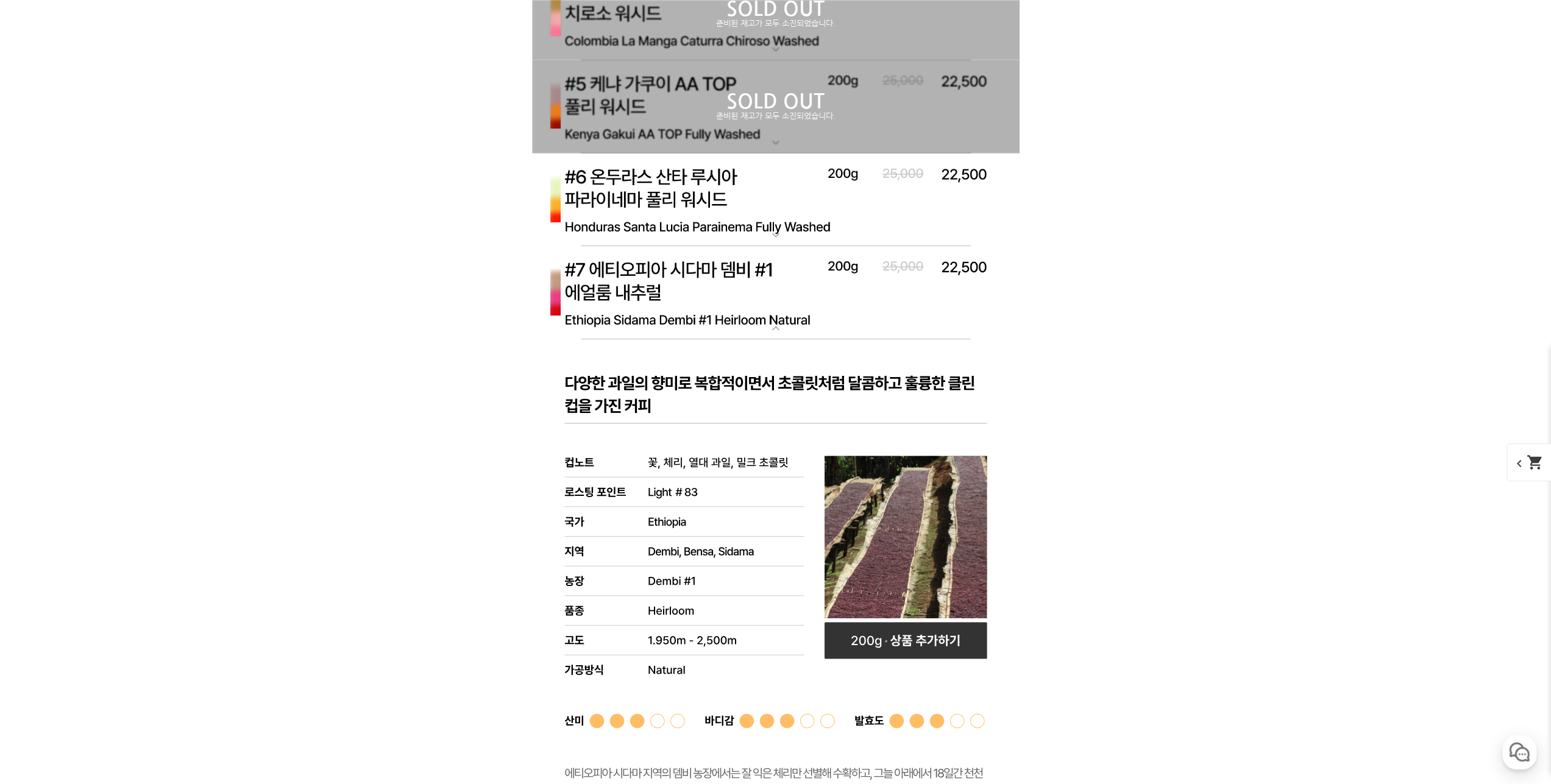
scroll to position [4508, 0]
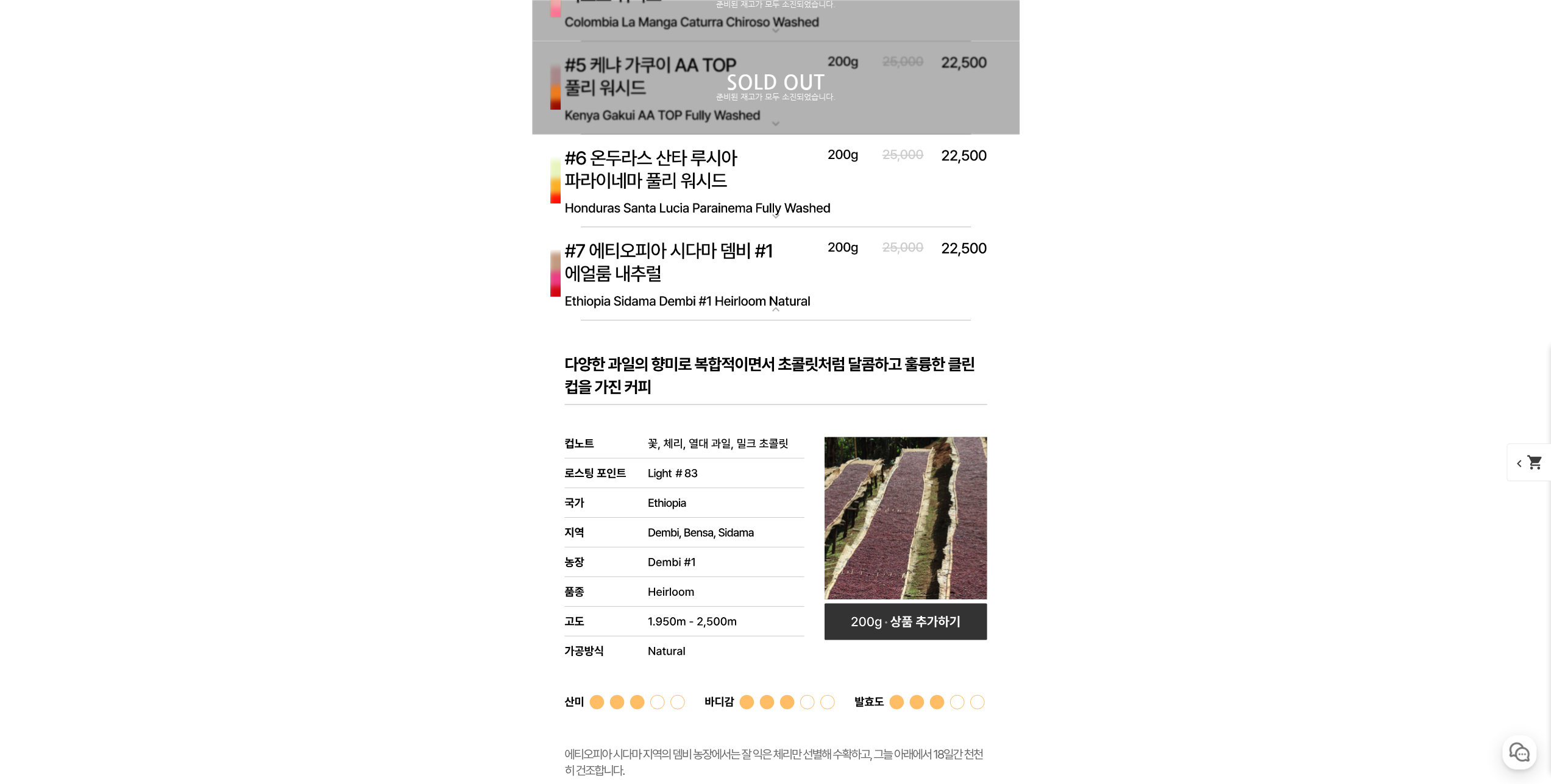
click at [700, 269] on img at bounding box center [776, 274] width 488 height 94
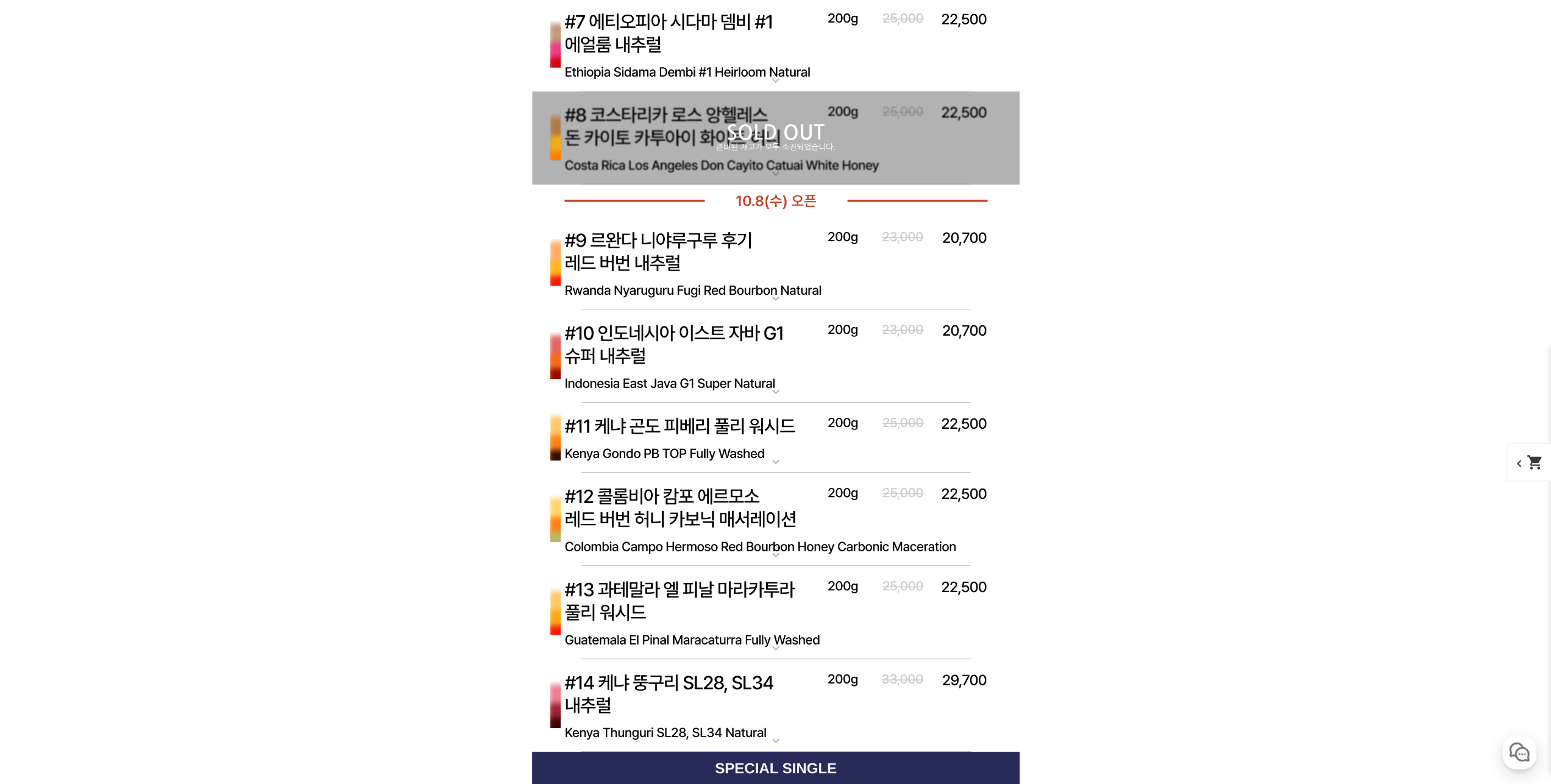
scroll to position [4752, 0]
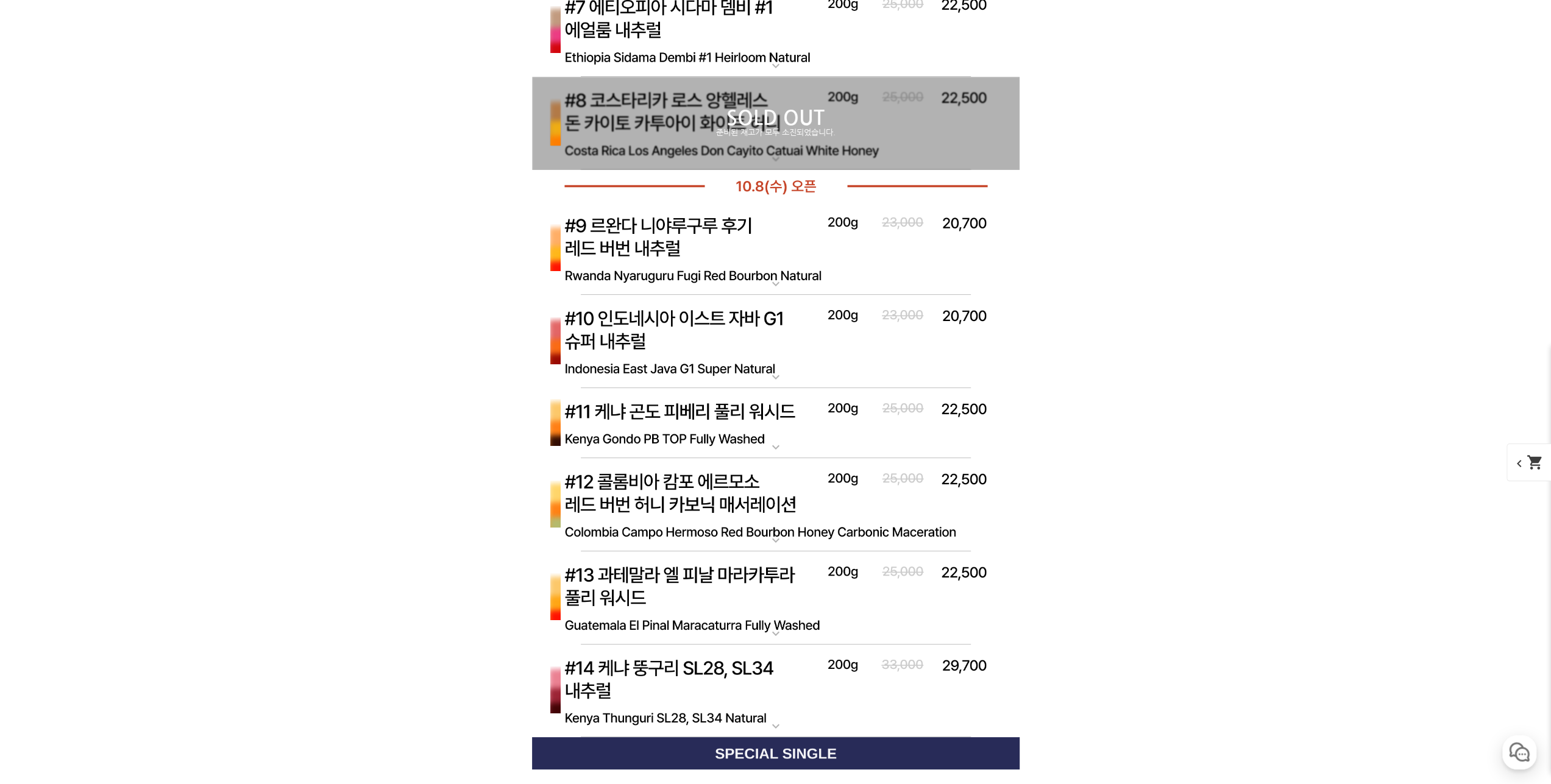
click at [706, 413] on img at bounding box center [776, 423] width 488 height 70
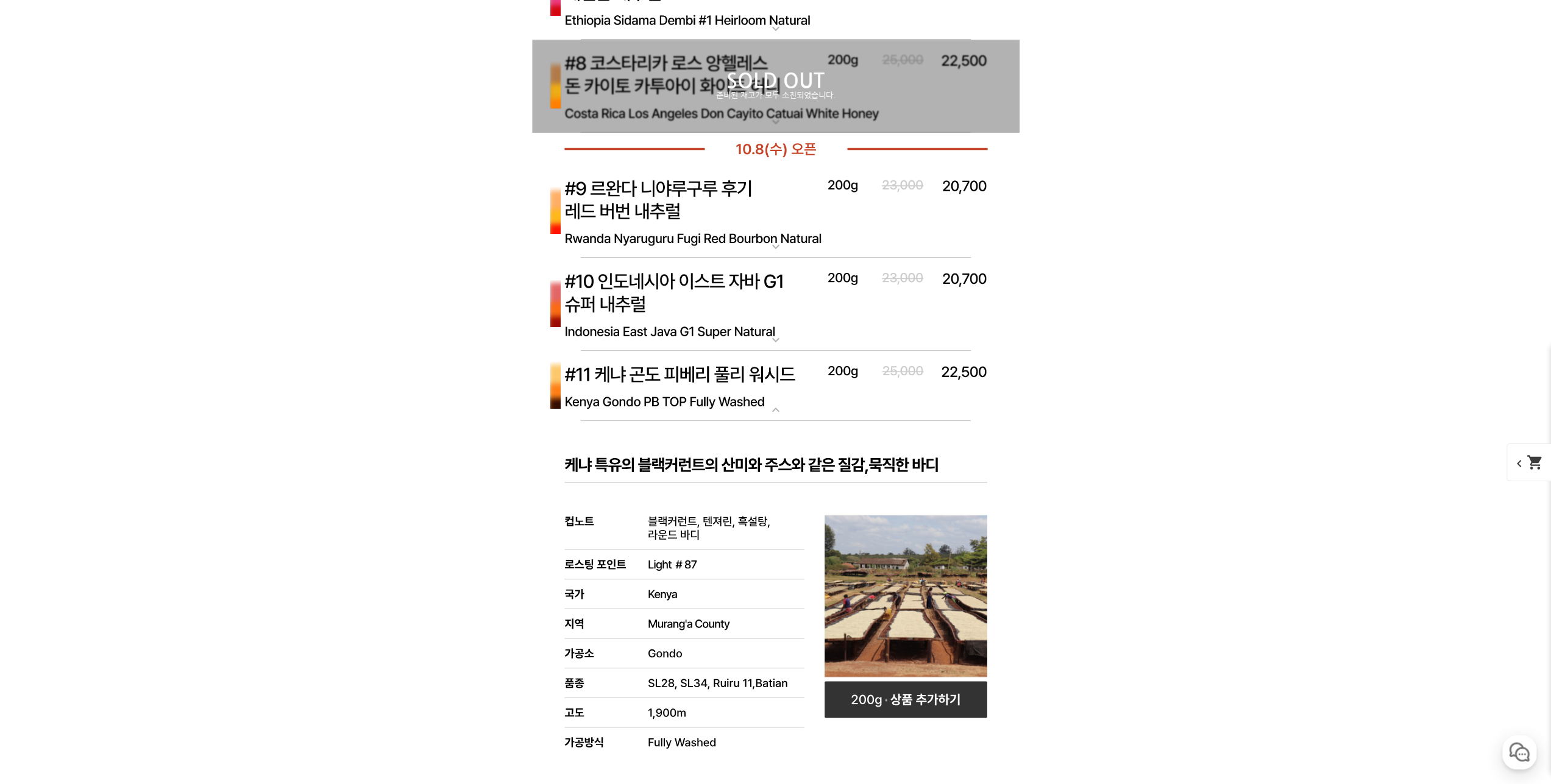
scroll to position [4873, 0]
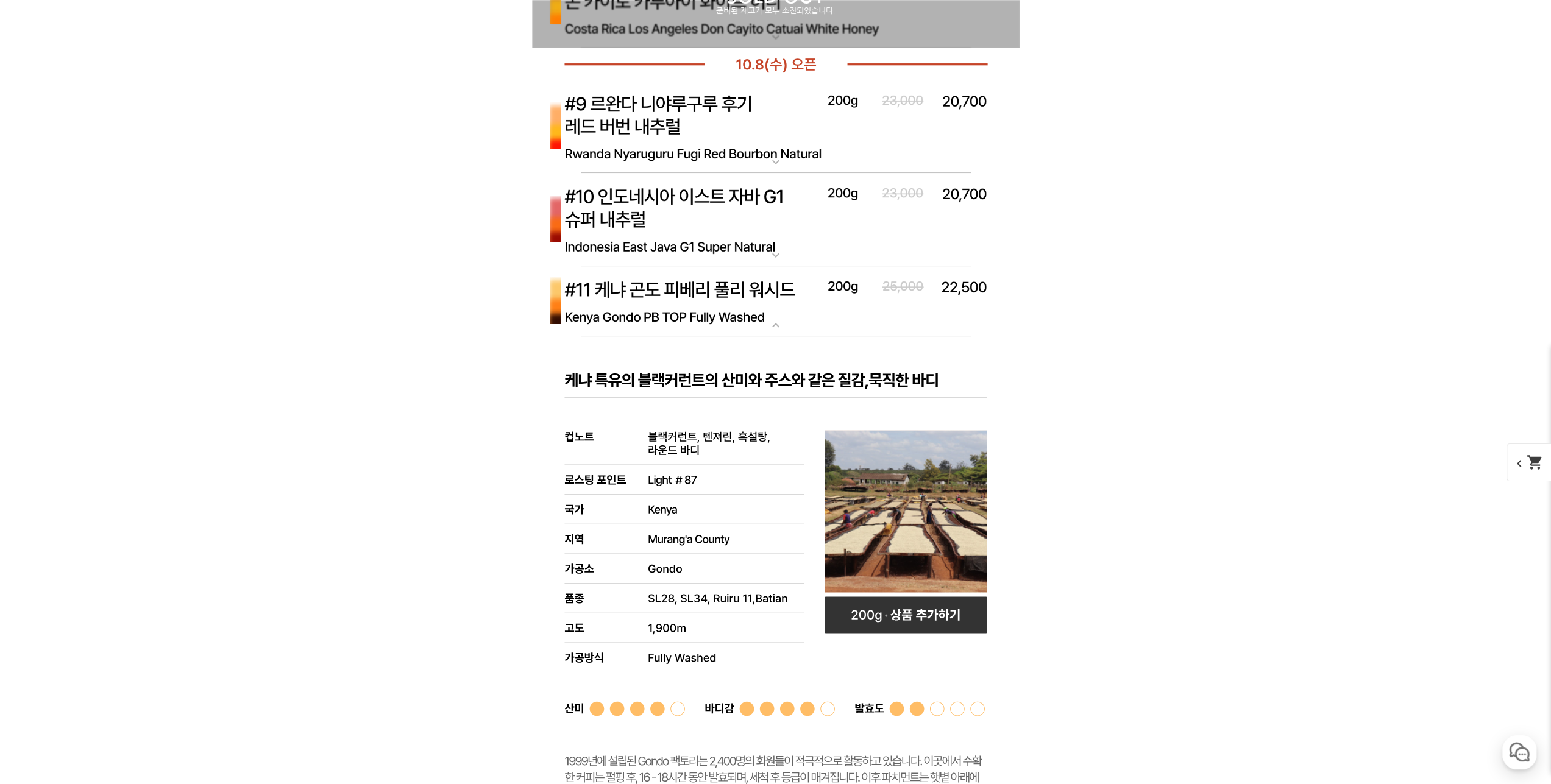
click at [745, 299] on img at bounding box center [776, 301] width 488 height 70
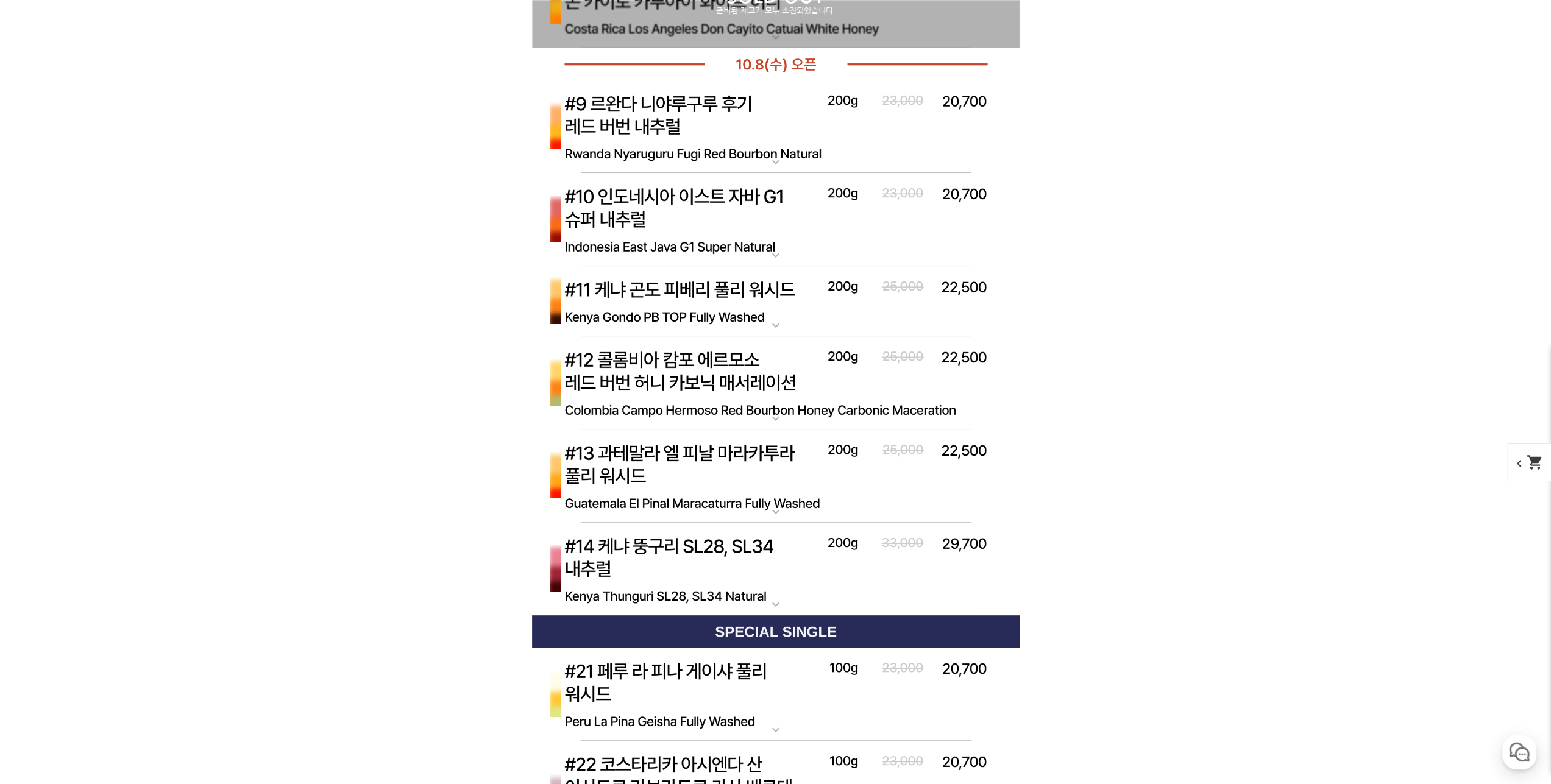
click at [724, 554] on img at bounding box center [776, 570] width 488 height 94
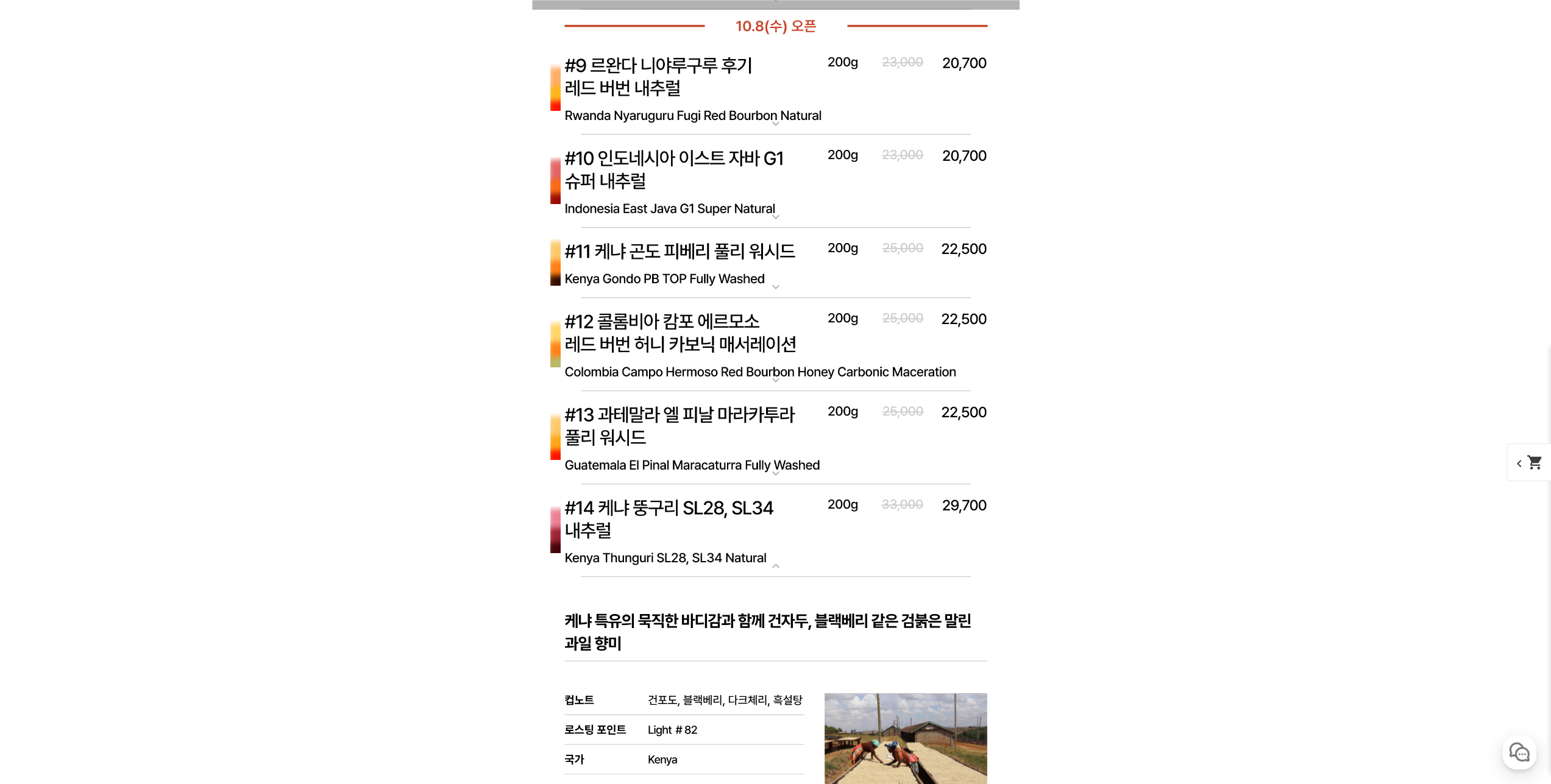
scroll to position [5056, 0]
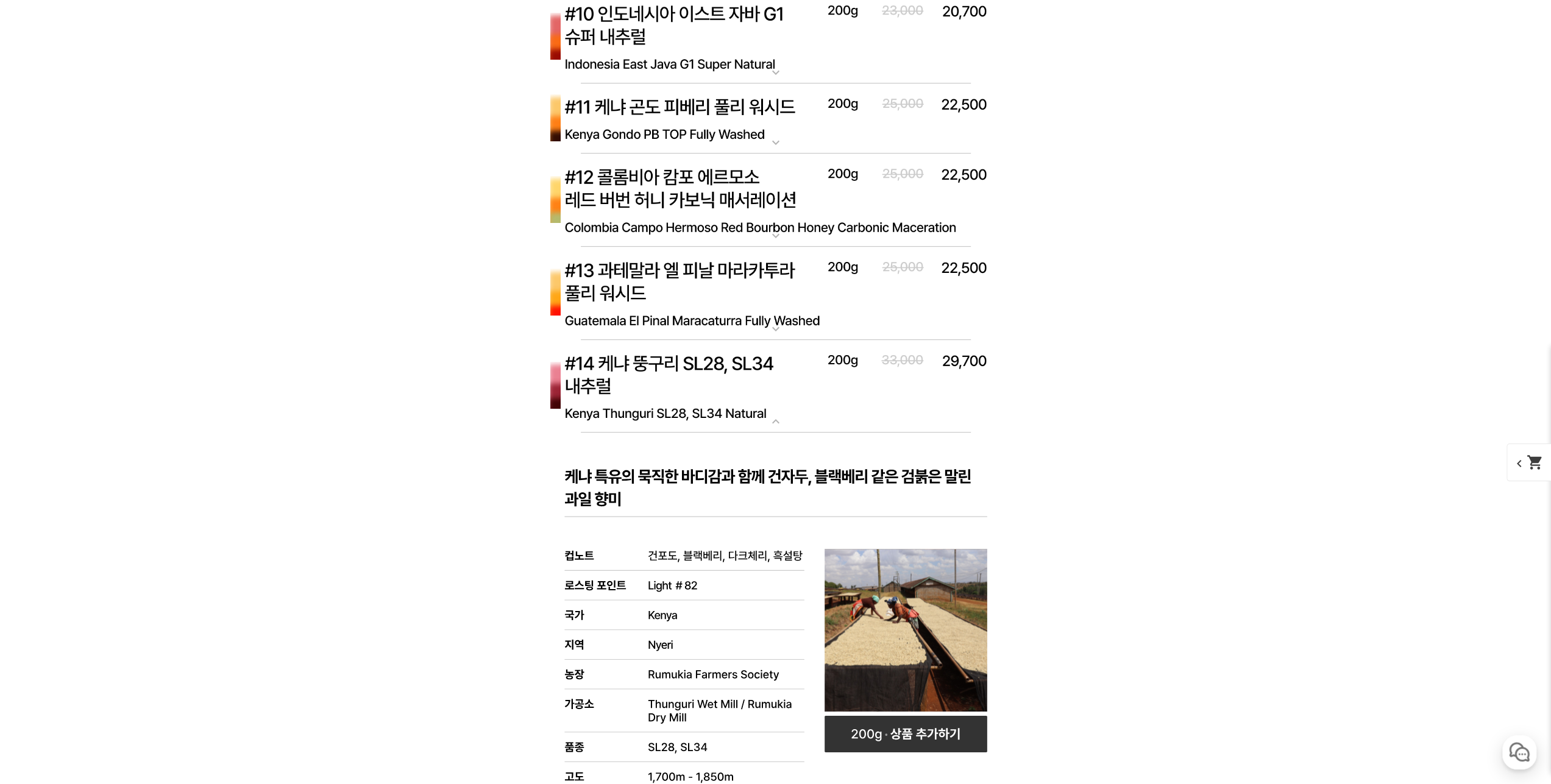
click at [769, 396] on img at bounding box center [776, 387] width 488 height 94
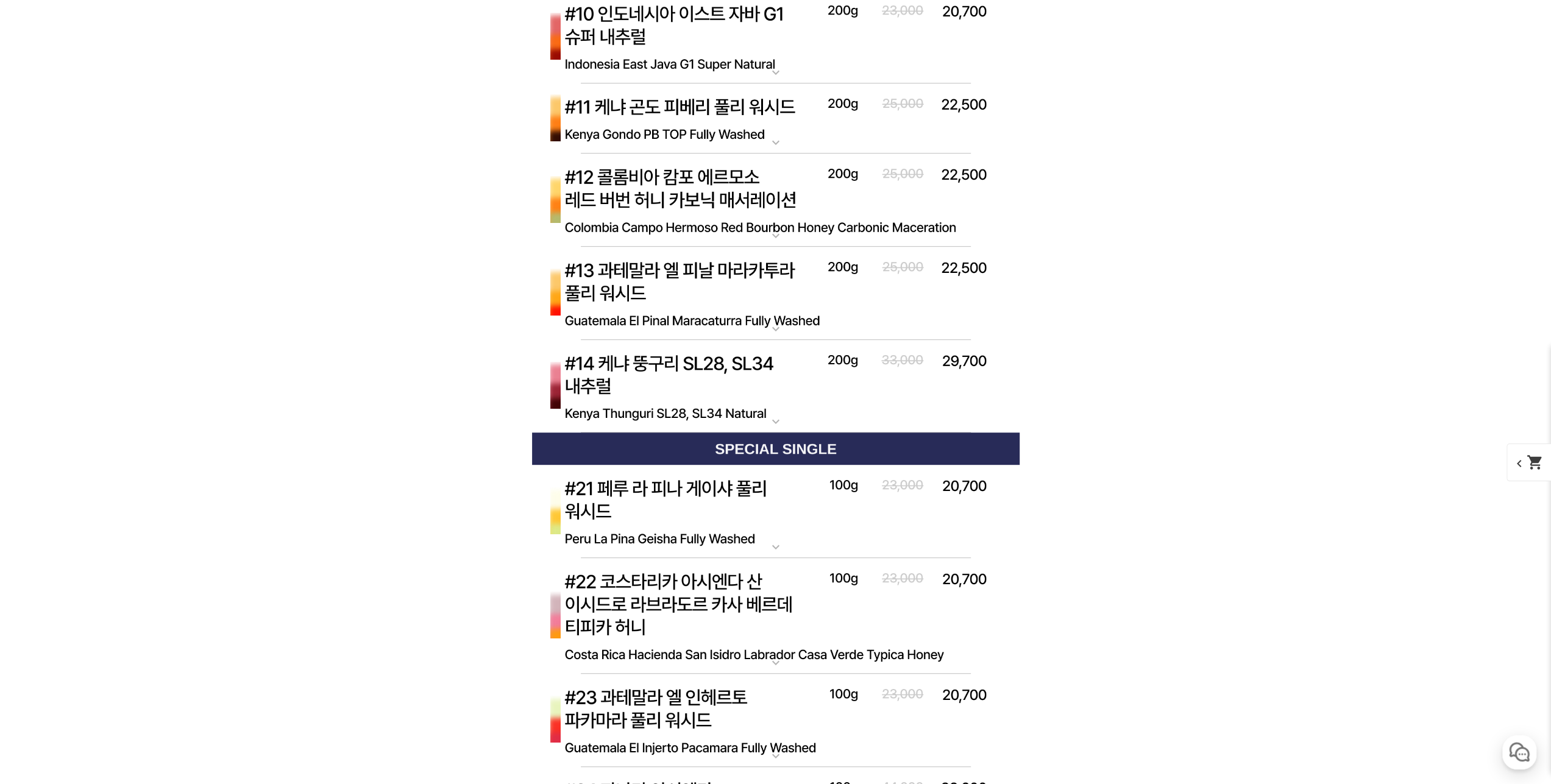
click at [749, 297] on img at bounding box center [776, 294] width 488 height 94
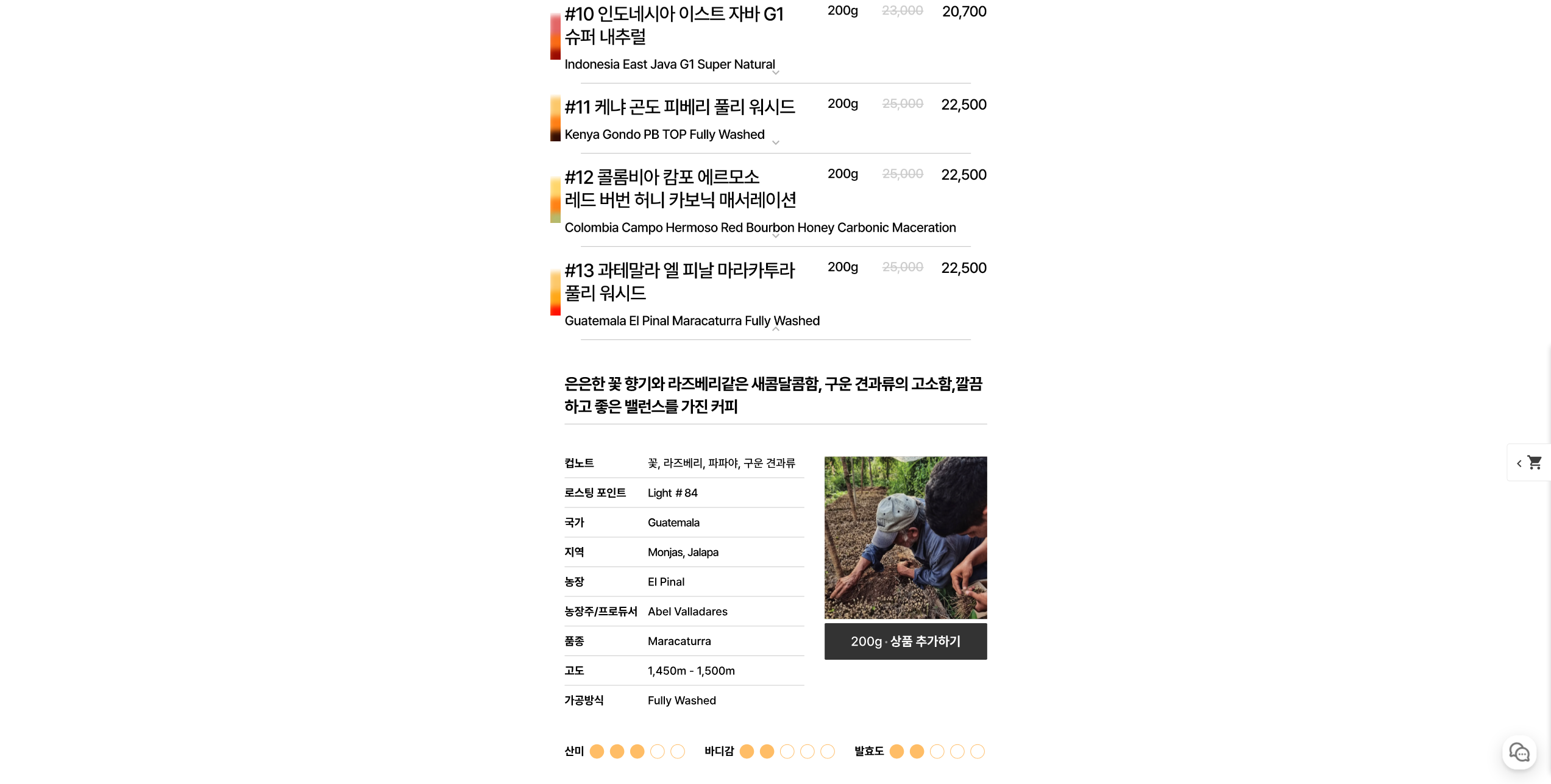
click at [789, 281] on img at bounding box center [776, 294] width 488 height 94
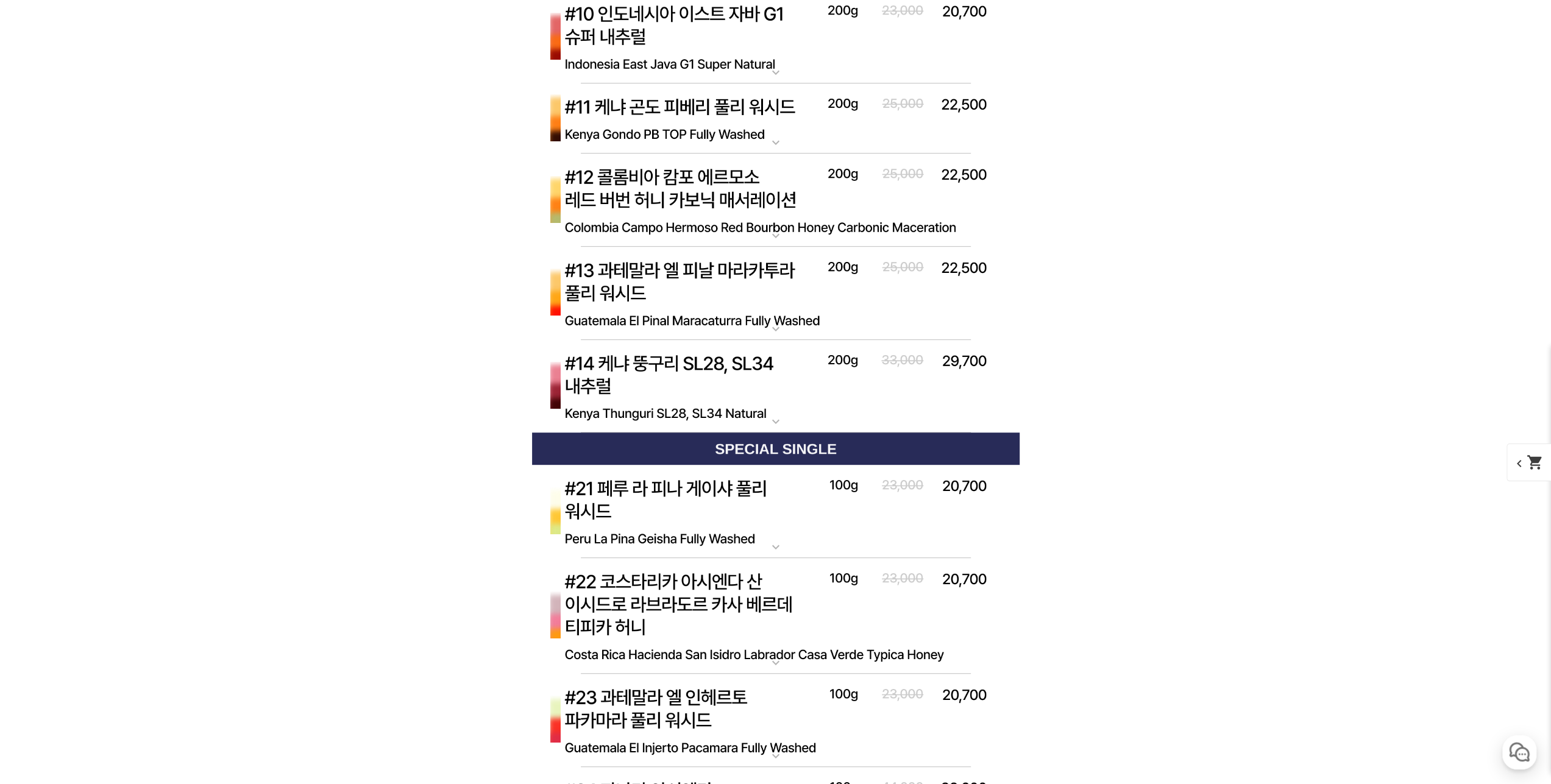
click at [755, 191] on img at bounding box center [776, 201] width 488 height 94
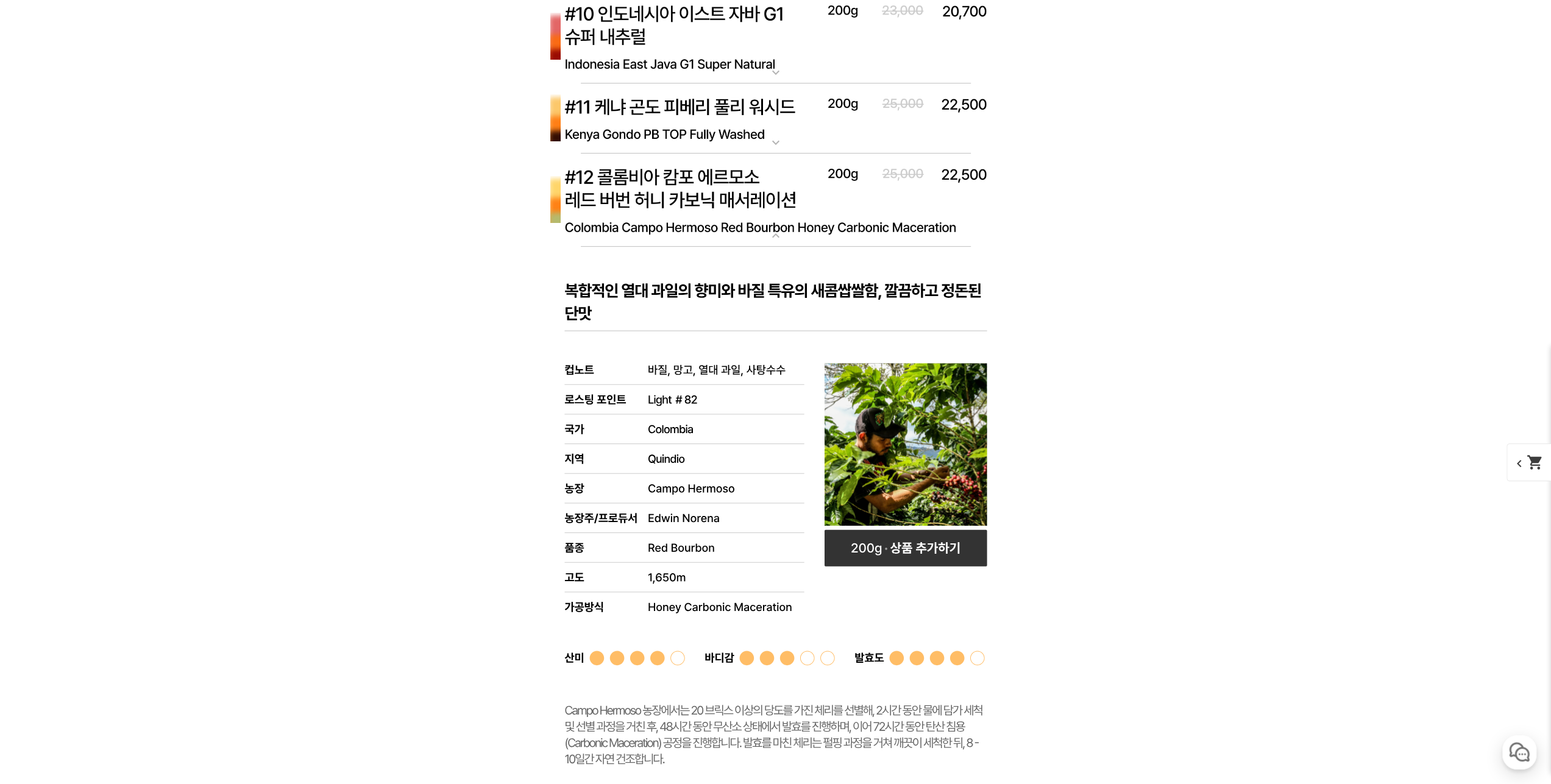
click at [766, 203] on img at bounding box center [776, 201] width 488 height 94
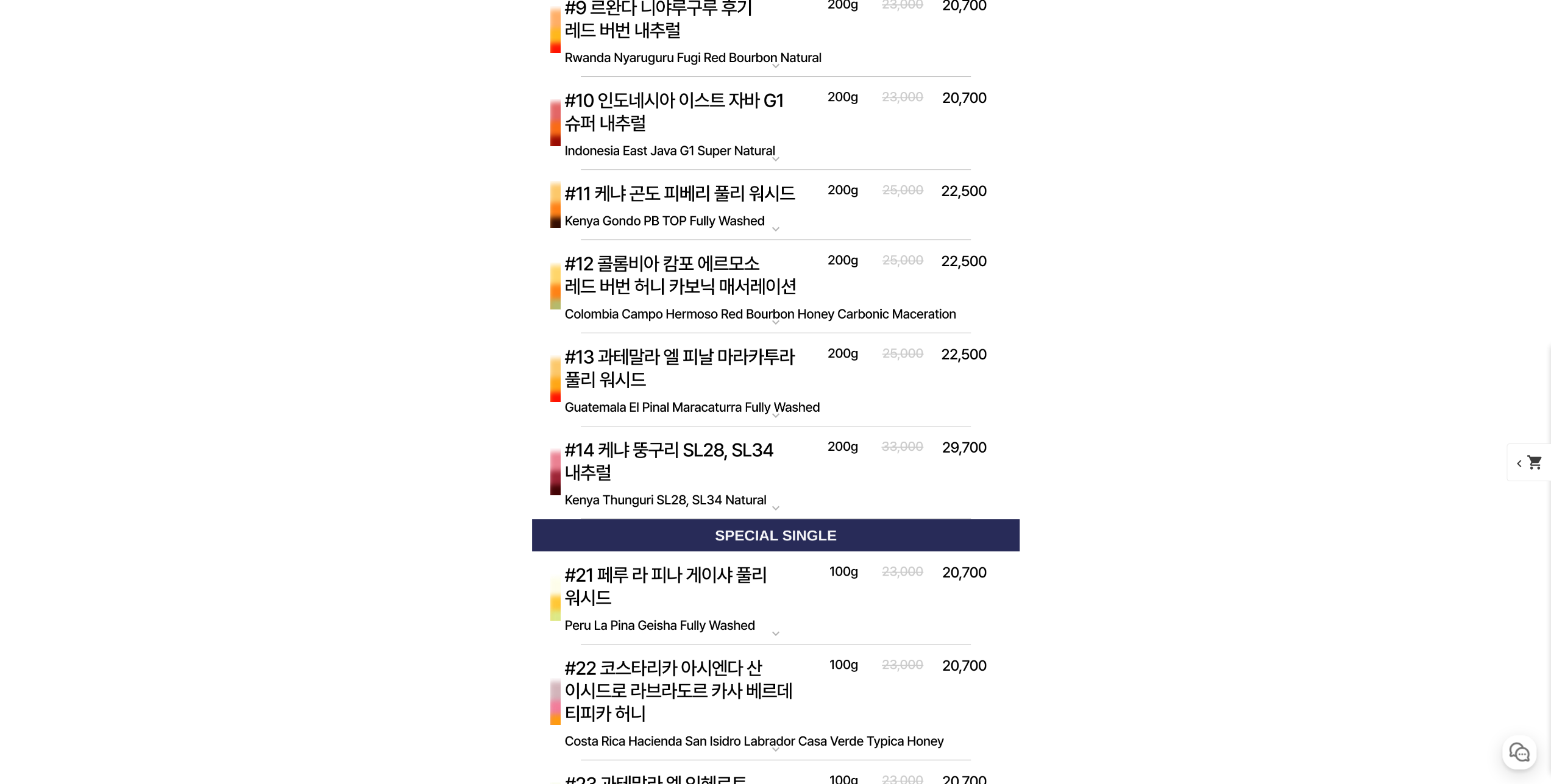
scroll to position [4873, 0]
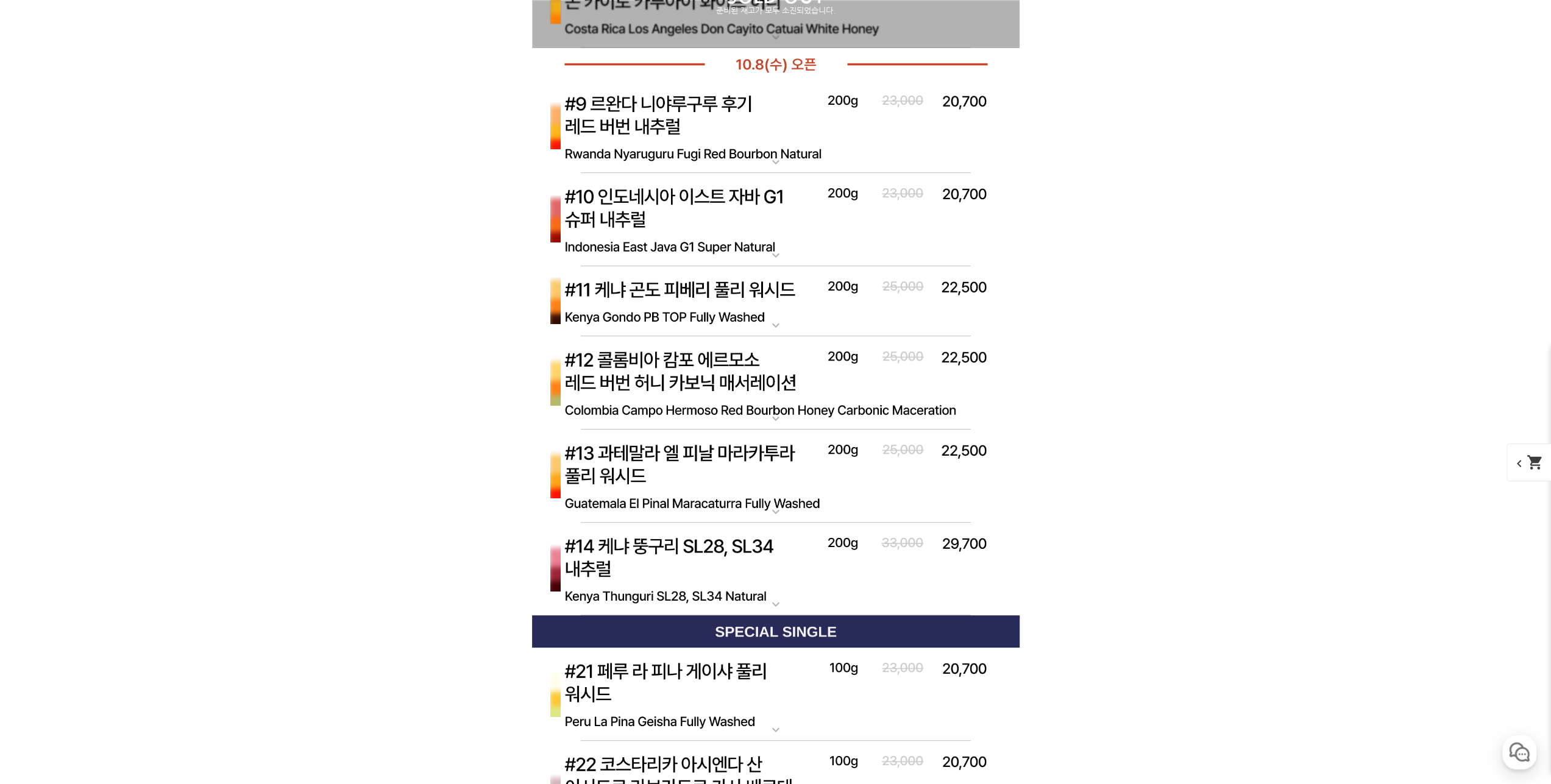
click at [770, 300] on img at bounding box center [776, 301] width 488 height 70
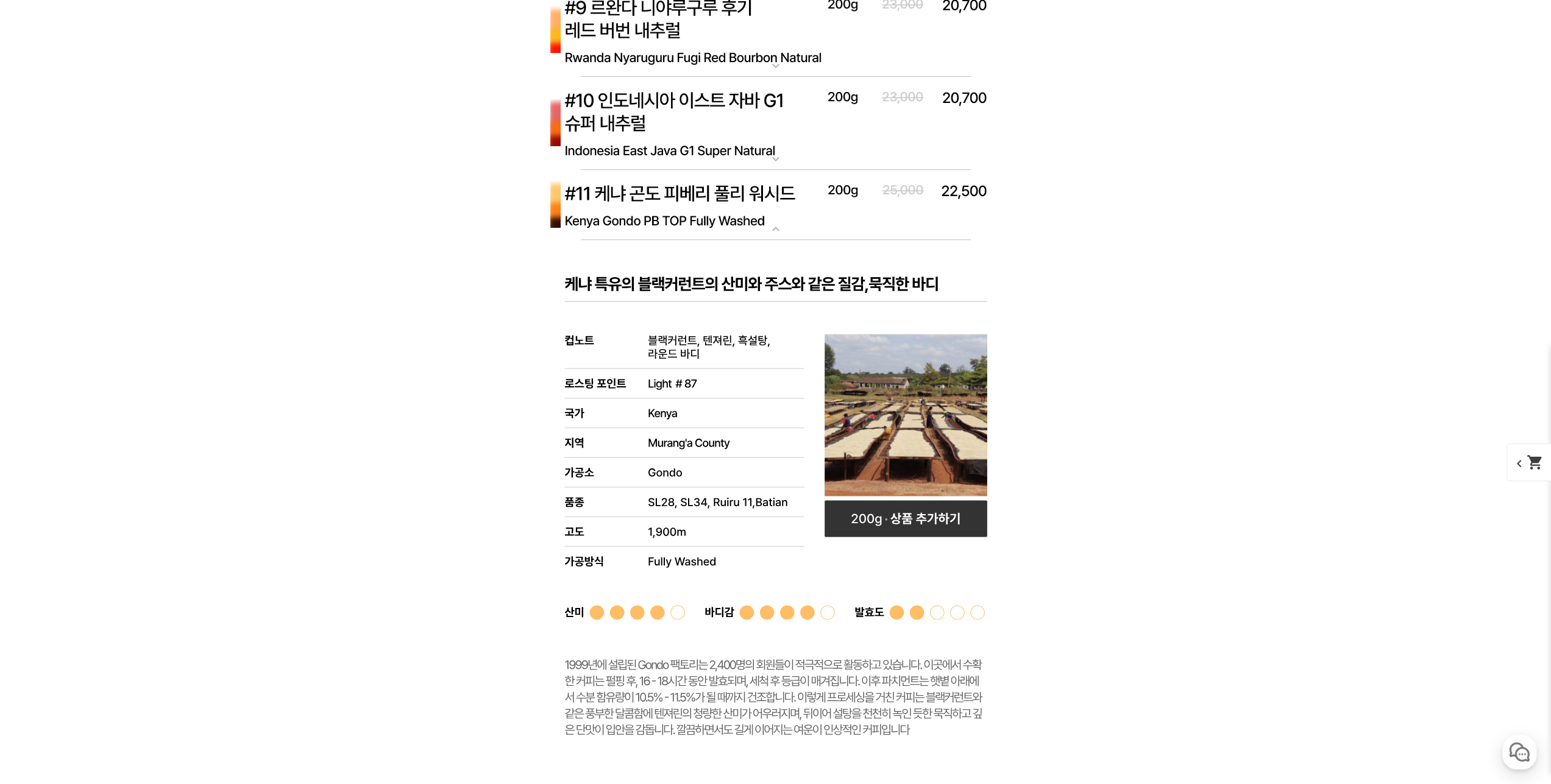
scroll to position [4935, 0]
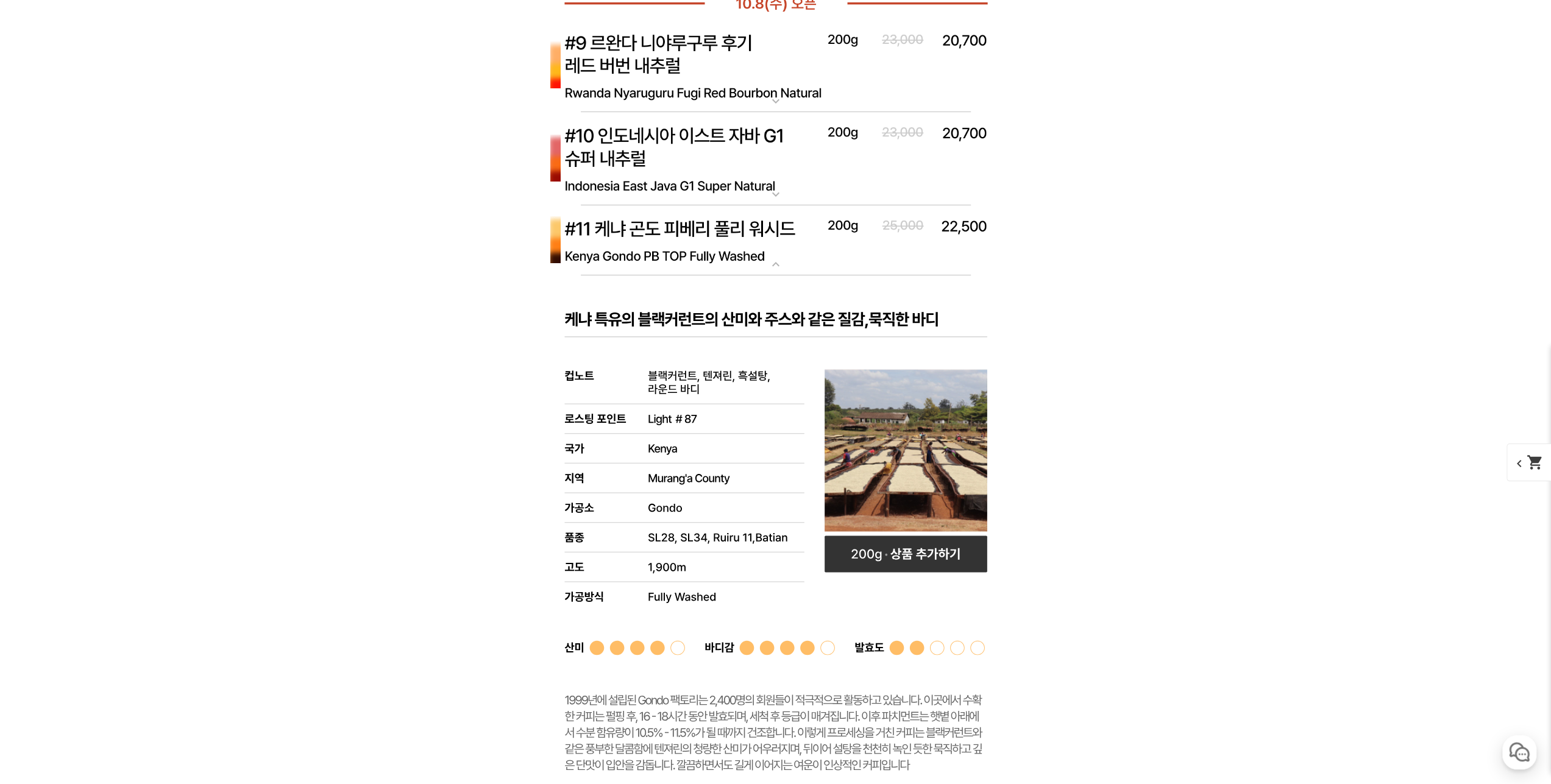
click at [770, 254] on img at bounding box center [776, 240] width 488 height 70
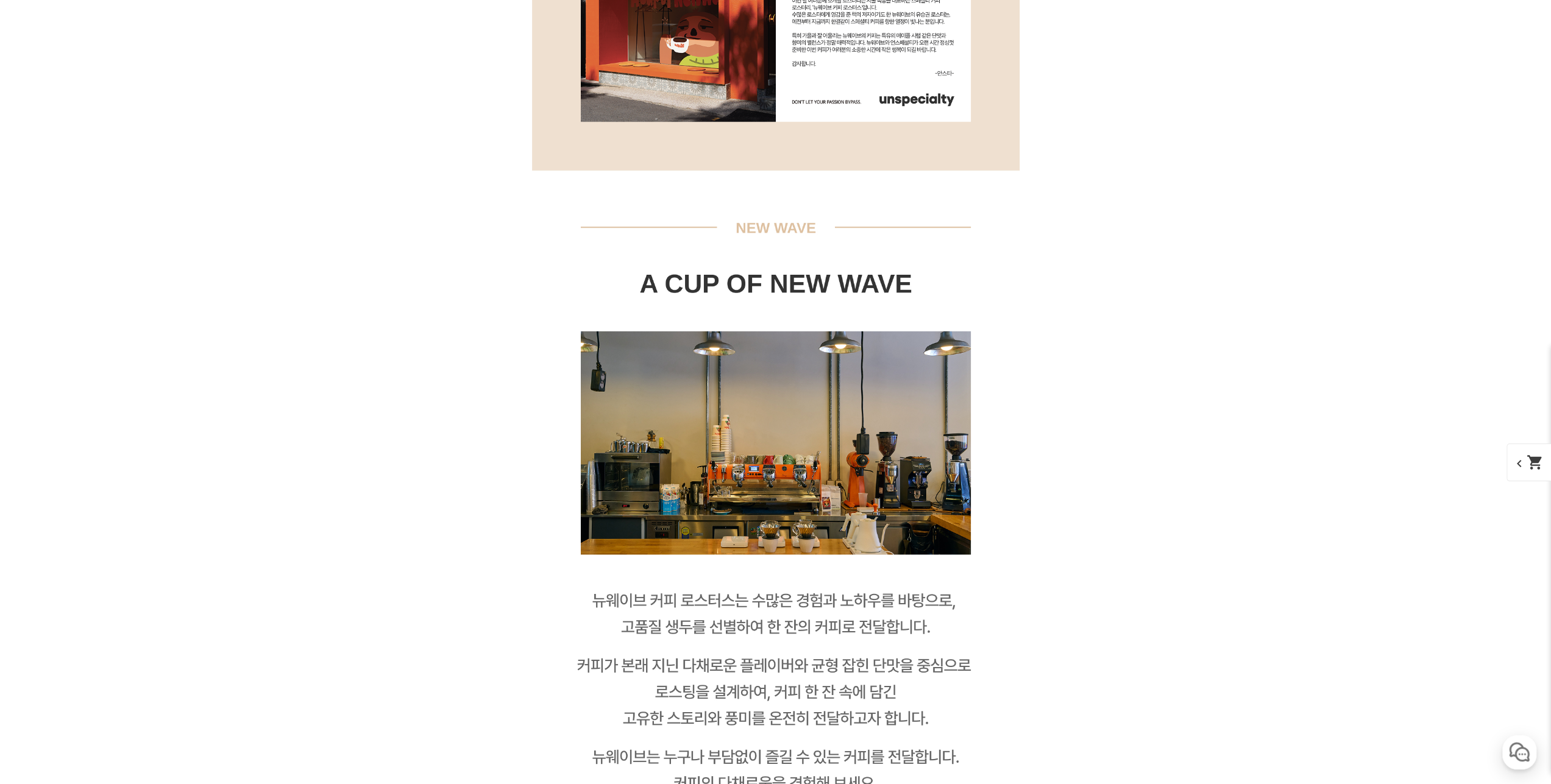
scroll to position [1462, 0]
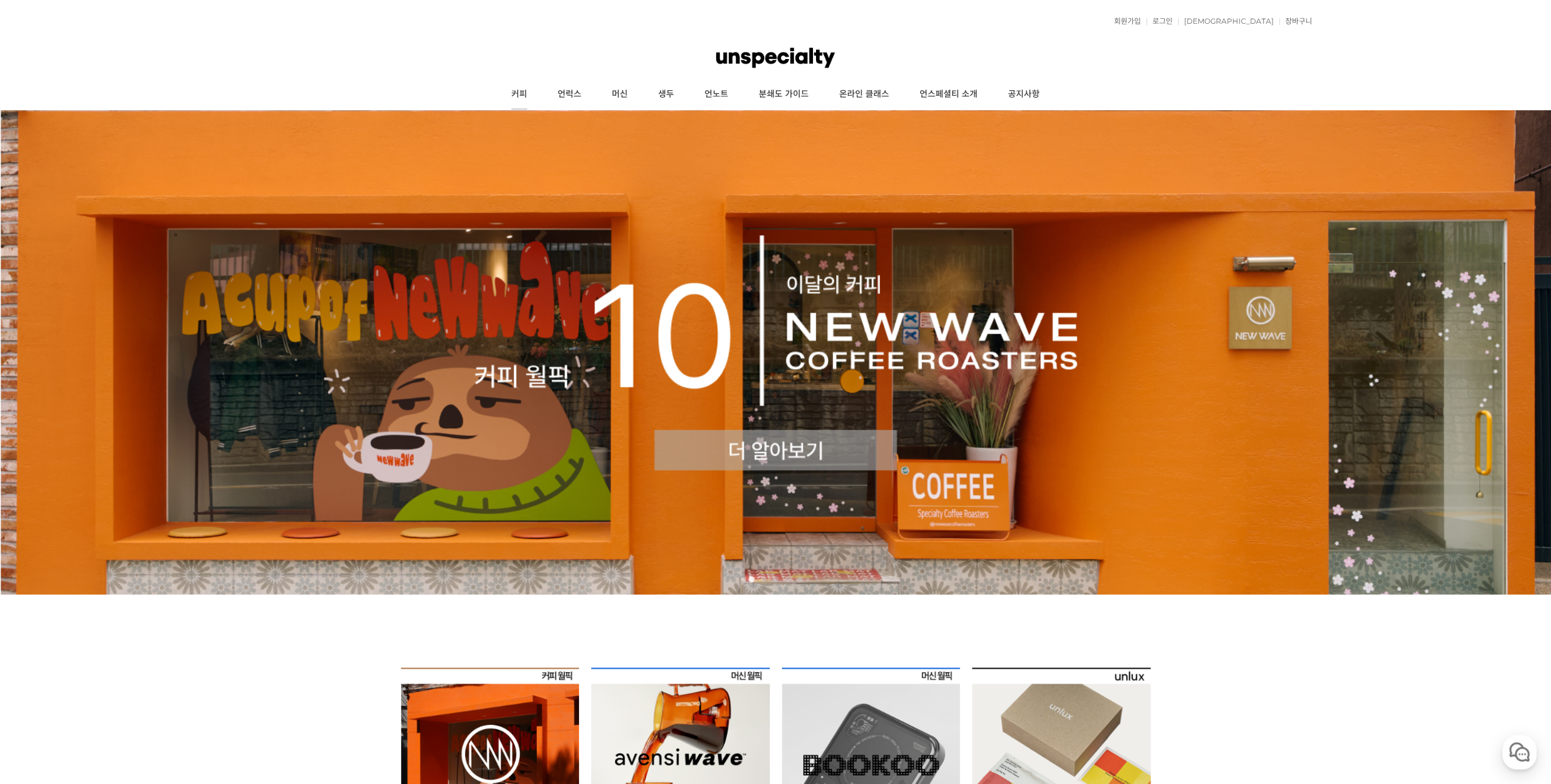
click at [520, 90] on link "커피" at bounding box center [519, 94] width 46 height 31
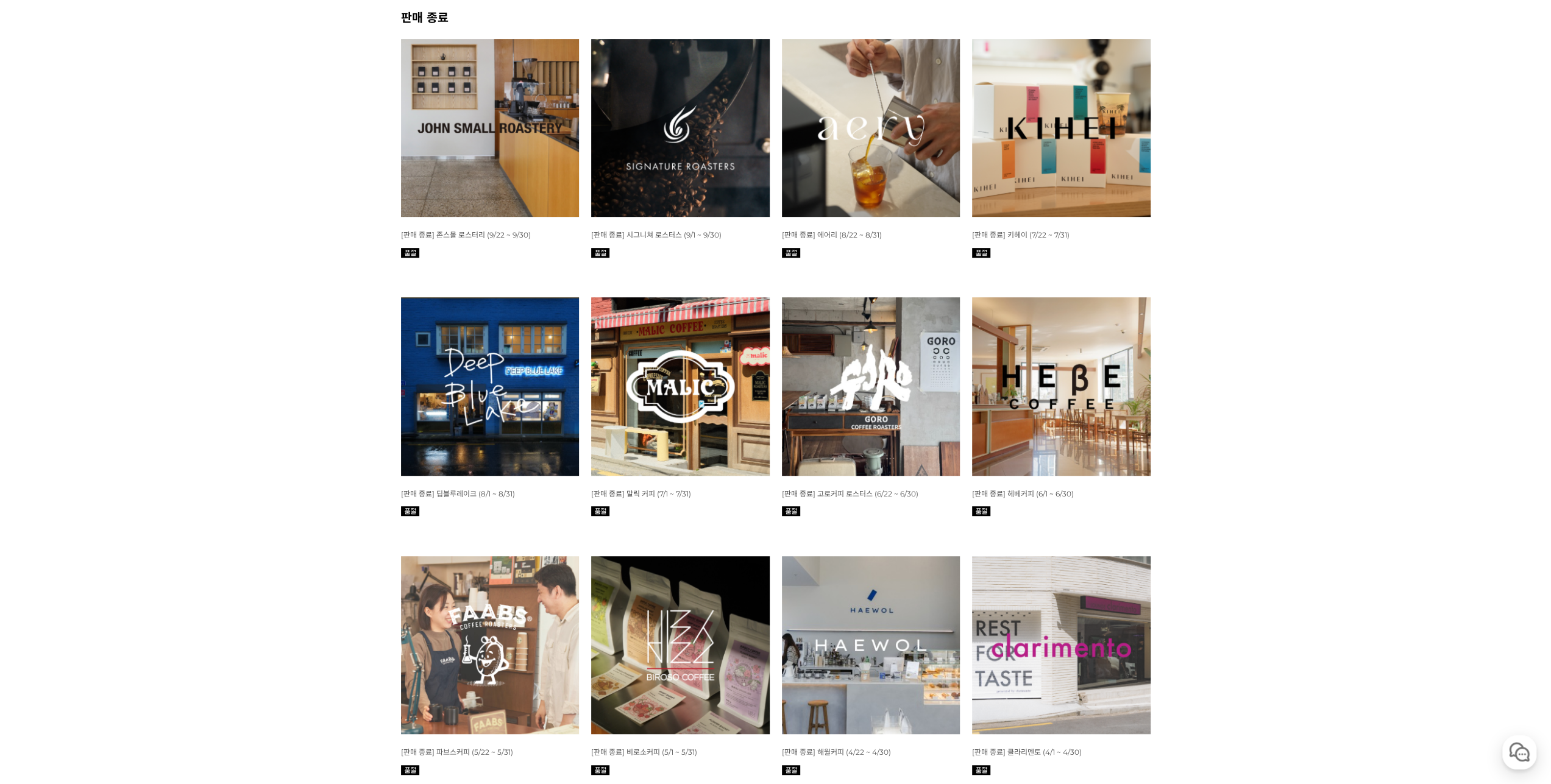
scroll to position [366, 0]
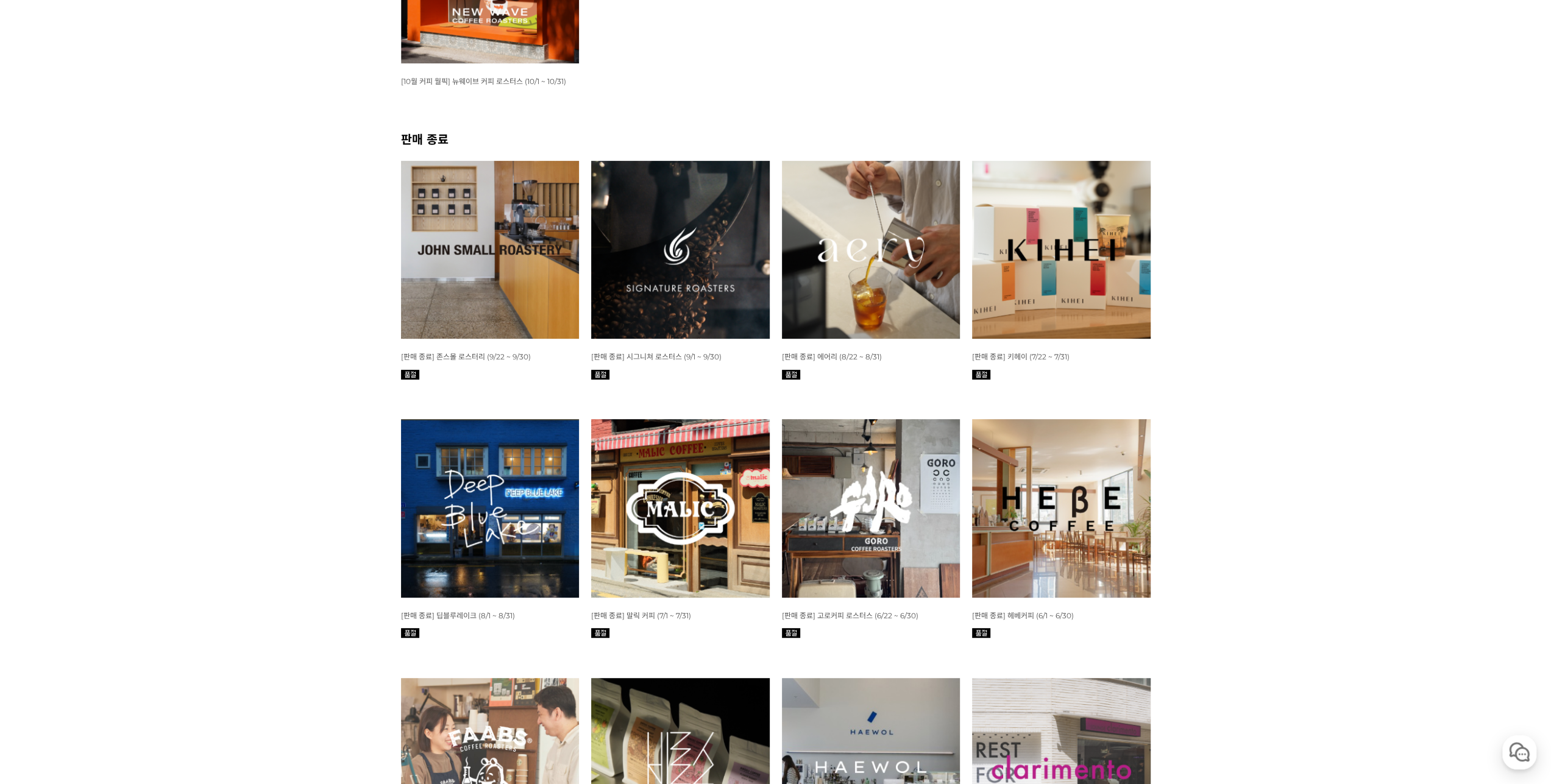
click at [459, 264] on img at bounding box center [490, 250] width 179 height 179
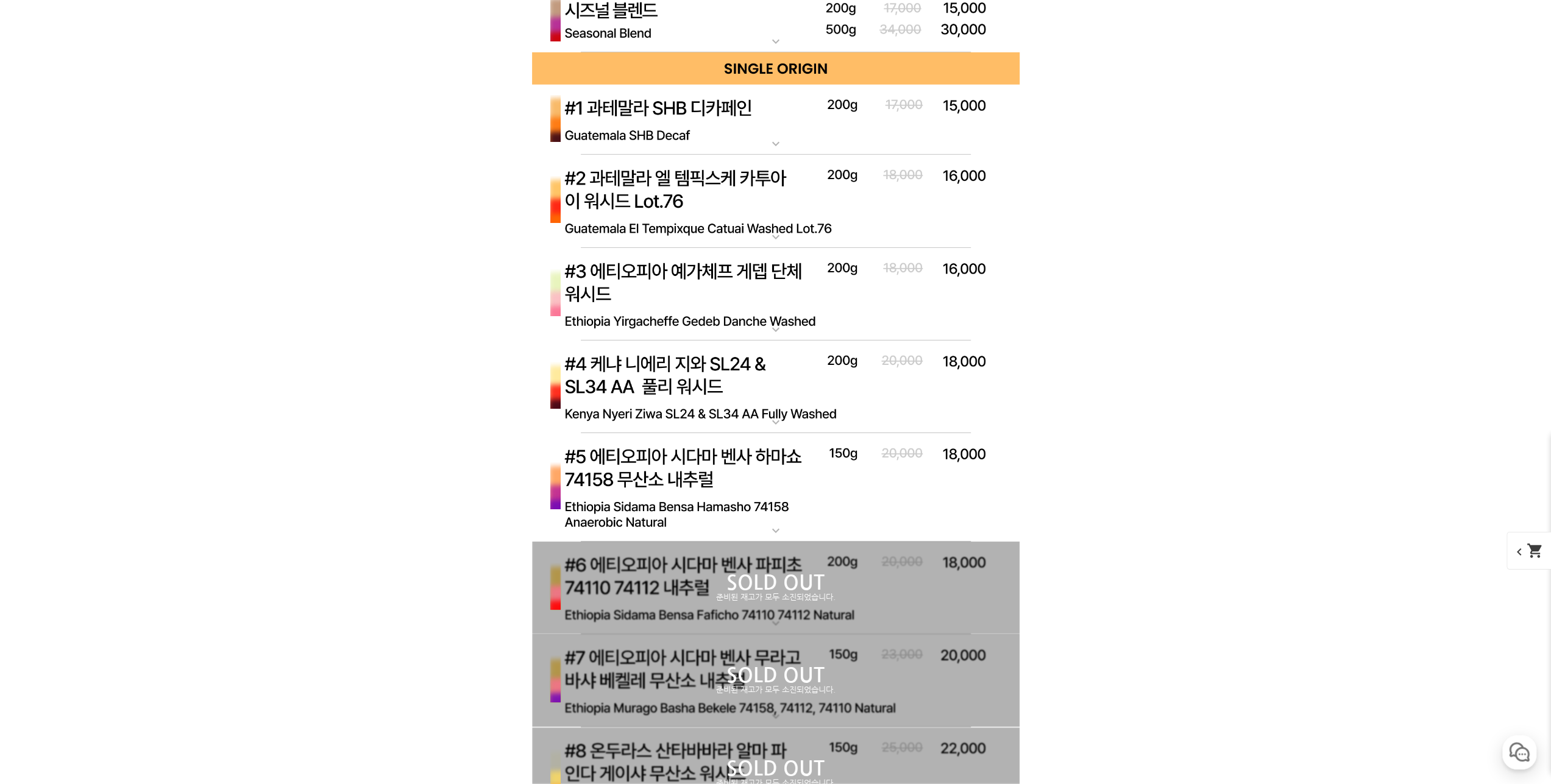
scroll to position [4203, 0]
